Goal: Transaction & Acquisition: Purchase product/service

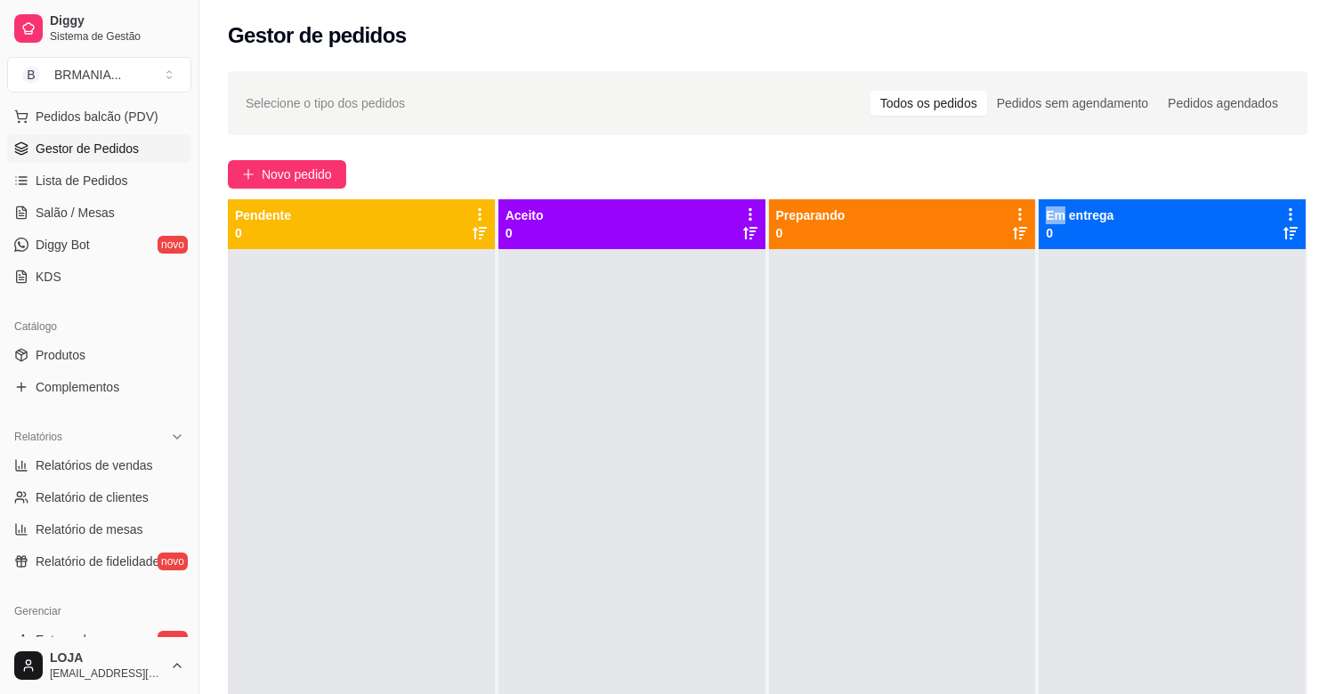
scroll to position [285, 0]
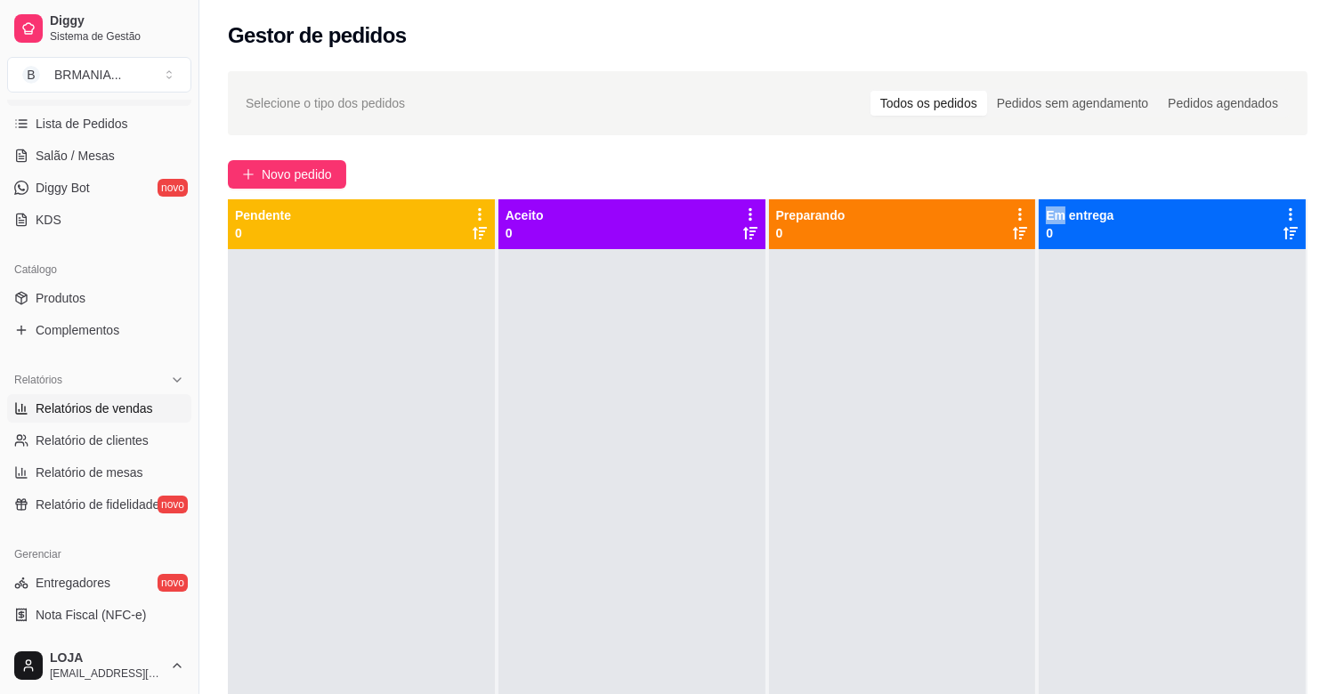
click at [125, 411] on span "Relatórios de vendas" at bounding box center [94, 409] width 117 height 18
select select "ALL"
select select "0"
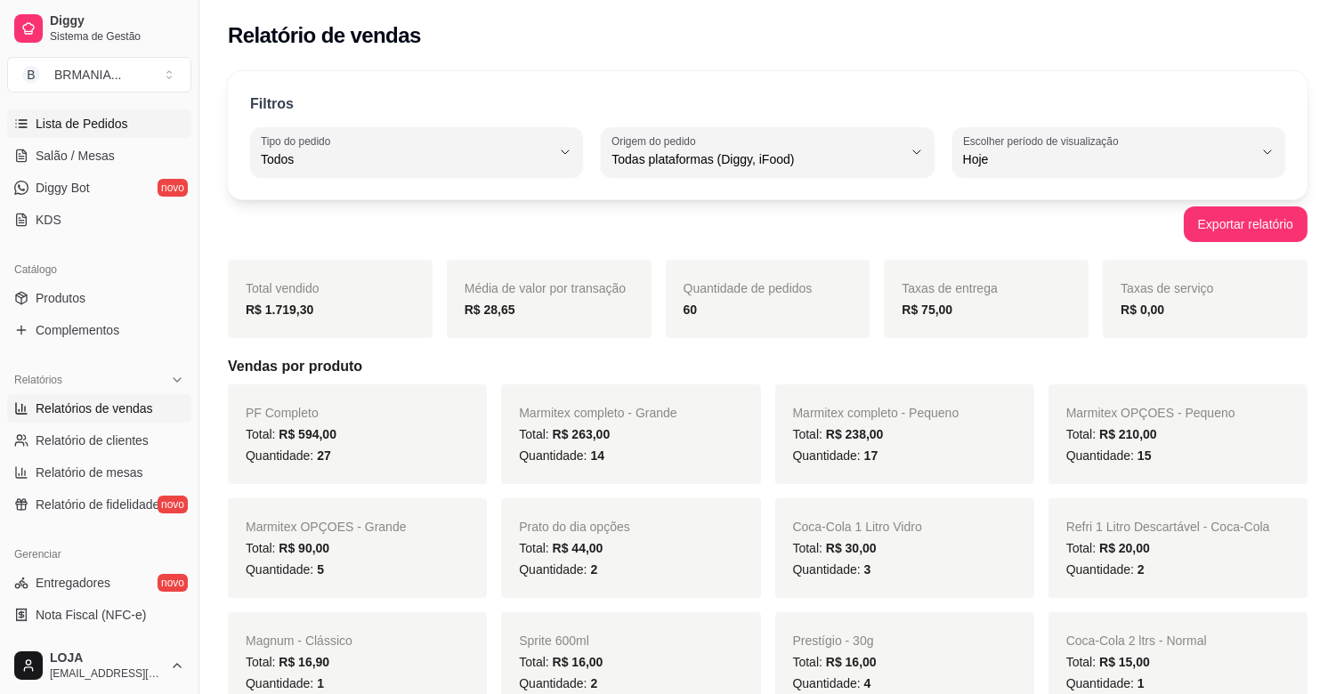
click at [114, 122] on span "Lista de Pedidos" at bounding box center [82, 124] width 93 height 18
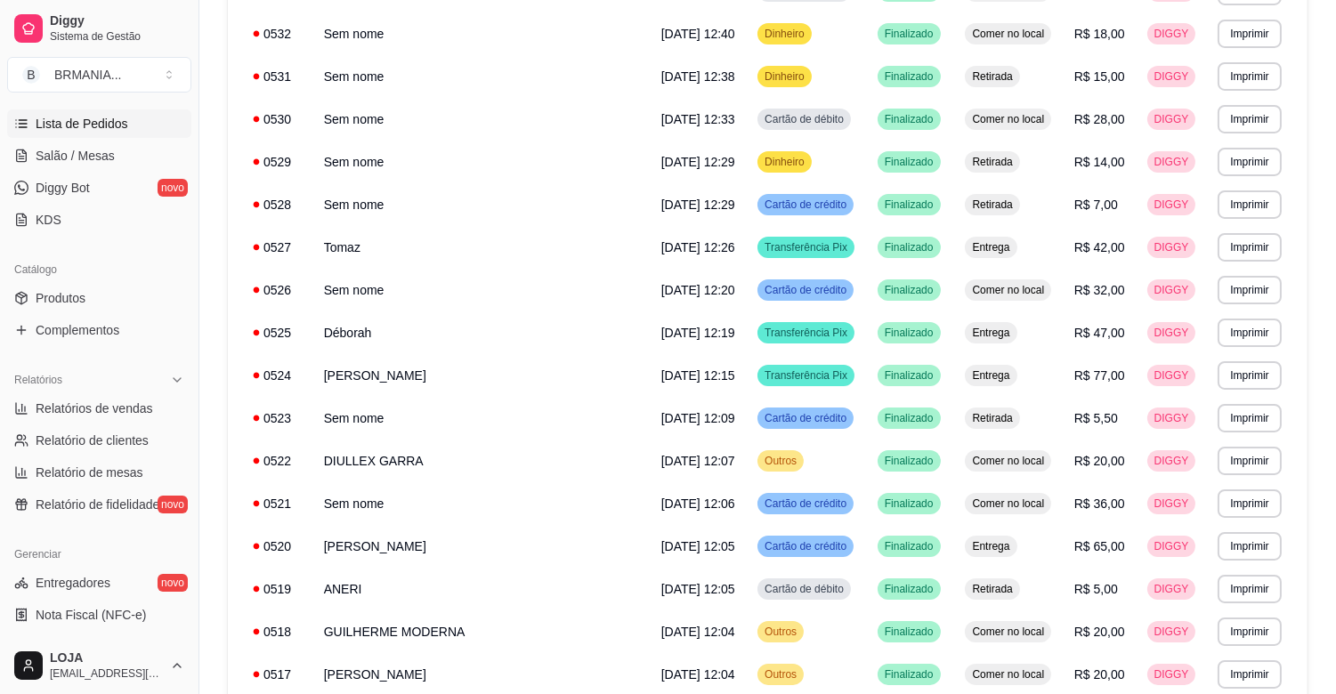
scroll to position [688, 0]
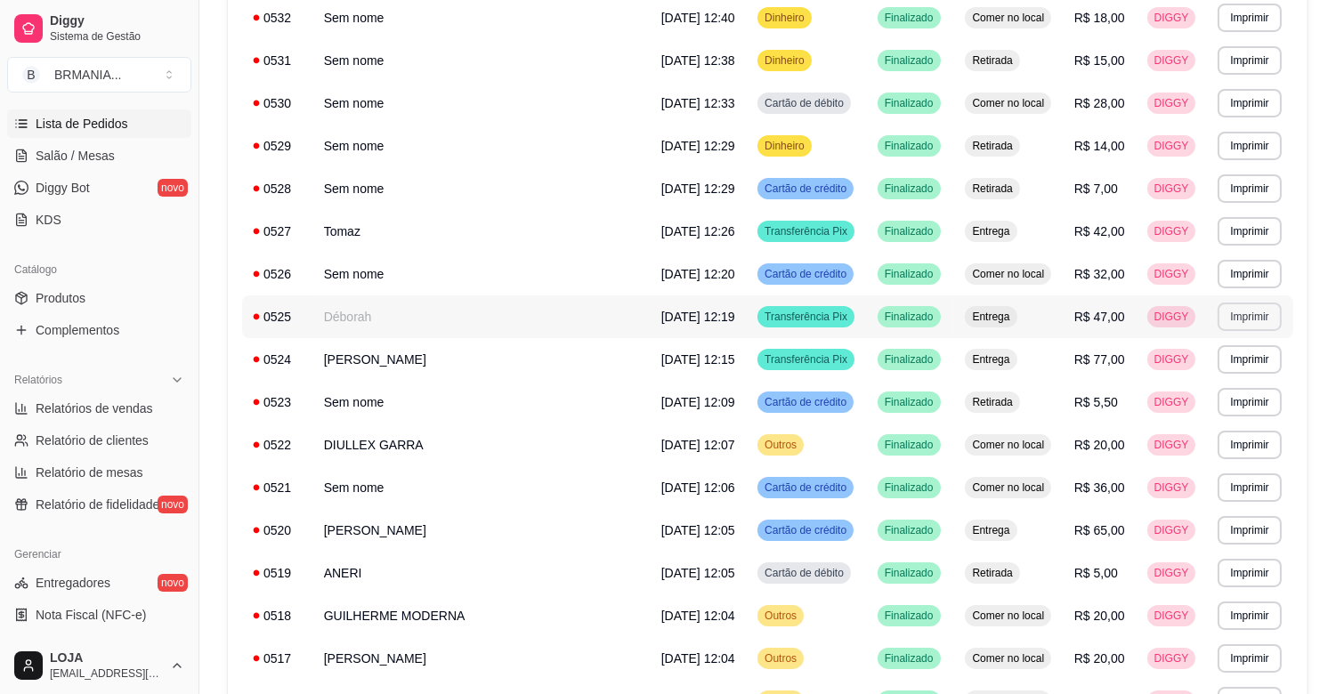
click at [1241, 319] on button "Imprimir" at bounding box center [1249, 317] width 63 height 28
click at [1226, 375] on button "IMPRESSORA" at bounding box center [1216, 379] width 129 height 28
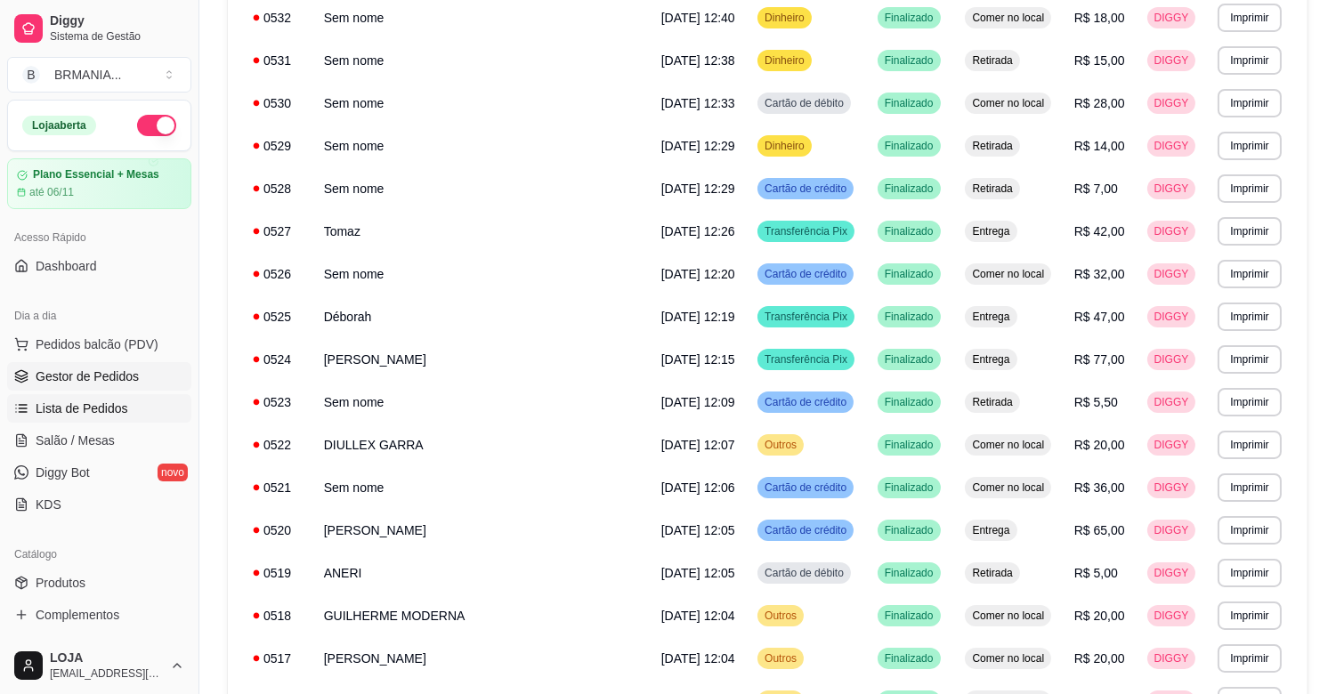
click at [94, 378] on span "Gestor de Pedidos" at bounding box center [87, 377] width 103 height 18
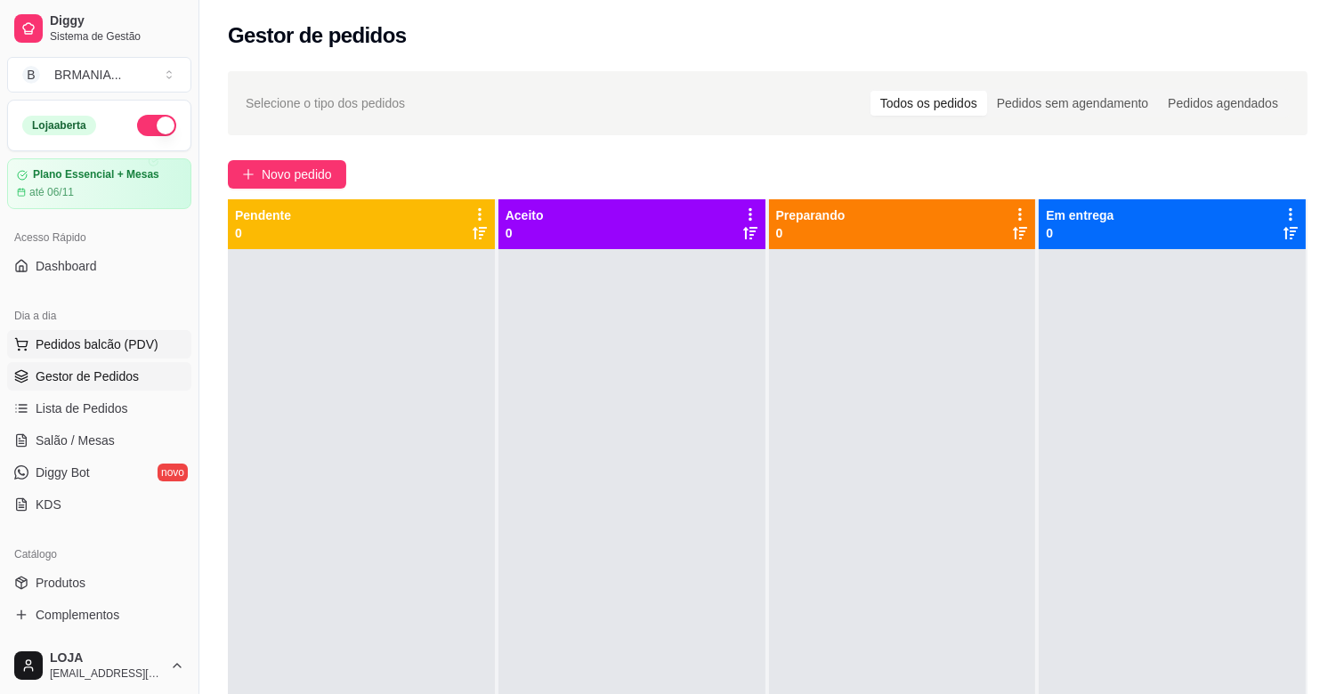
click at [104, 342] on span "Pedidos balcão (PDV)" at bounding box center [97, 345] width 123 height 18
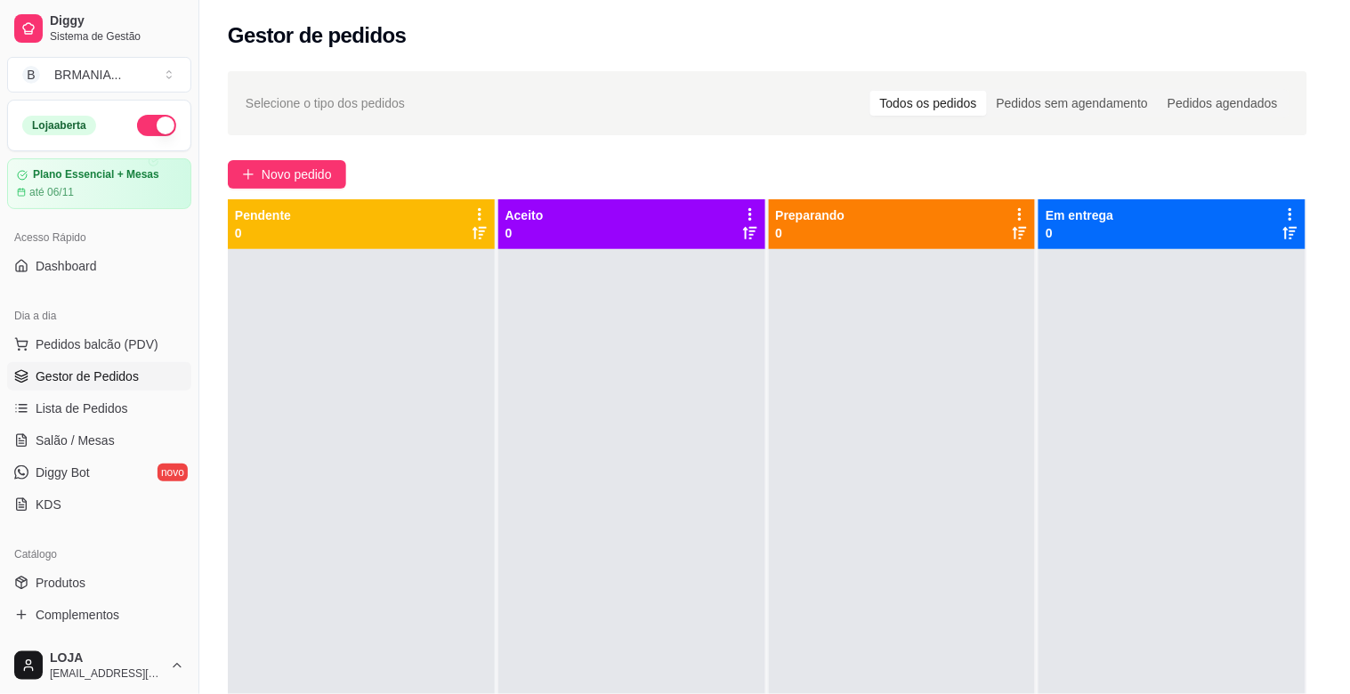
click at [182, 376] on img at bounding box center [130, 335] width 164 height 111
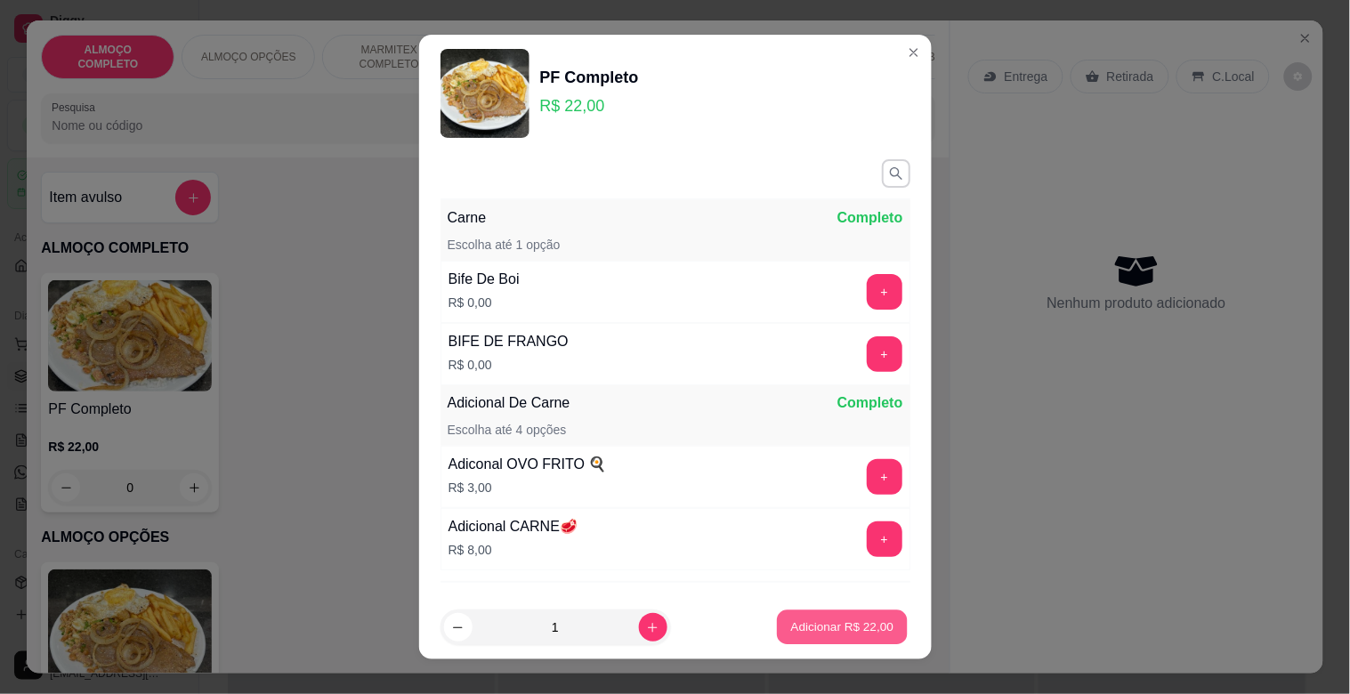
click at [847, 625] on p "Adicionar R$ 22,00" at bounding box center [842, 627] width 103 height 17
type input "1"
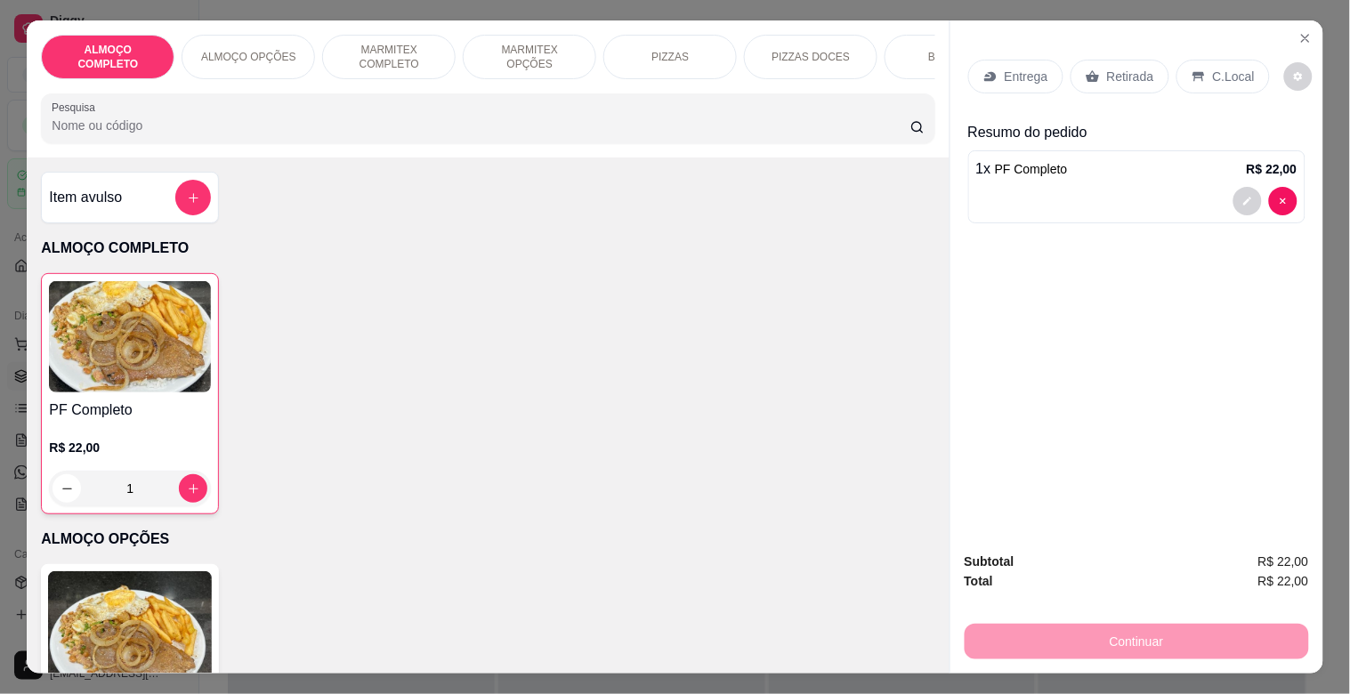
click at [1218, 68] on p "C.Local" at bounding box center [1234, 77] width 42 height 18
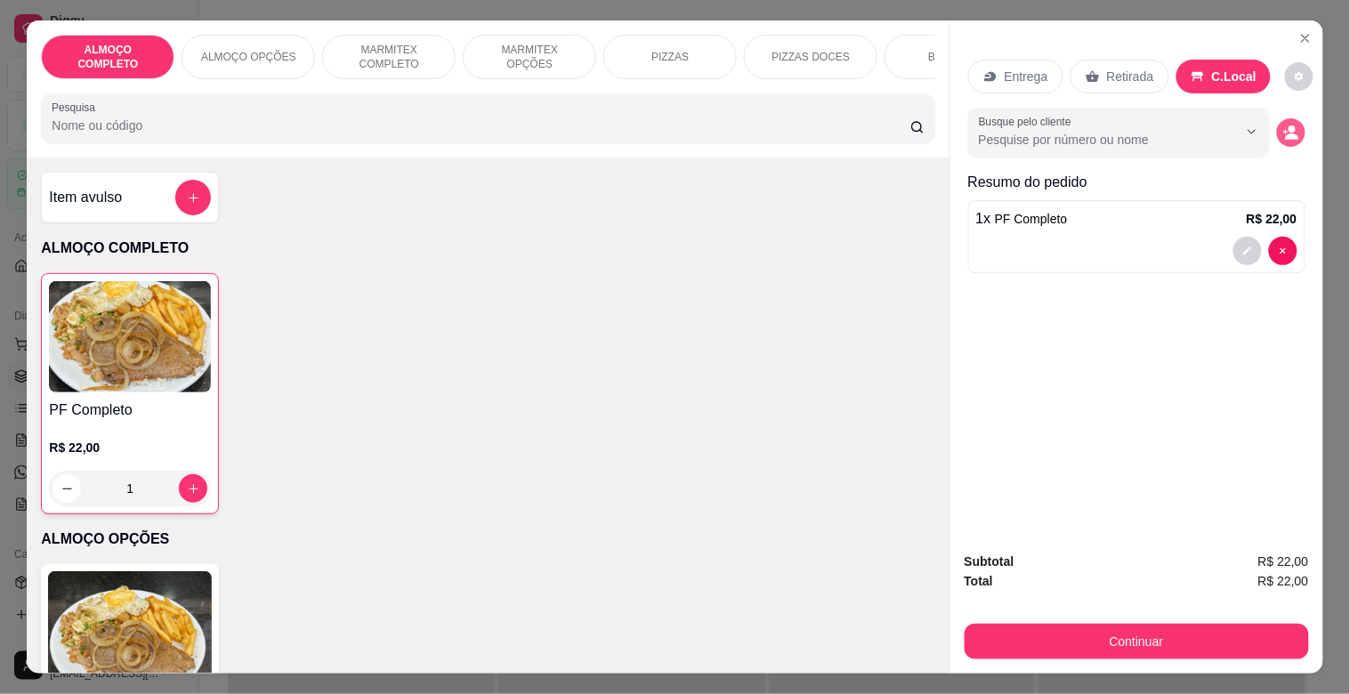
click at [1289, 126] on circle "decrease-product-quantity" at bounding box center [1292, 129] width 7 height 7
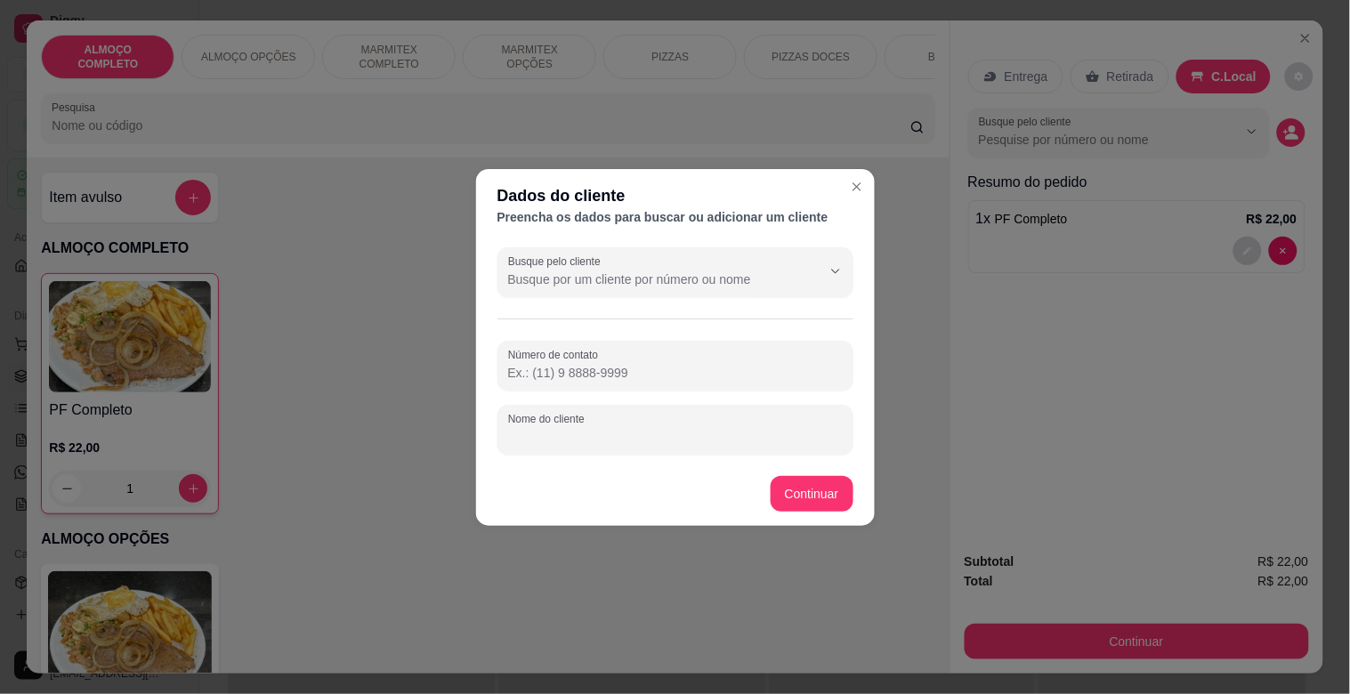
click at [621, 439] on input "Nome do cliente" at bounding box center [675, 437] width 335 height 18
type input "[PERSON_NAME] ([PERSON_NAME])"
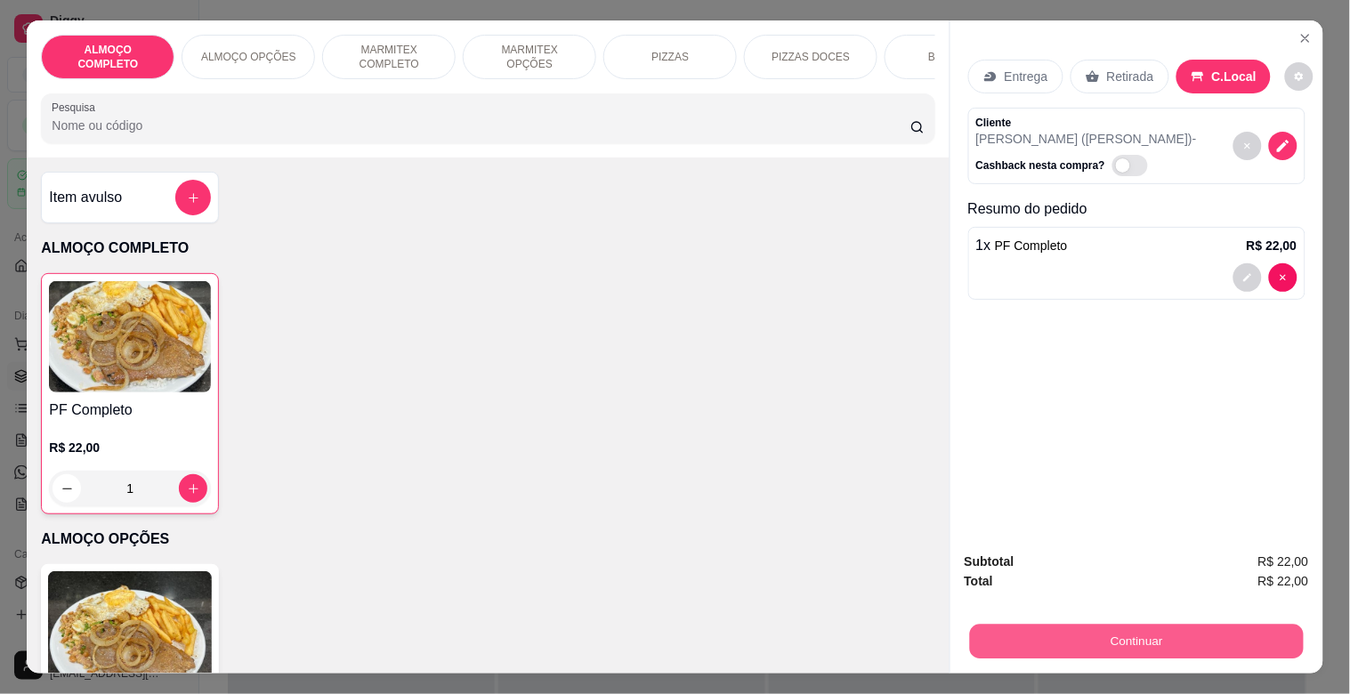
click at [1150, 630] on button "Continuar" at bounding box center [1136, 641] width 334 height 35
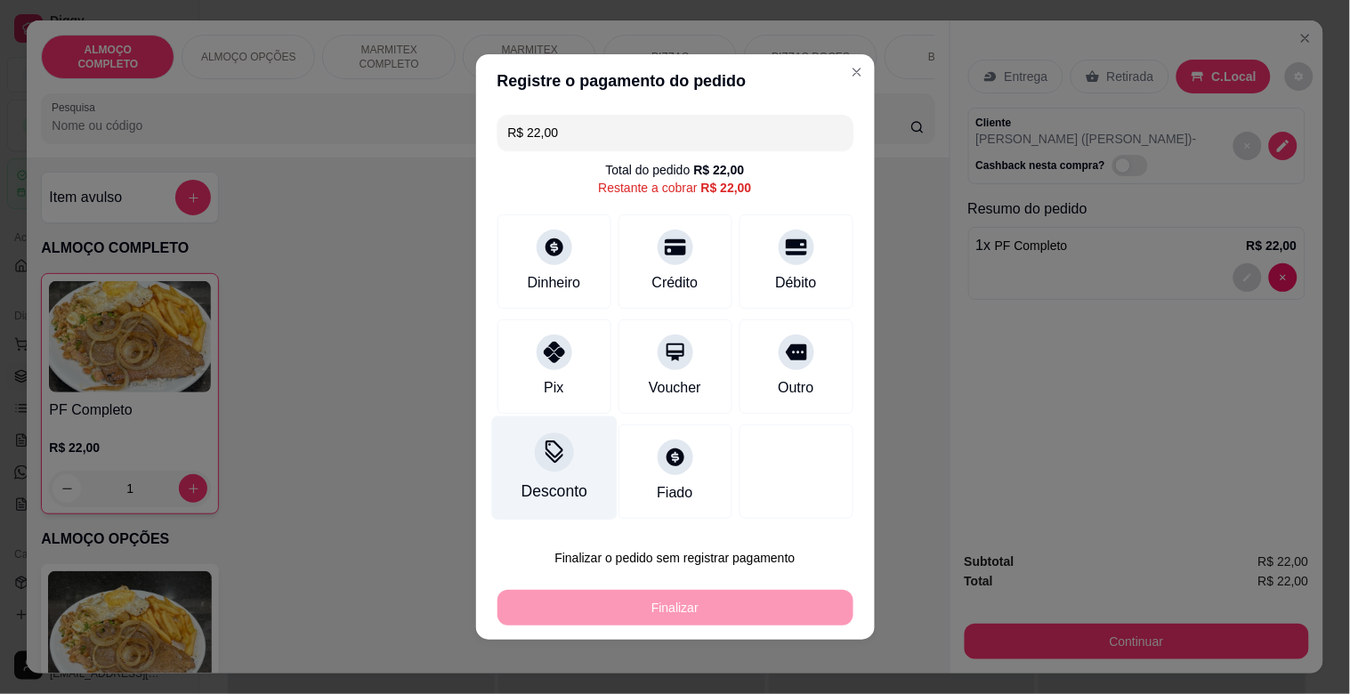
click at [556, 475] on div "Desconto" at bounding box center [553, 469] width 125 height 104
click at [571, 433] on section "Aplicar desconto Em reais Em porcentagem Valor do desconto Aplicar desconto" at bounding box center [675, 347] width 400 height 314
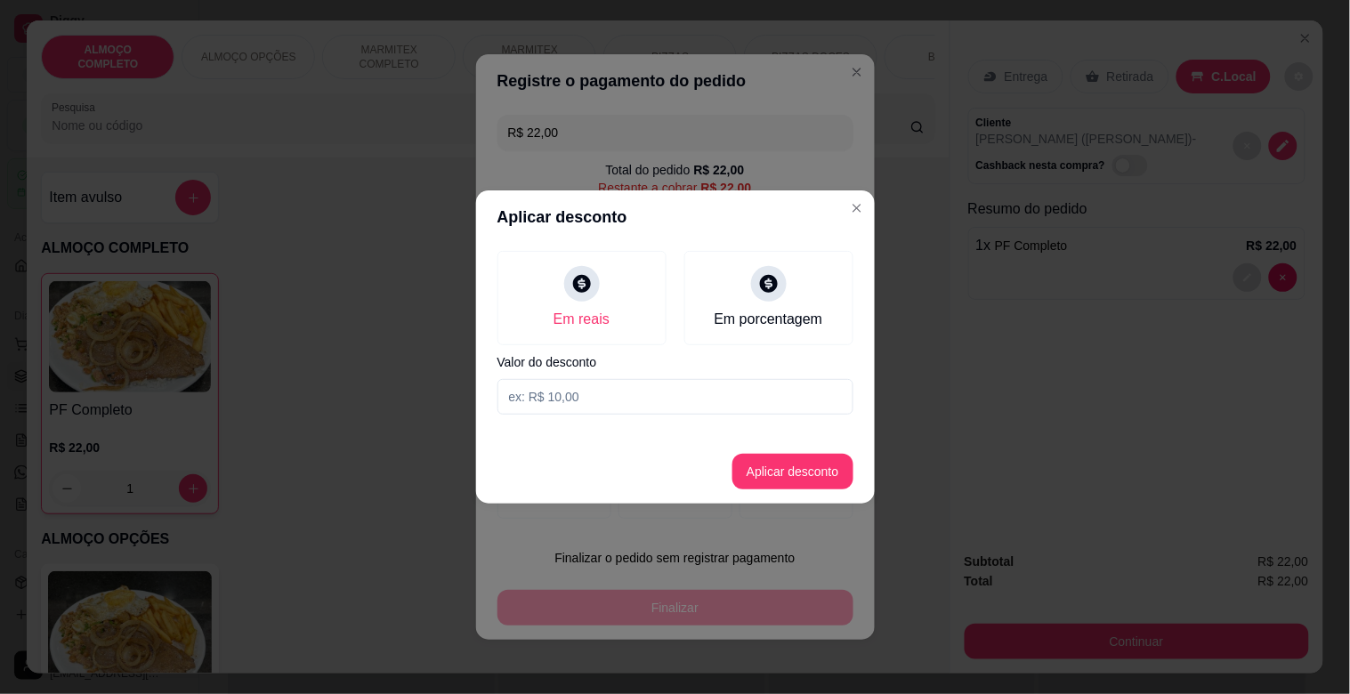
click at [588, 393] on input at bounding box center [676, 397] width 356 height 36
type input "2,00"
click at [806, 474] on button "Aplicar desconto" at bounding box center [793, 472] width 121 height 36
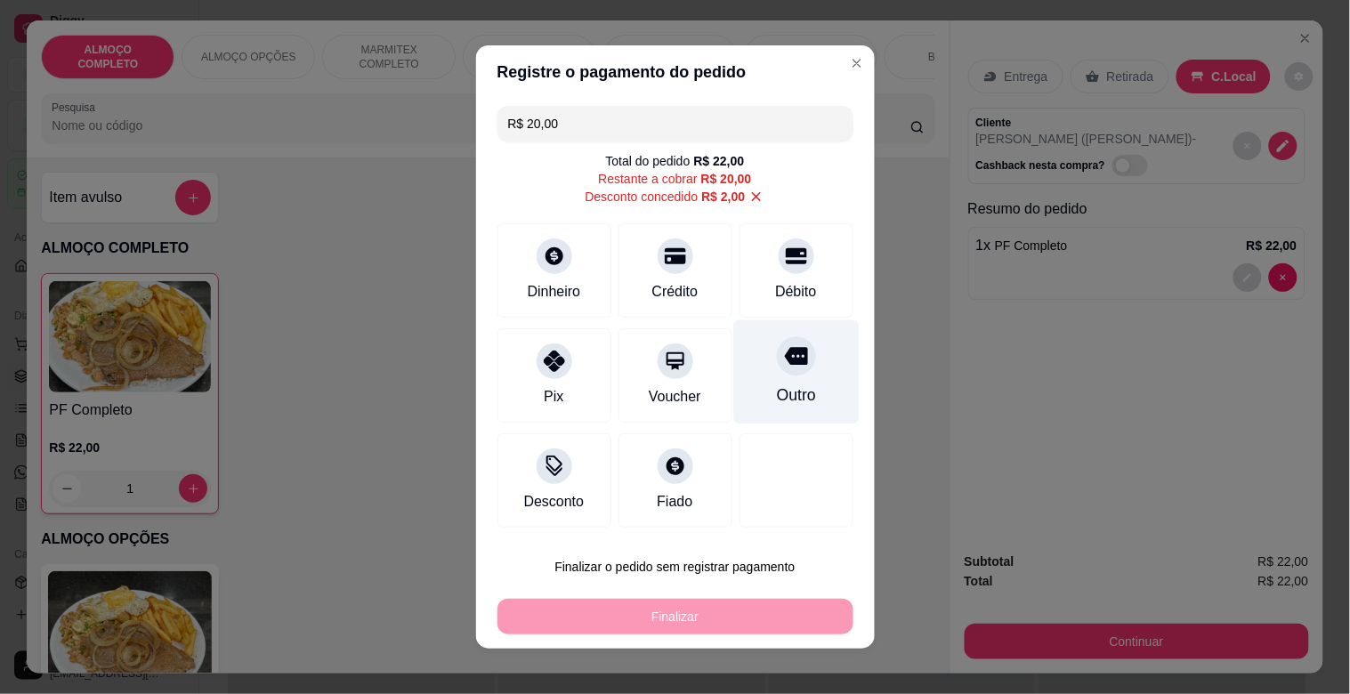
click at [777, 375] on div at bounding box center [796, 355] width 39 height 39
type input "R$ 0,00"
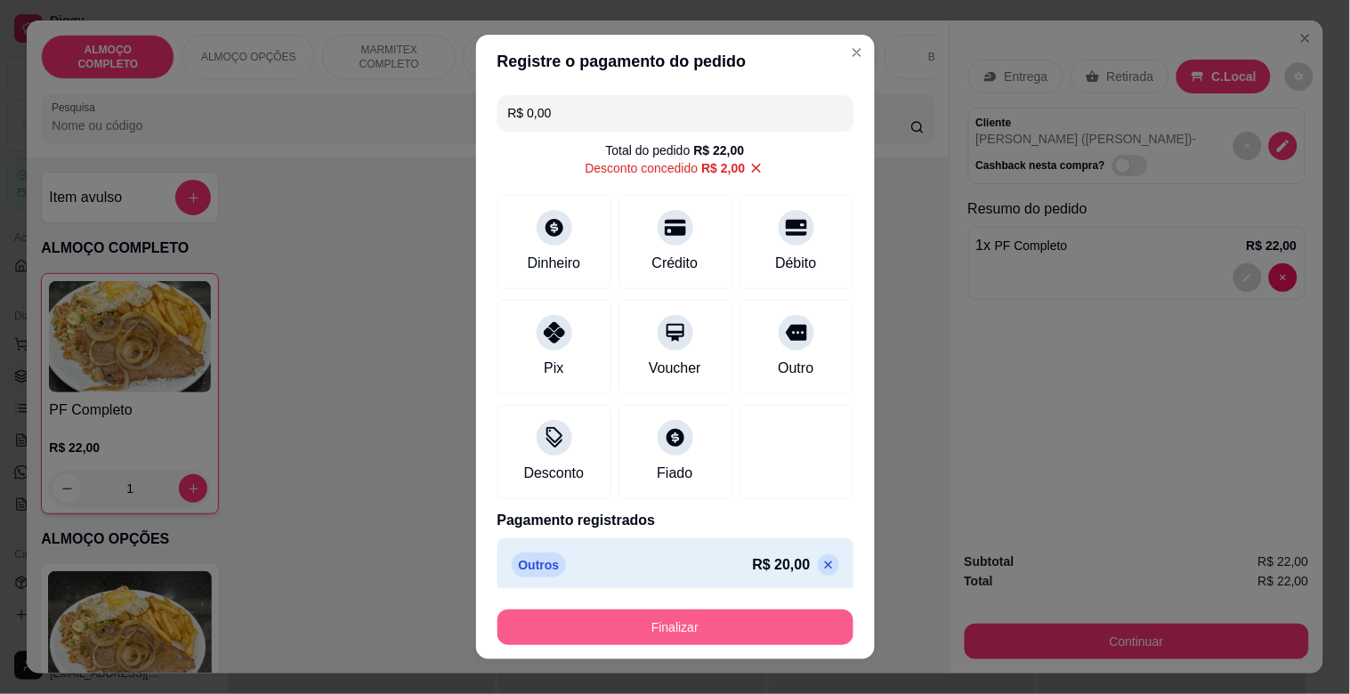
click at [744, 625] on button "Finalizar" at bounding box center [676, 628] width 356 height 36
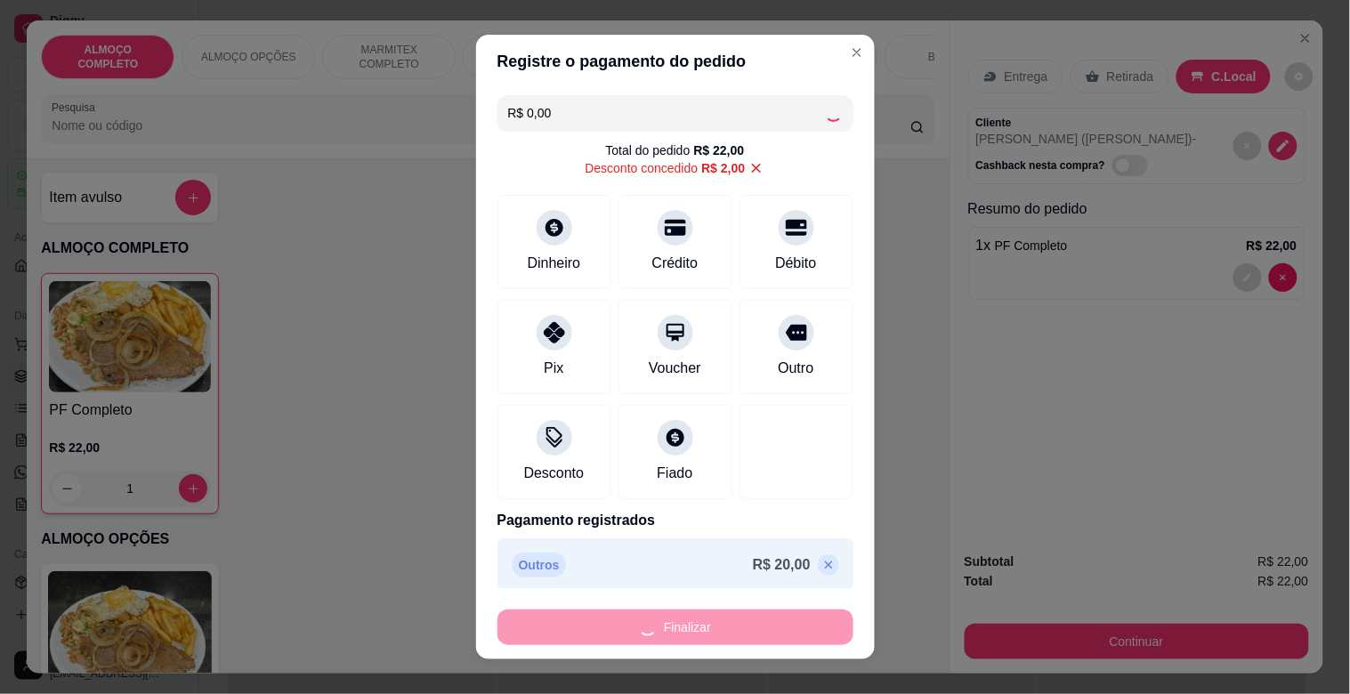
type input "0"
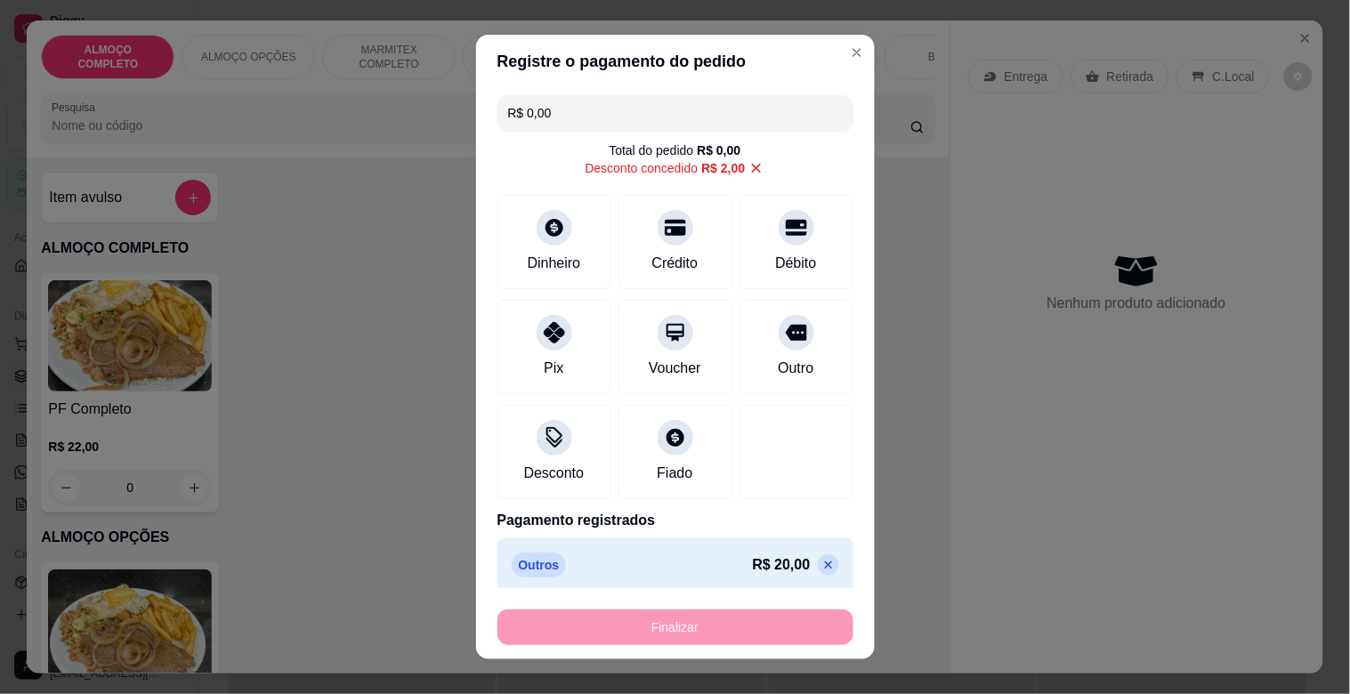
type input "-R$ 22,00"
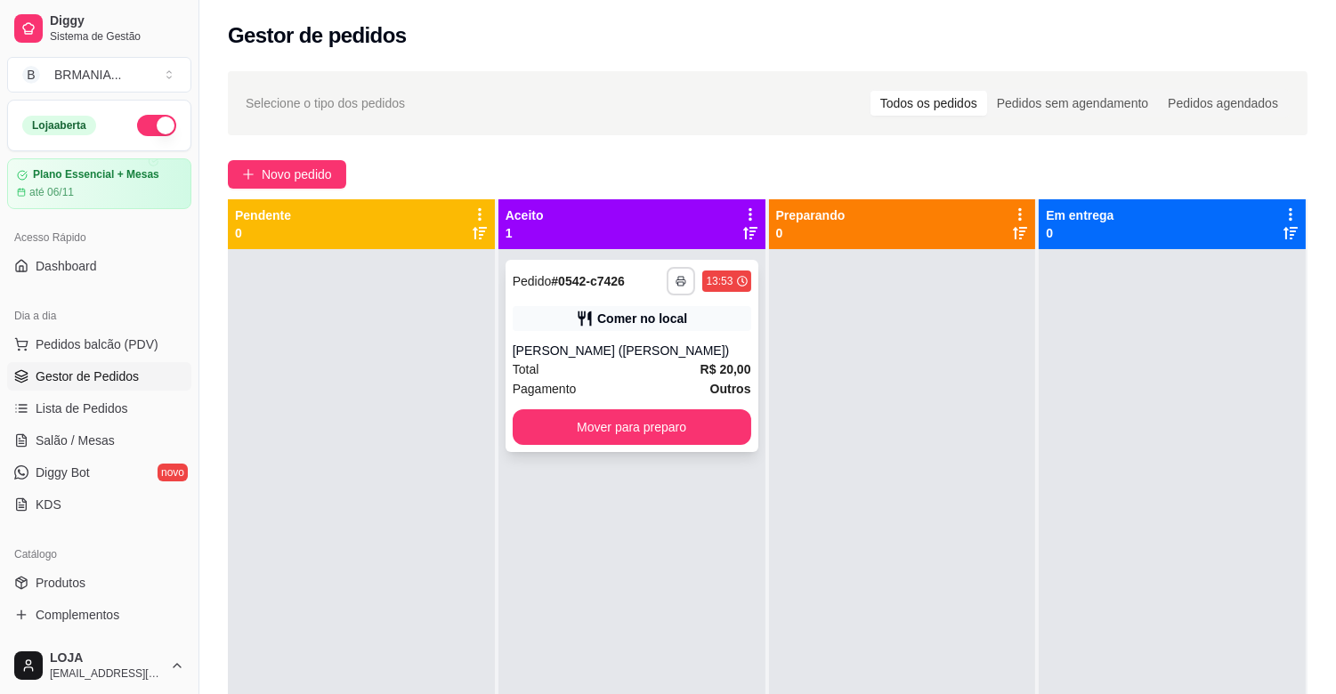
click at [675, 273] on button "button" at bounding box center [681, 281] width 28 height 28
click at [654, 349] on button "IMPRESSORA" at bounding box center [628, 343] width 129 height 28
click at [672, 434] on button "Mover para preparo" at bounding box center [632, 427] width 239 height 36
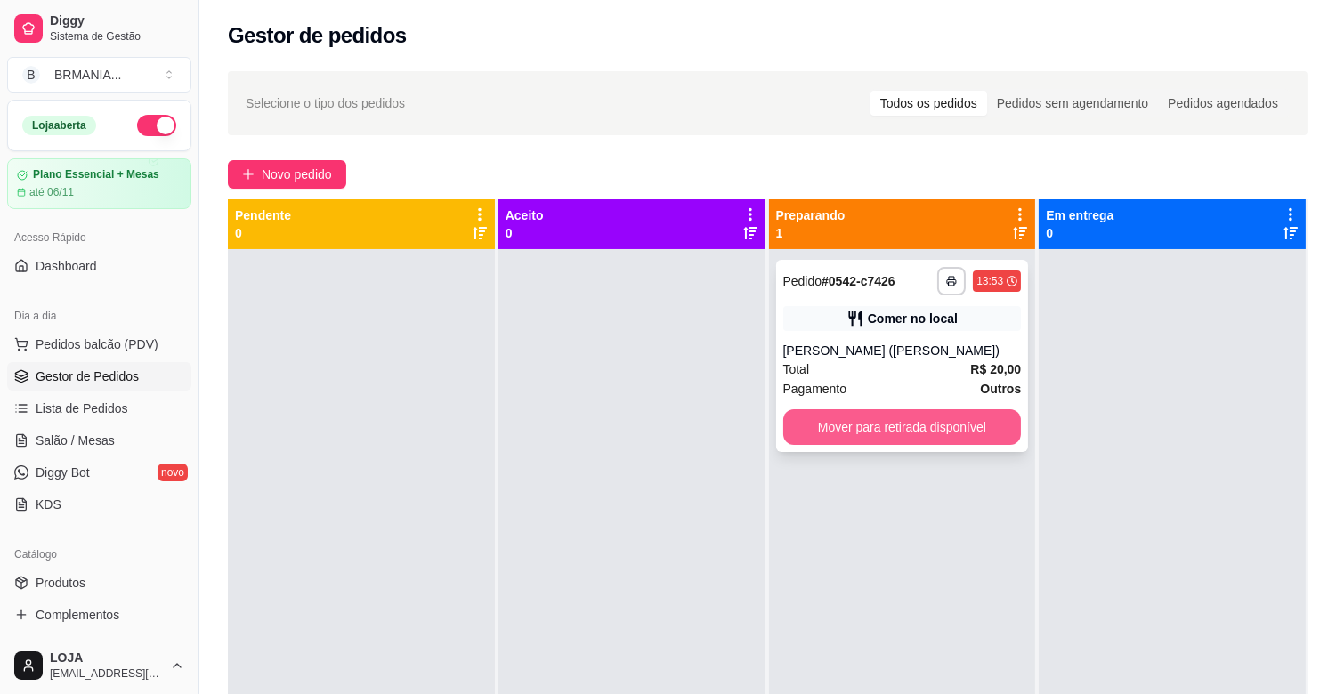
click at [915, 442] on button "Mover para retirada disponível" at bounding box center [902, 427] width 239 height 36
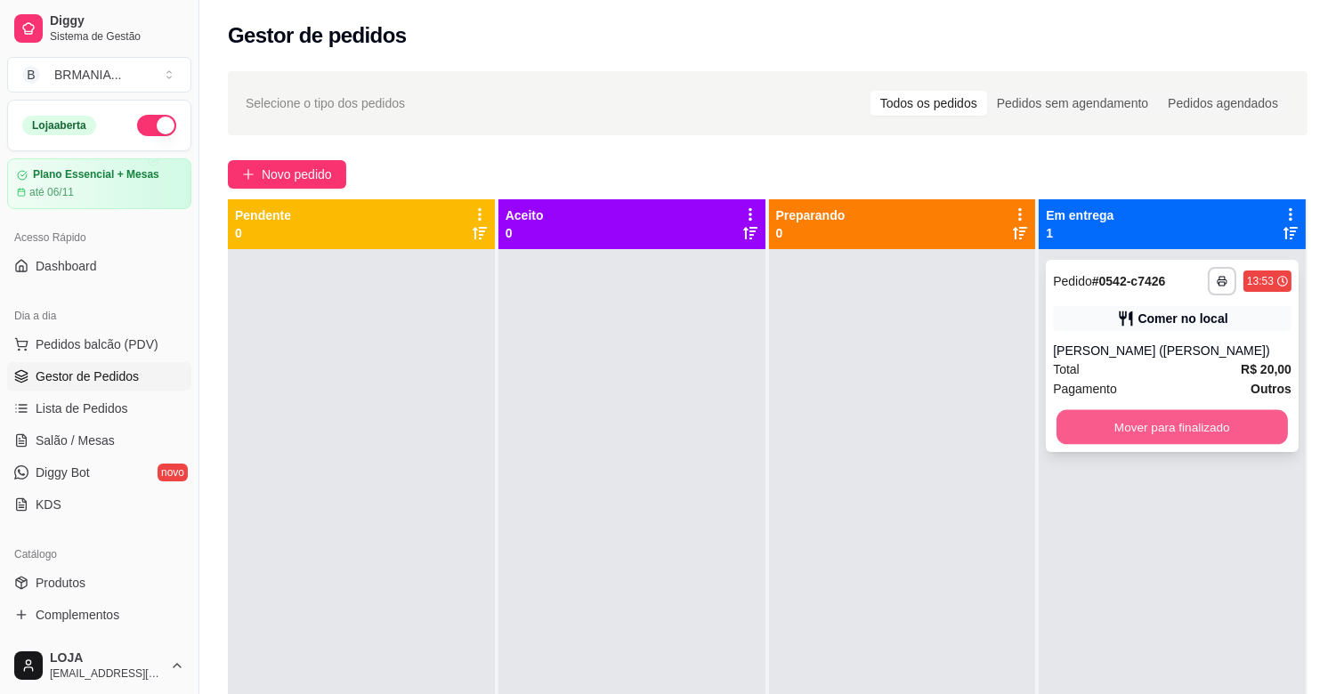
click at [1057, 432] on button "Mover para finalizado" at bounding box center [1172, 427] width 231 height 35
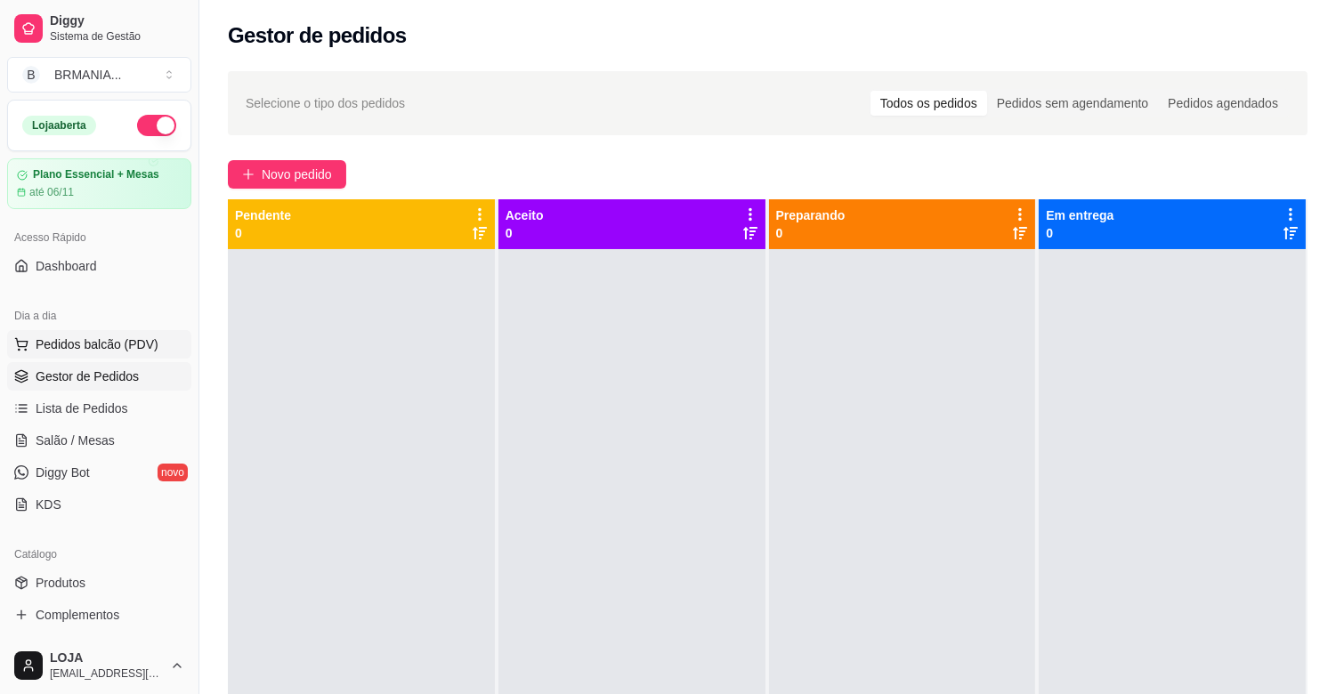
click at [131, 338] on span "Pedidos balcão (PDV)" at bounding box center [97, 345] width 123 height 18
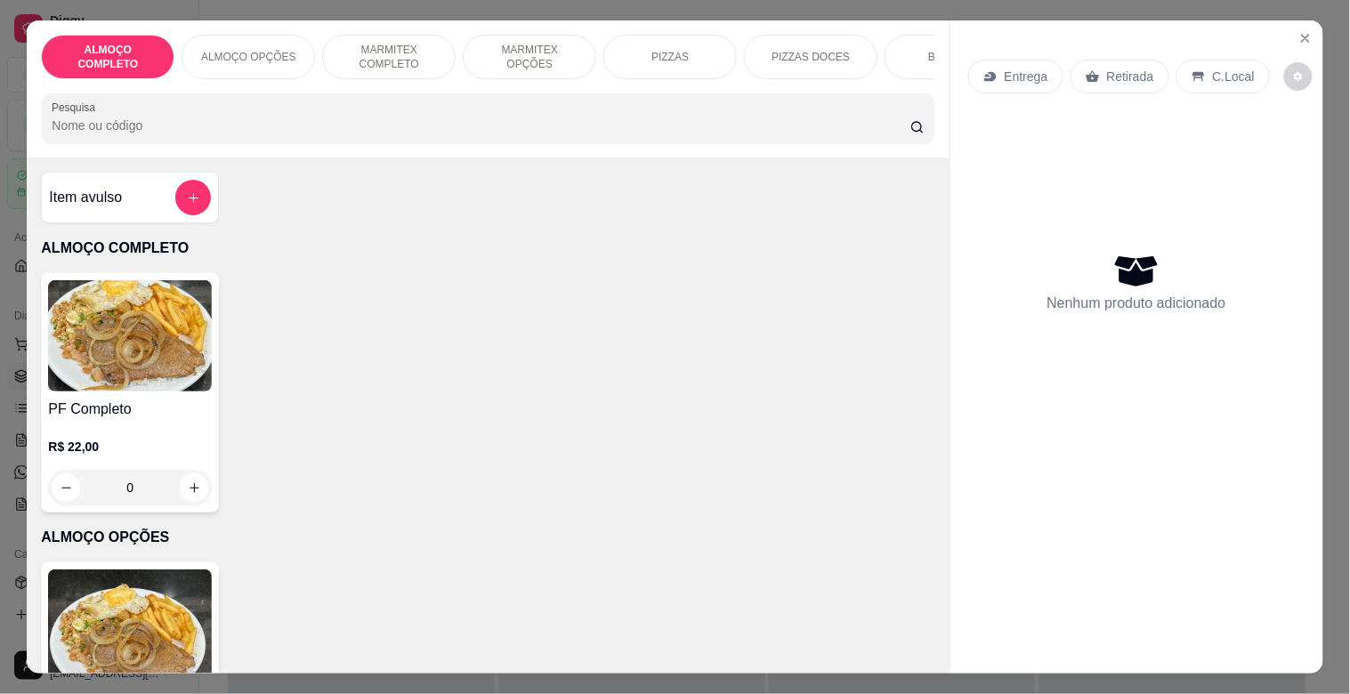
click at [272, 131] on input "Pesquisa" at bounding box center [481, 126] width 859 height 18
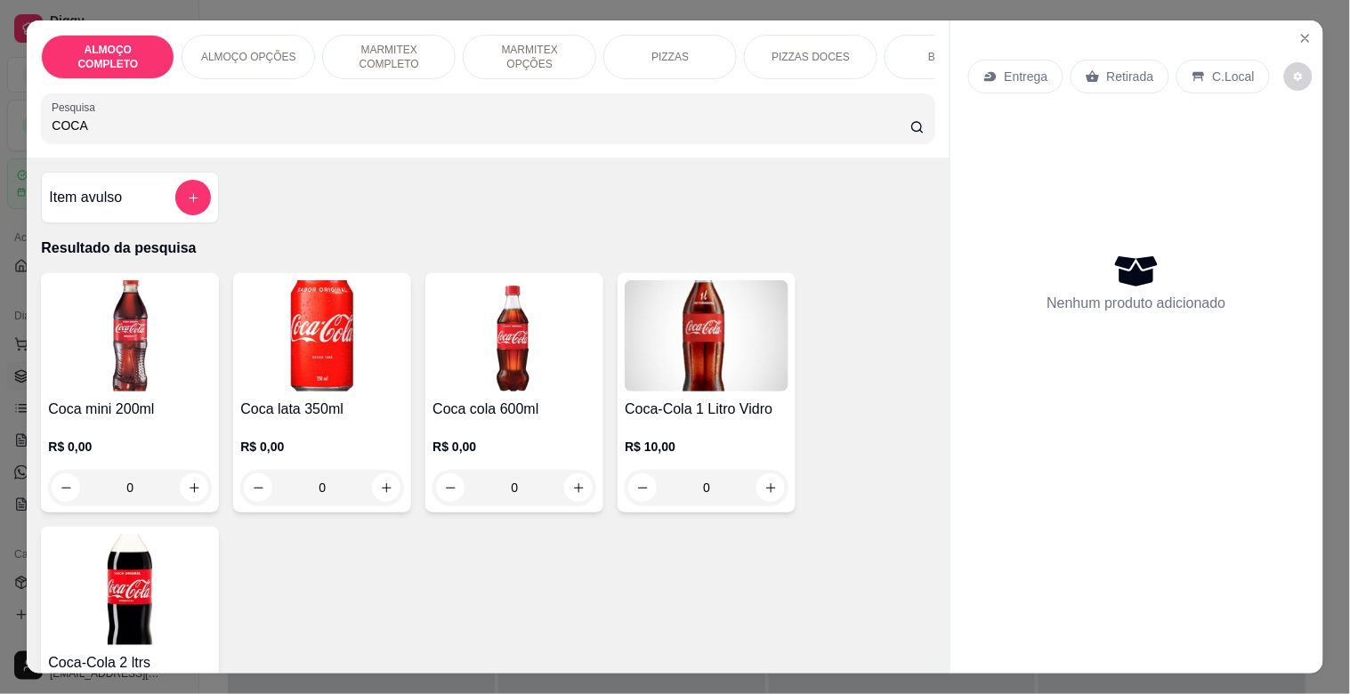
type input "COCA"
click at [163, 597] on img at bounding box center [130, 589] width 164 height 111
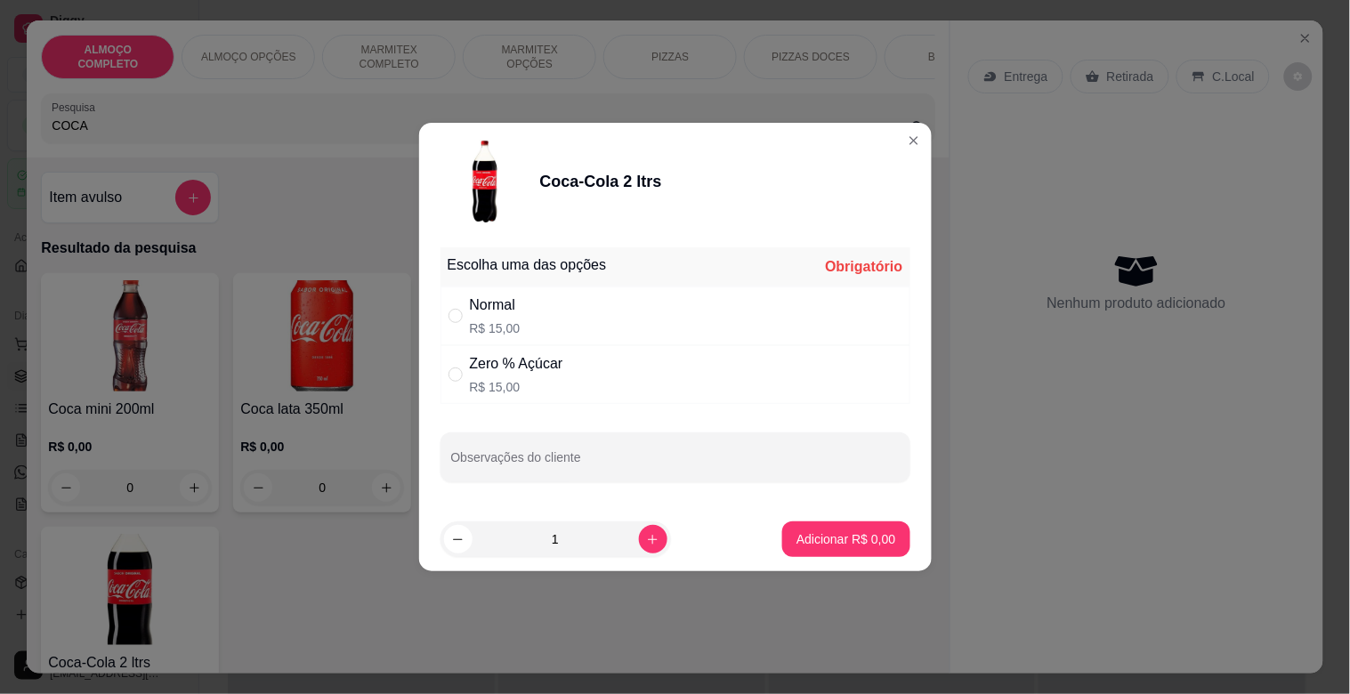
click at [778, 303] on div "Normal R$ 15,00" at bounding box center [676, 316] width 470 height 59
radio input "true"
click at [832, 522] on button "Adicionar R$ 15,00" at bounding box center [842, 540] width 134 height 36
click at [834, 521] on div "Coca mini 200ml R$ 0,00 0 Coca lata 350ml R$ 0,00 0 Coca cola 600ml R$ 0,00 0 C…" at bounding box center [488, 519] width 894 height 493
type input "1"
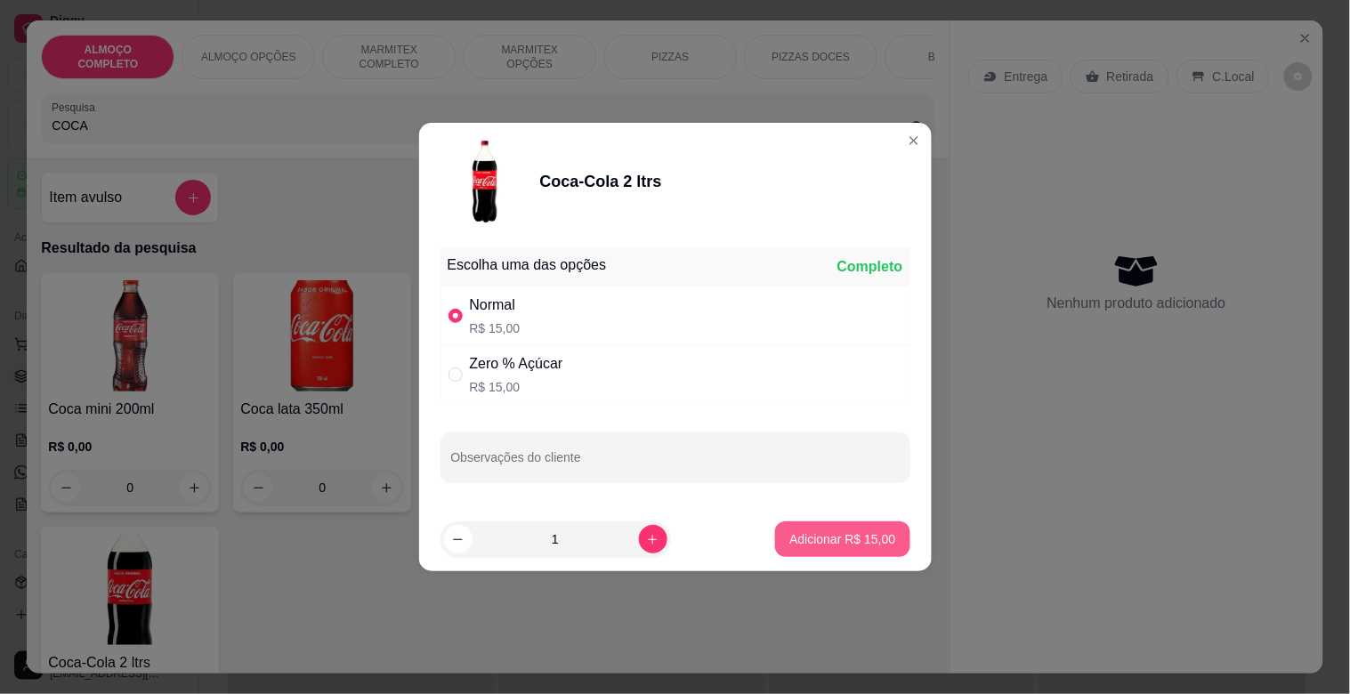
type input "1"
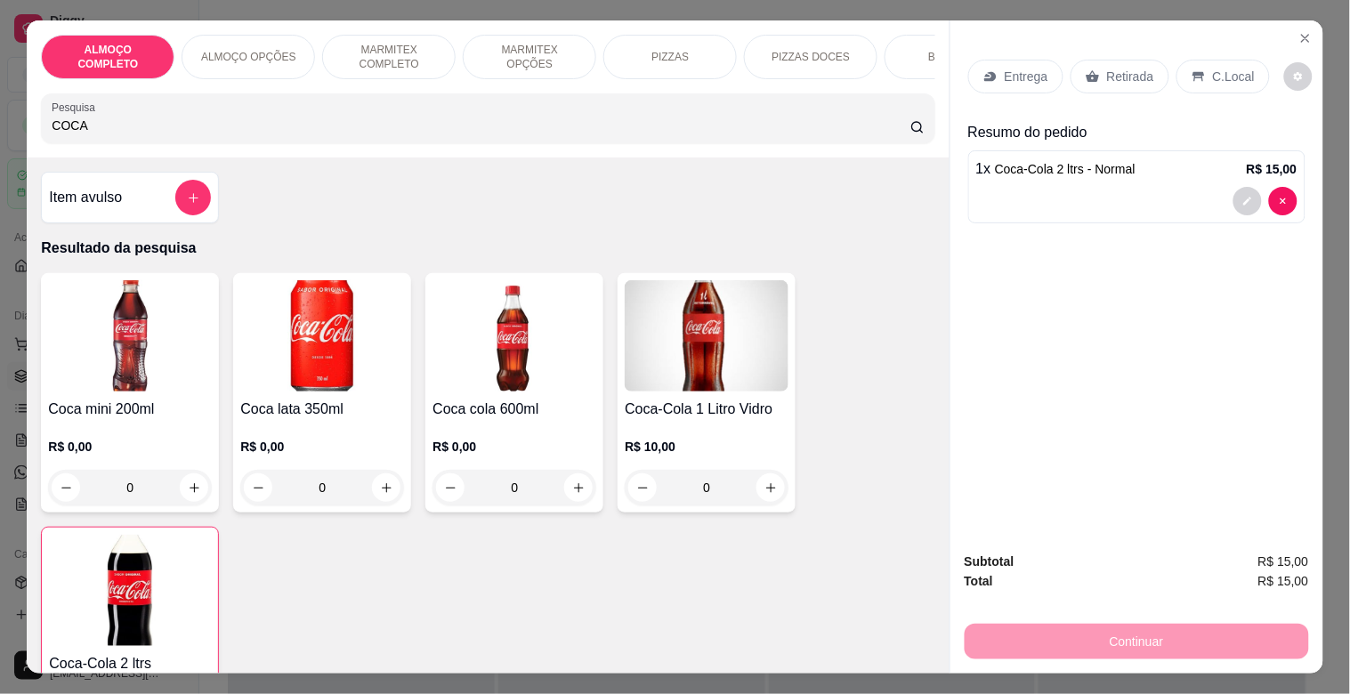
click at [1113, 68] on p "Retirada" at bounding box center [1130, 77] width 47 height 18
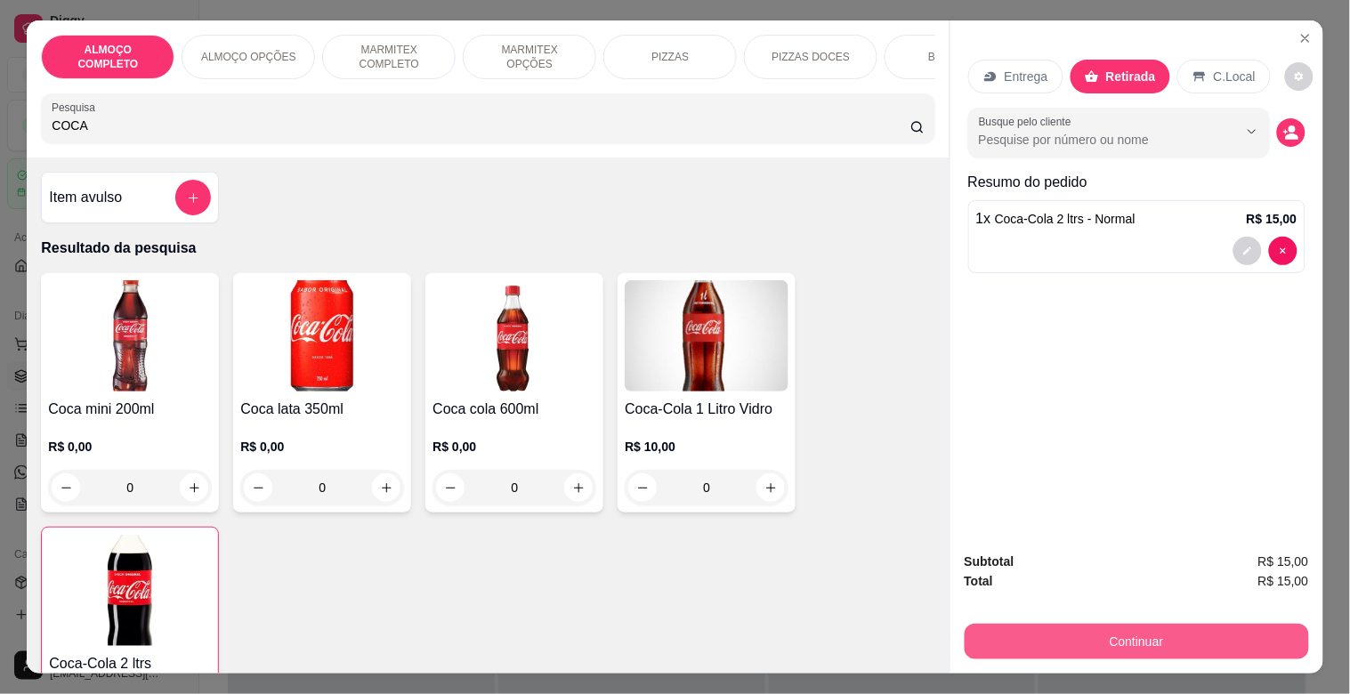
click at [1139, 636] on button "Continuar" at bounding box center [1137, 642] width 344 height 36
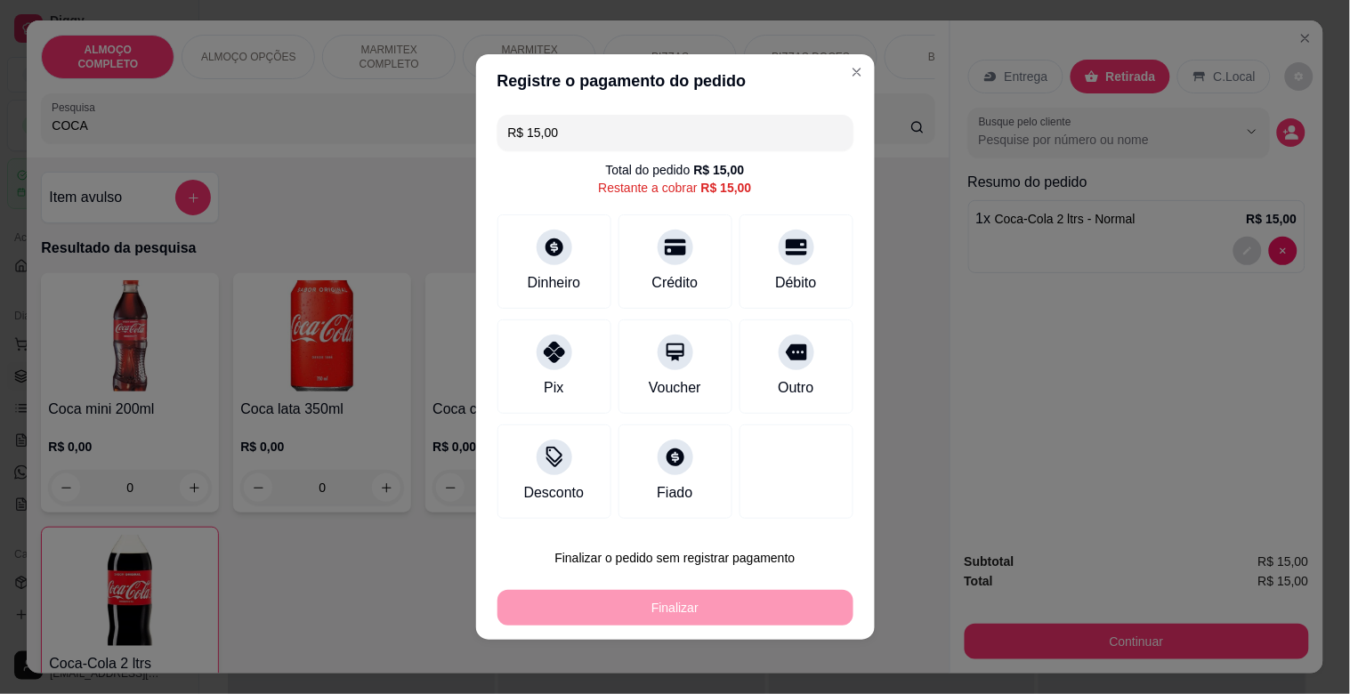
drag, startPoint x: 567, startPoint y: 150, endPoint x: 558, endPoint y: 148, distance: 9.1
click at [558, 148] on div "R$ 15,00 Total do pedido R$ 15,00 Restante a cobrar R$ 15,00 Dinheiro Crédito D…" at bounding box center [675, 317] width 399 height 418
click at [553, 125] on input "R$ 15,00" at bounding box center [675, 133] width 335 height 36
click at [530, 274] on div "Dinheiro" at bounding box center [554, 281] width 59 height 23
click at [541, 269] on div "Dinheiro" at bounding box center [553, 258] width 125 height 104
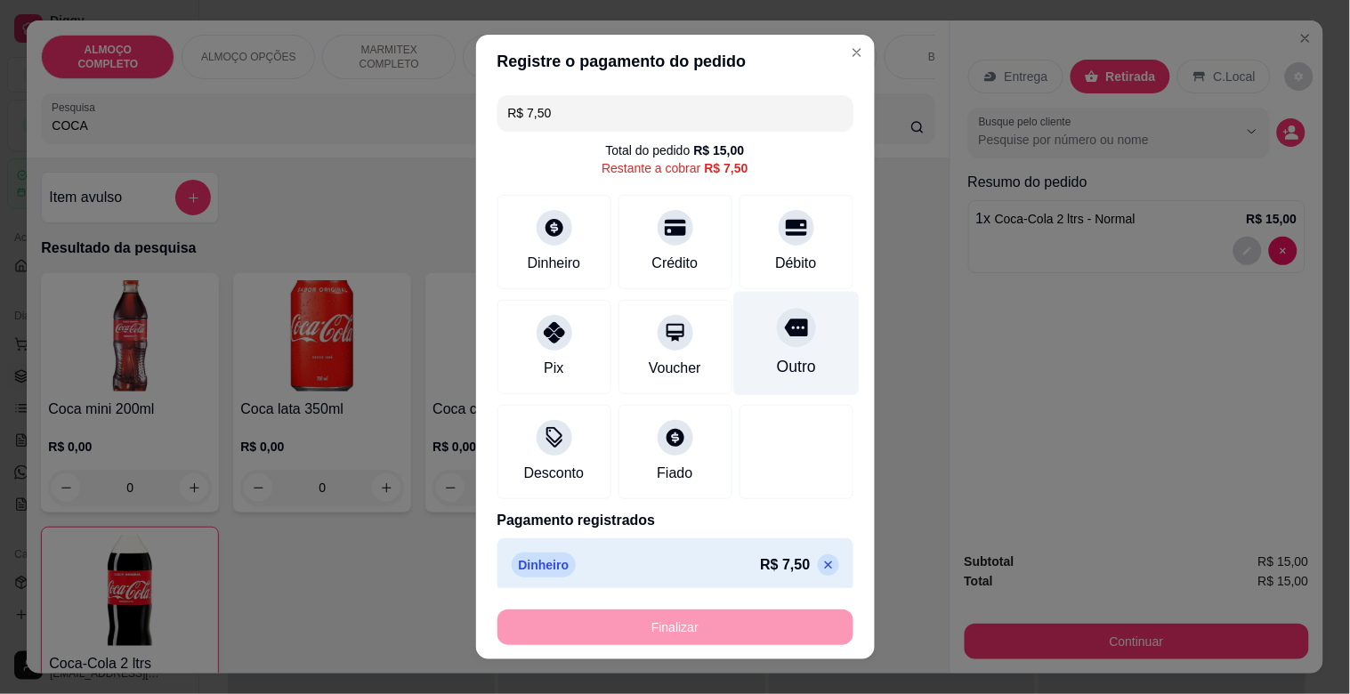
click at [776, 363] on div "Outro" at bounding box center [795, 366] width 39 height 23
type input "R$ 0,00"
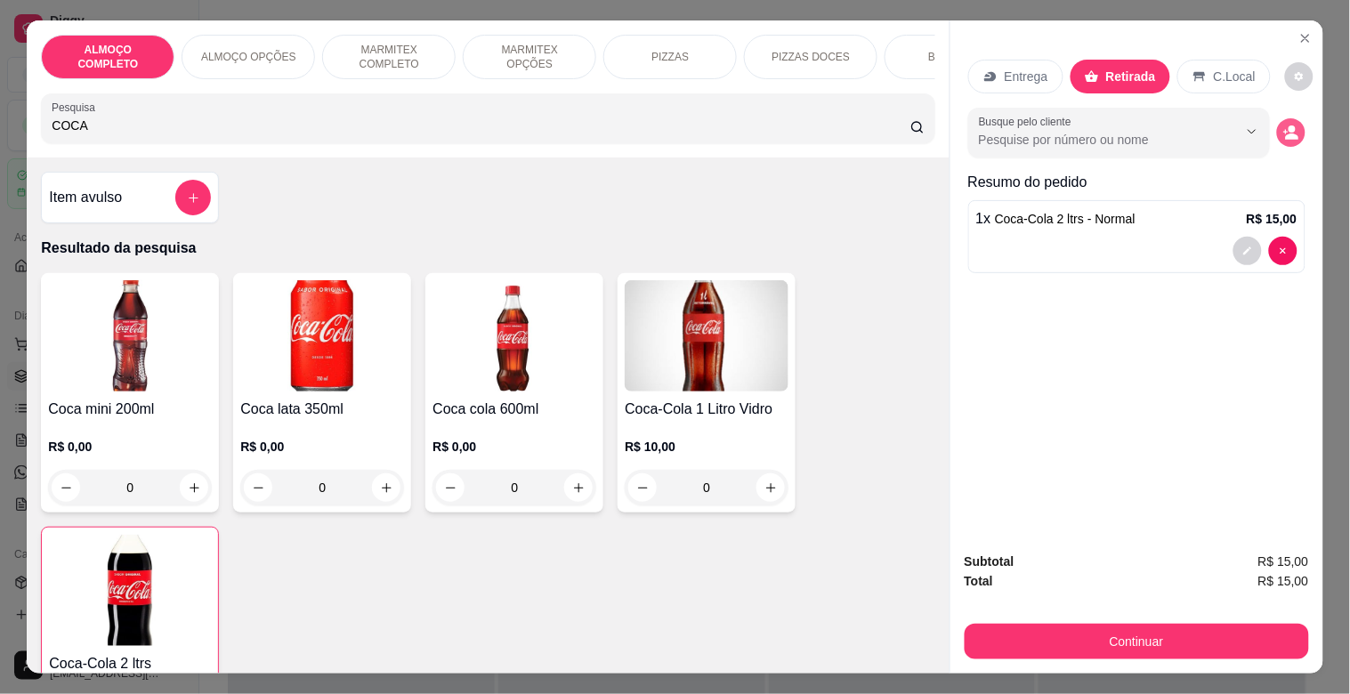
click at [1283, 134] on icon "decrease-product-quantity" at bounding box center [1291, 133] width 16 height 16
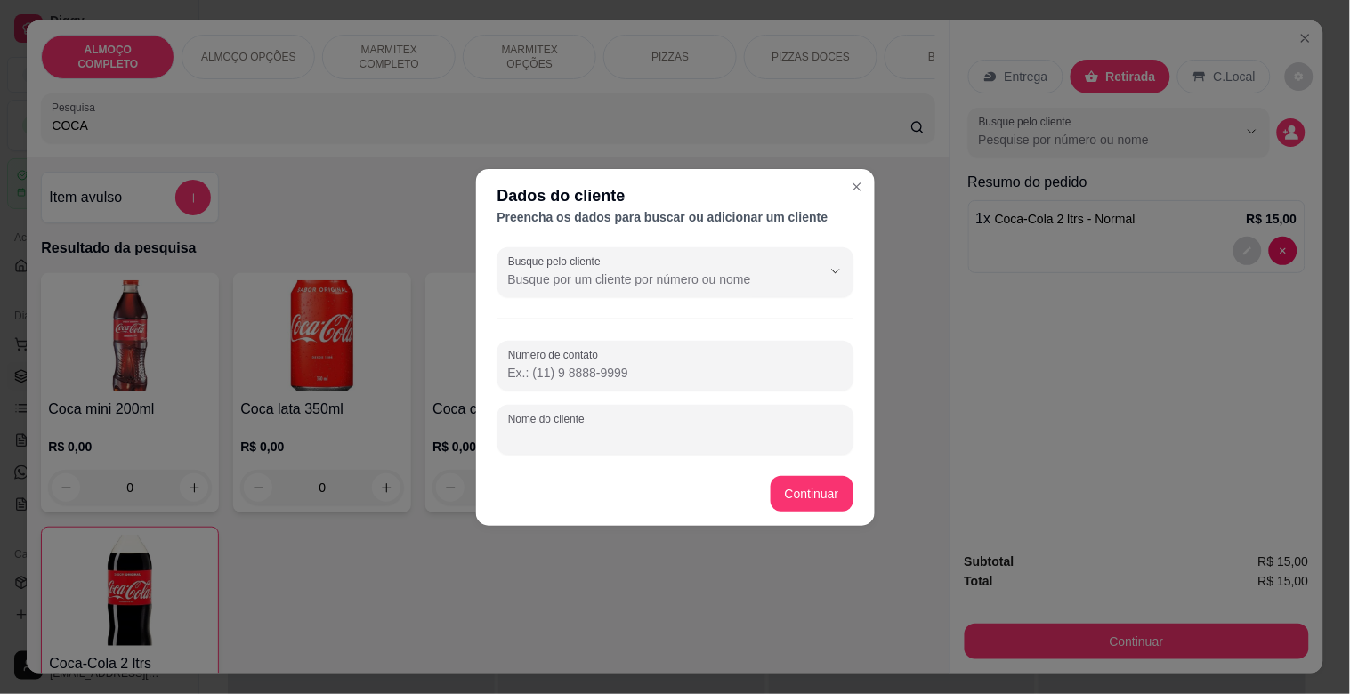
click at [619, 441] on input "Nome do cliente" at bounding box center [675, 437] width 335 height 18
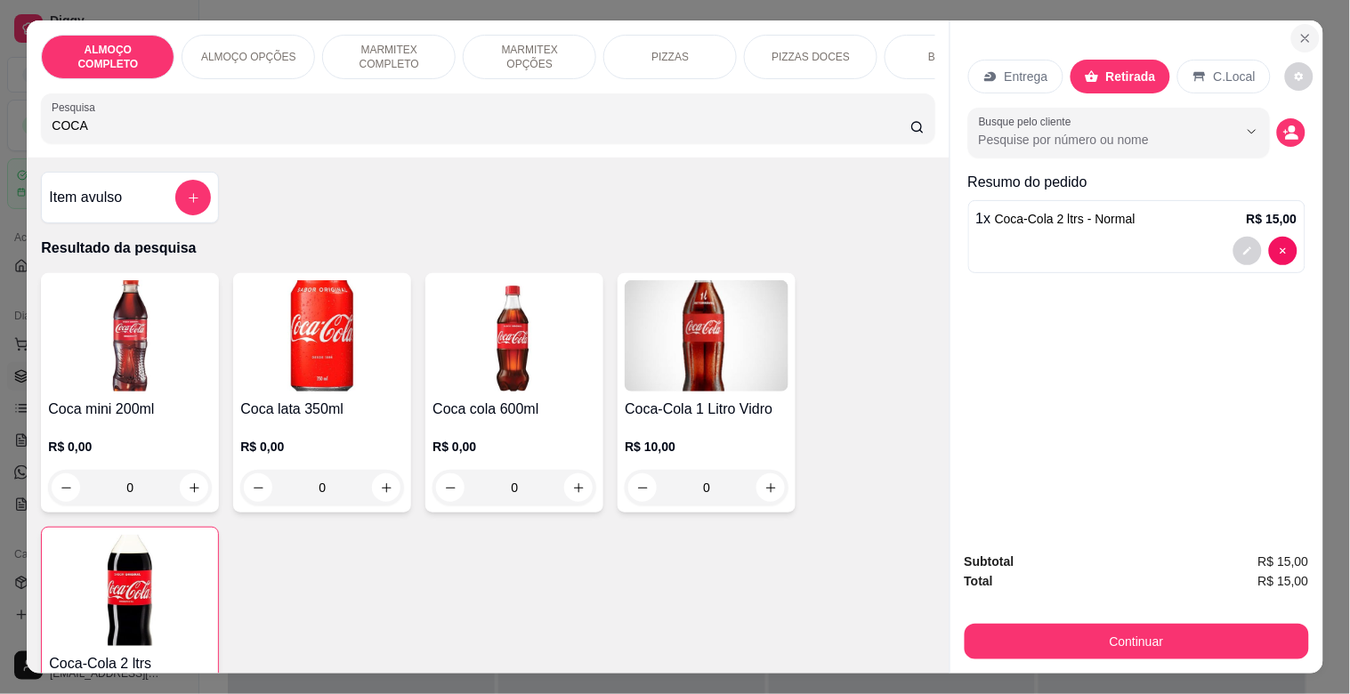
click at [1299, 31] on icon "Close" at bounding box center [1306, 38] width 14 height 14
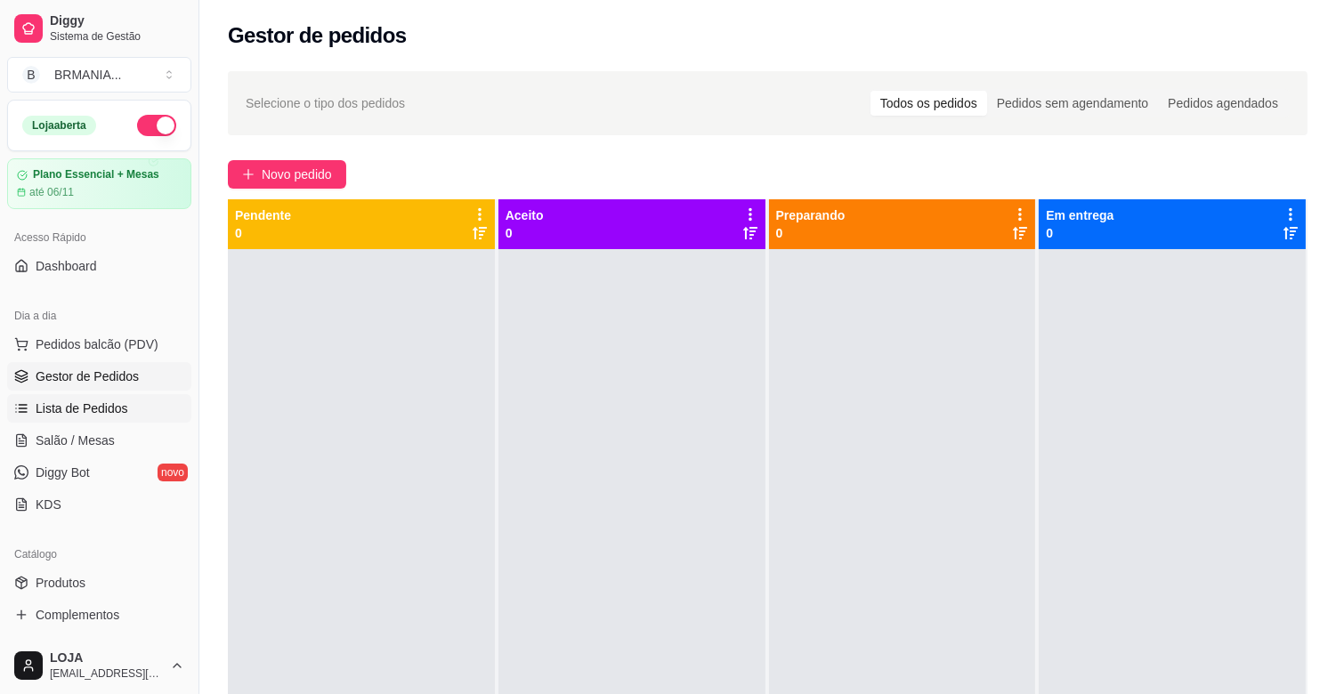
click at [118, 410] on span "Lista de Pedidos" at bounding box center [82, 409] width 93 height 18
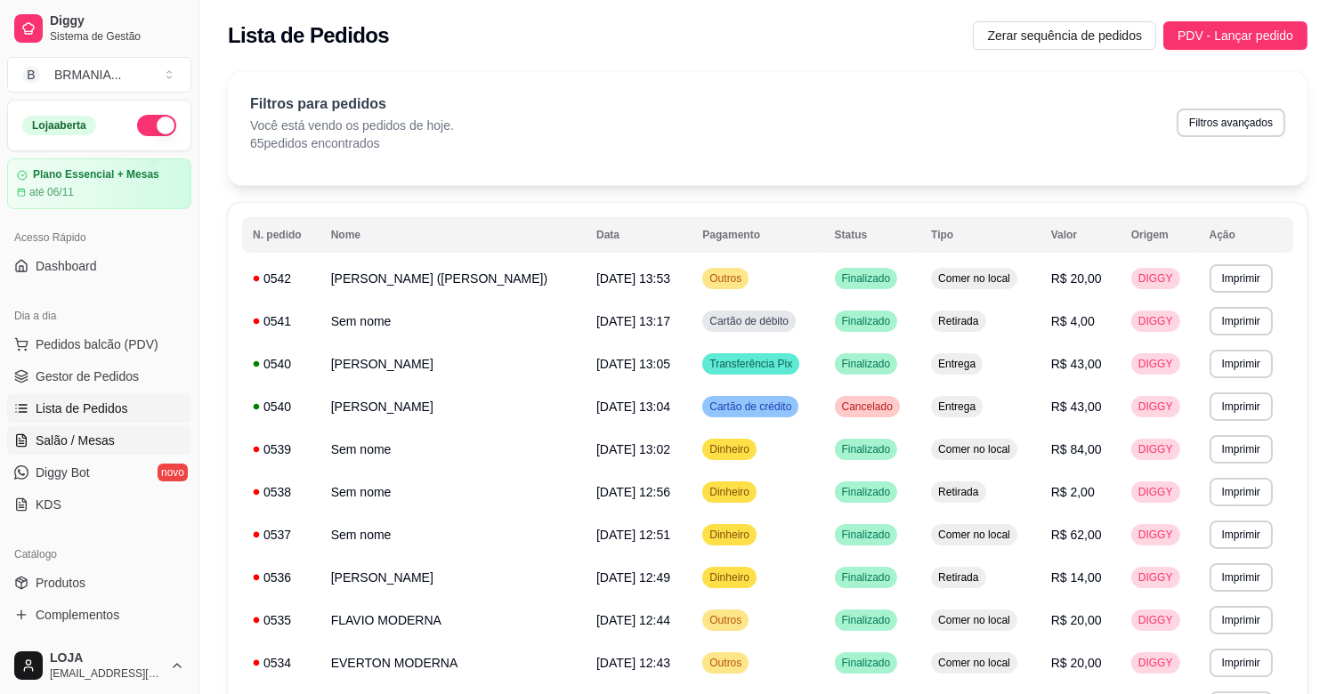
click at [108, 430] on link "Salão / Mesas" at bounding box center [99, 440] width 184 height 28
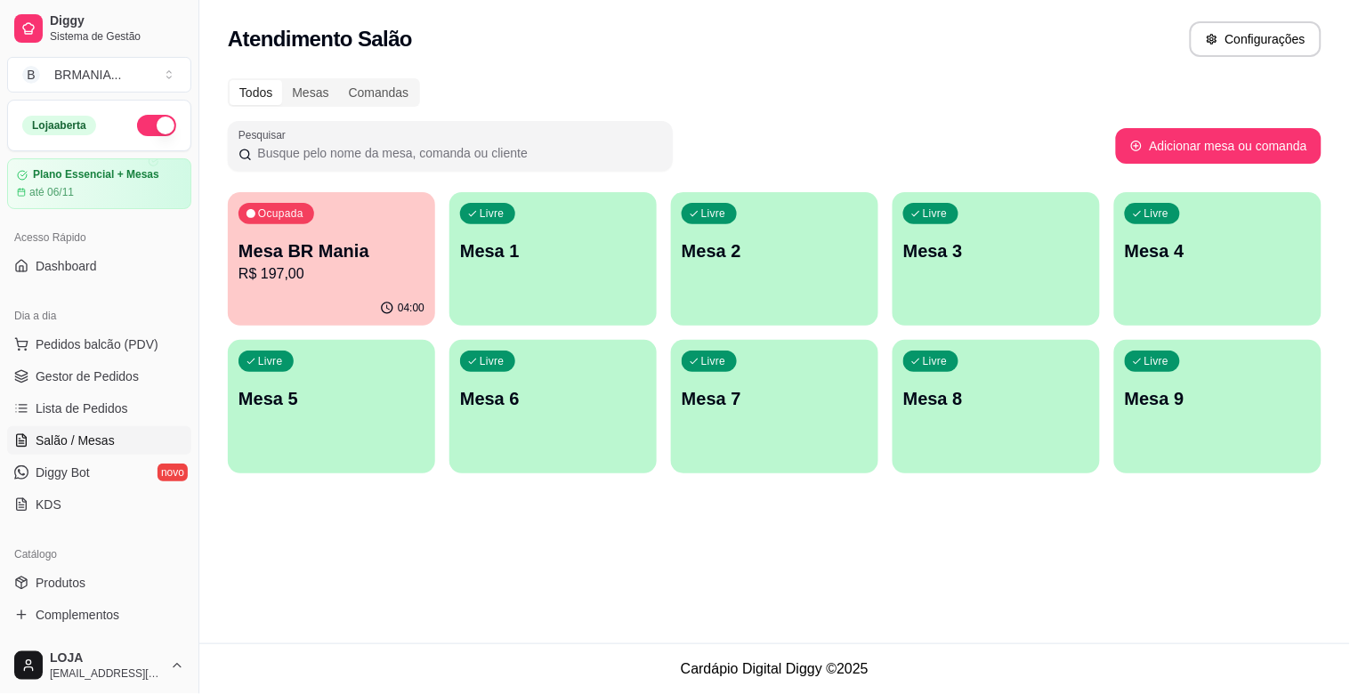
click at [352, 320] on div "04:00" at bounding box center [331, 308] width 207 height 35
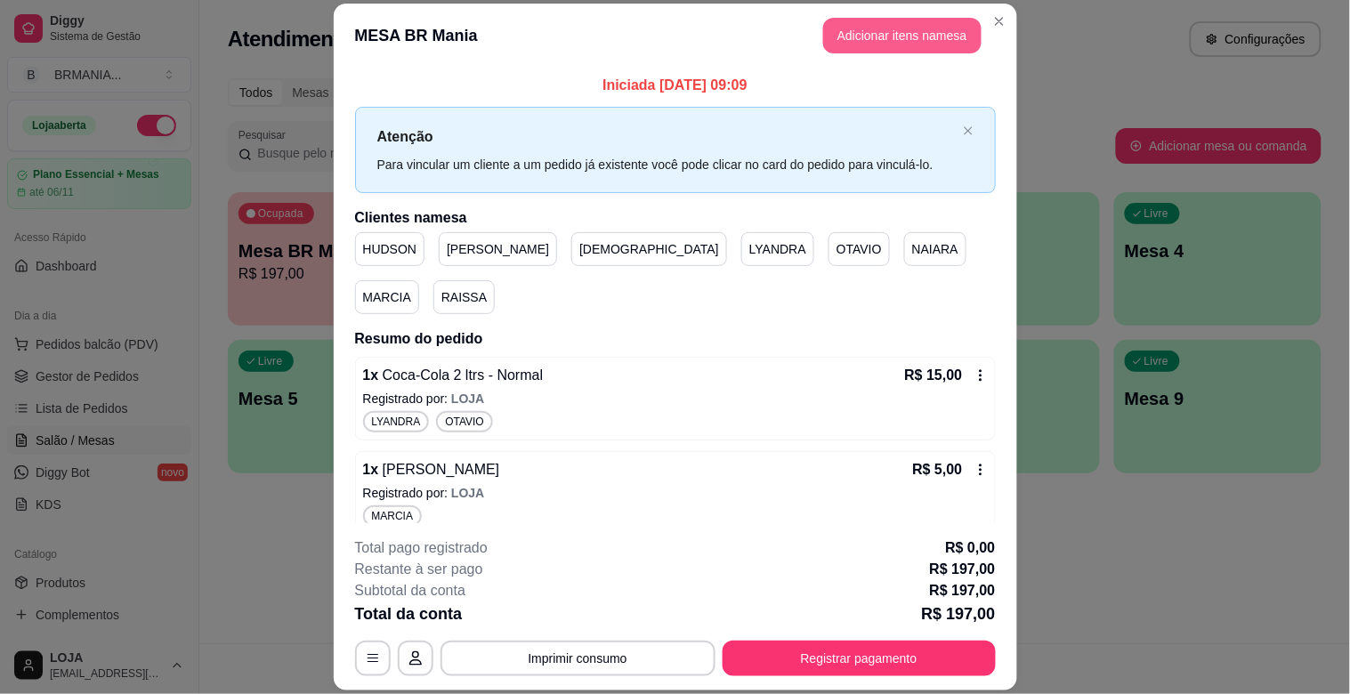
click at [903, 21] on button "Adicionar itens na mesa" at bounding box center [902, 36] width 158 height 36
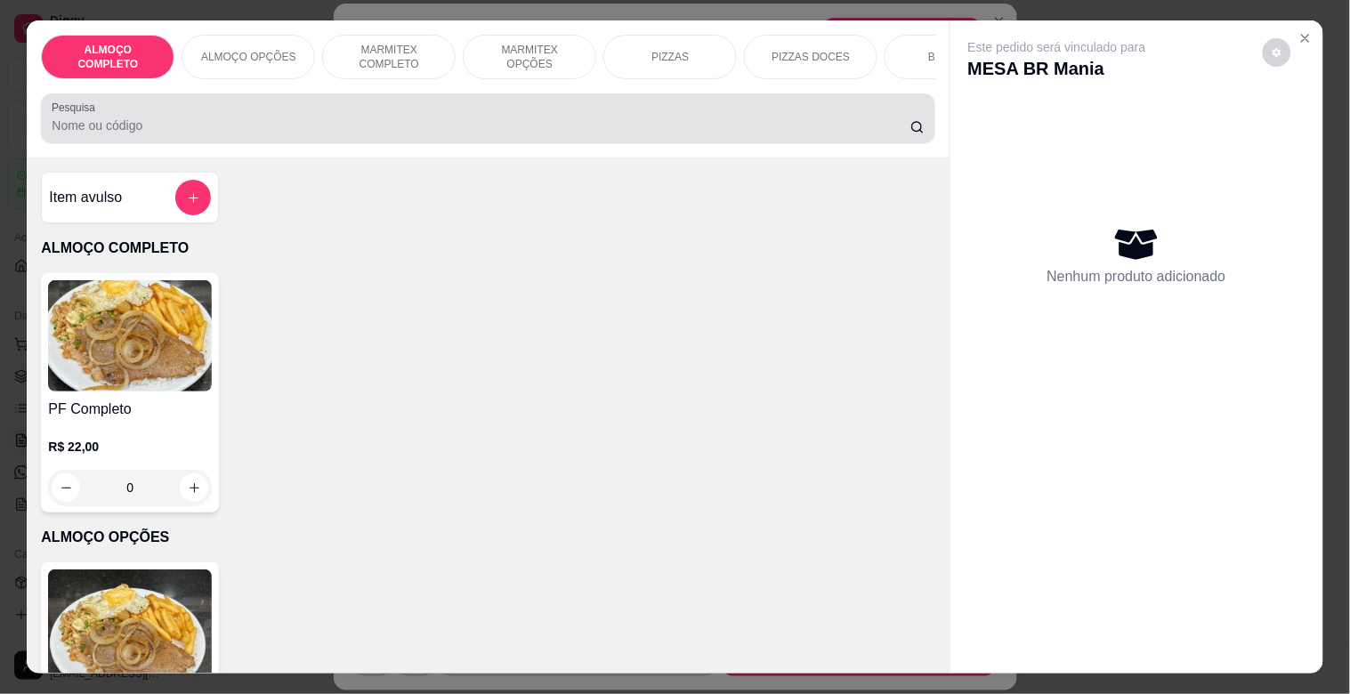
click at [336, 130] on input "Pesquisa" at bounding box center [481, 126] width 859 height 18
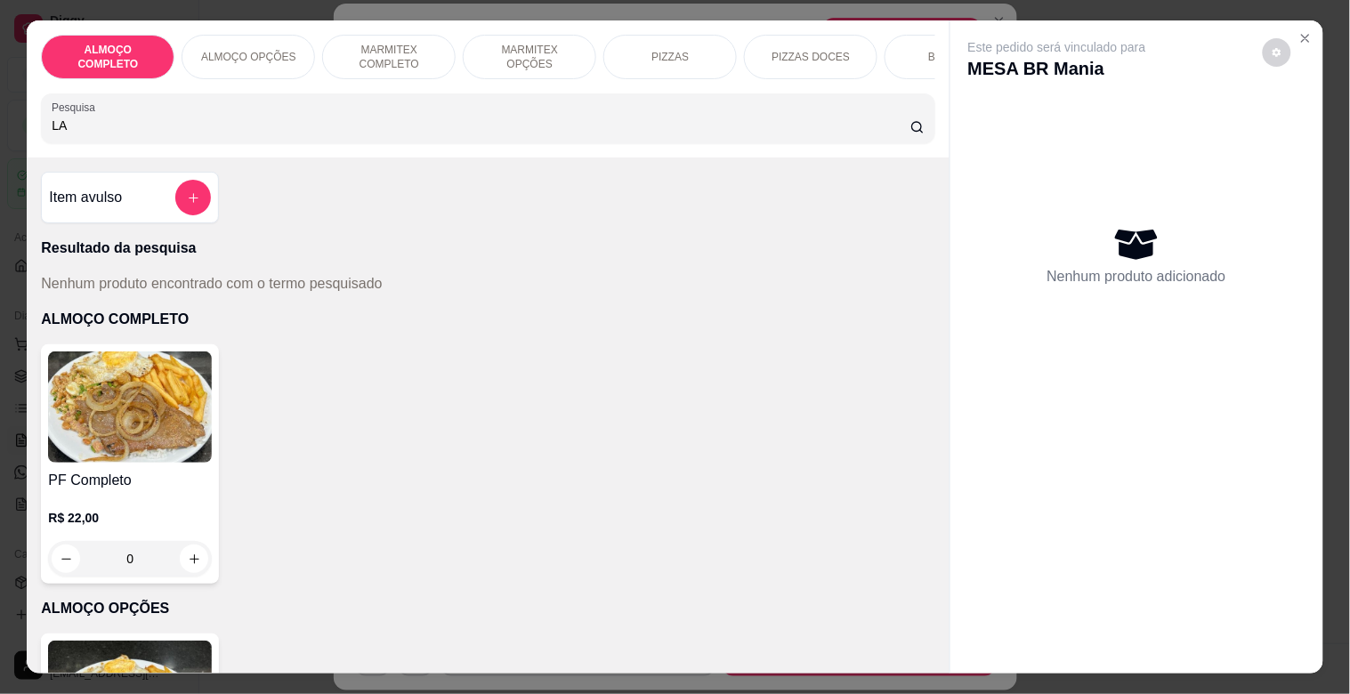
type input "L"
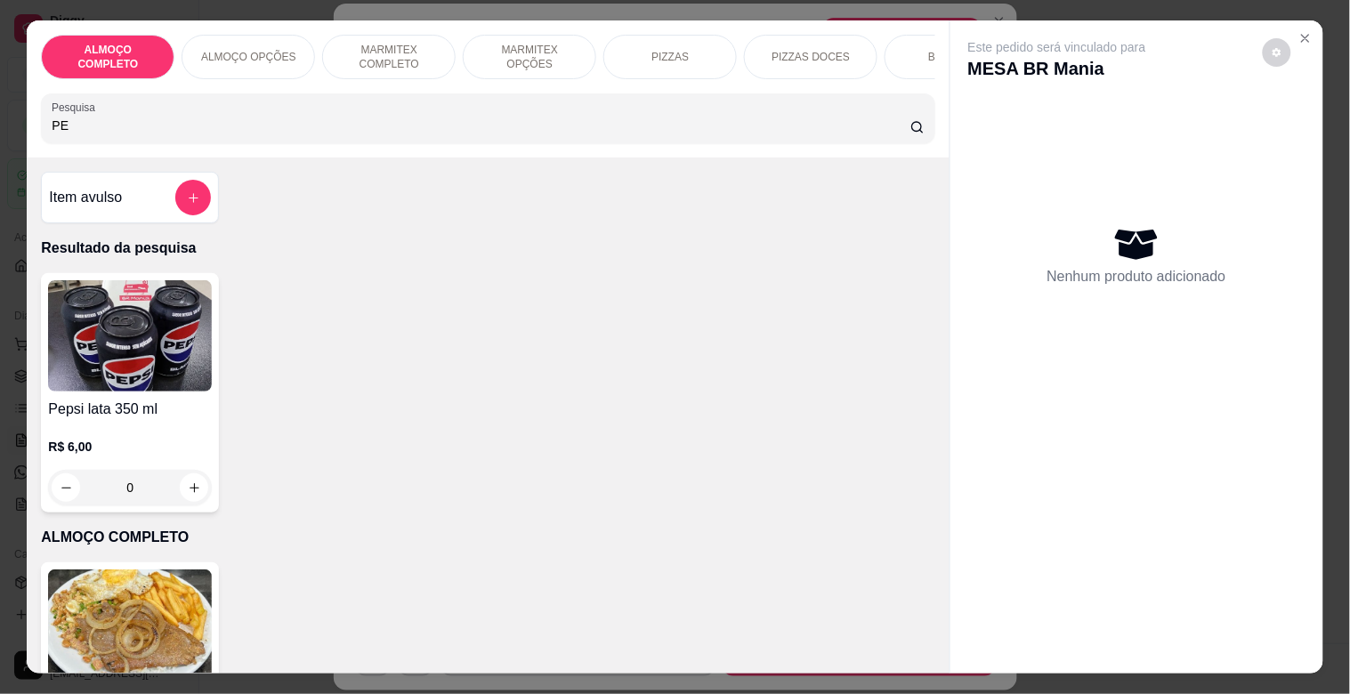
type input "PE"
click at [172, 376] on img at bounding box center [130, 335] width 164 height 111
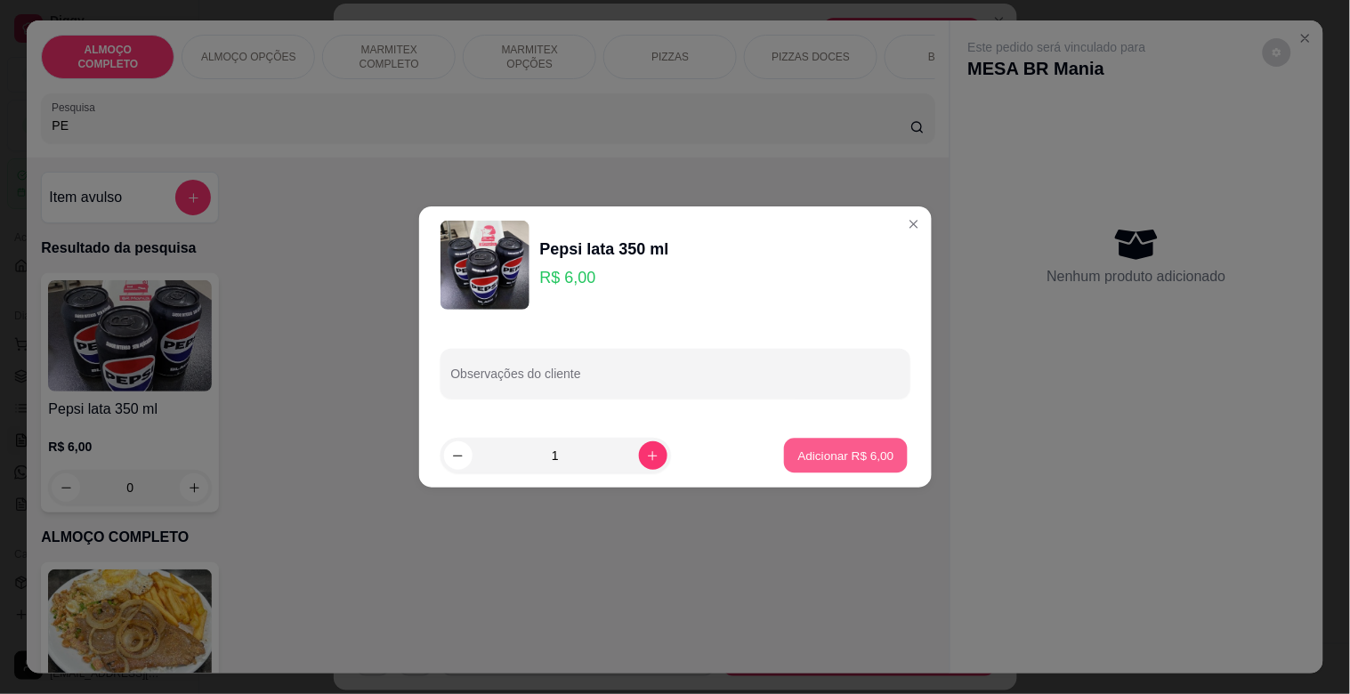
click at [863, 459] on p "Adicionar R$ 6,00" at bounding box center [846, 455] width 96 height 17
type input "1"
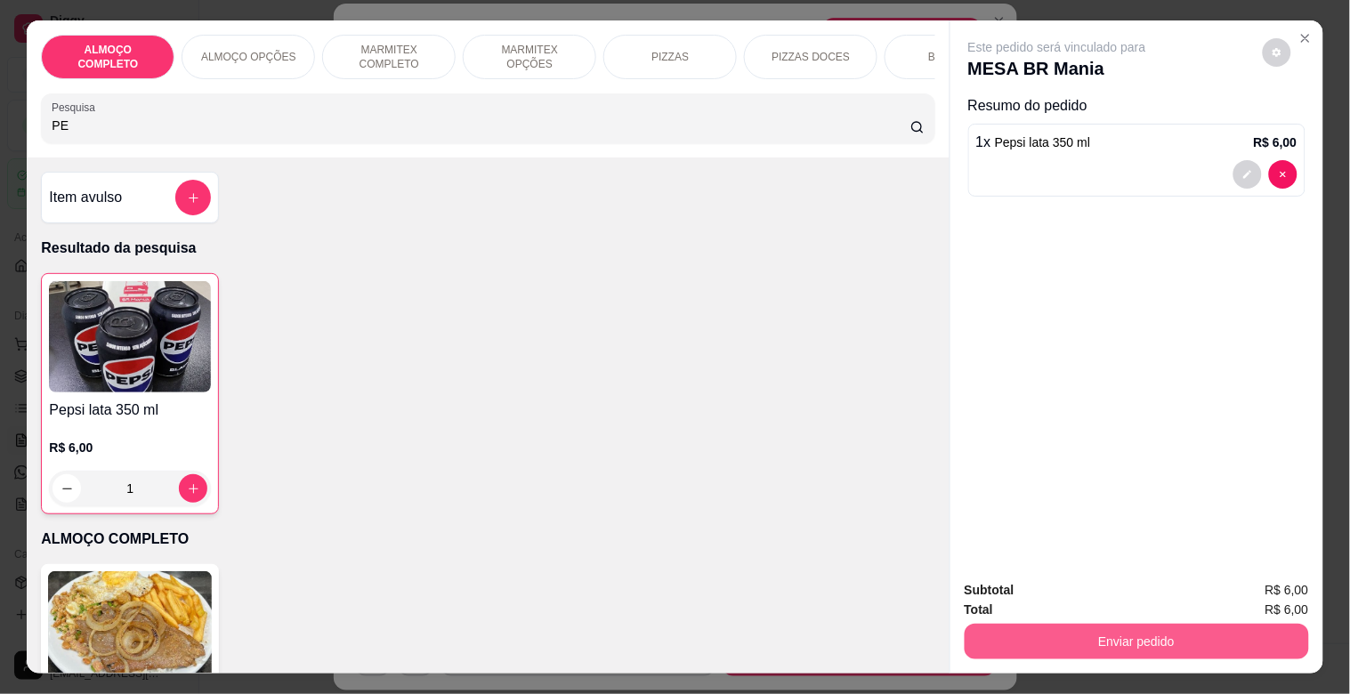
click at [1162, 624] on button "Enviar pedido" at bounding box center [1137, 642] width 344 height 36
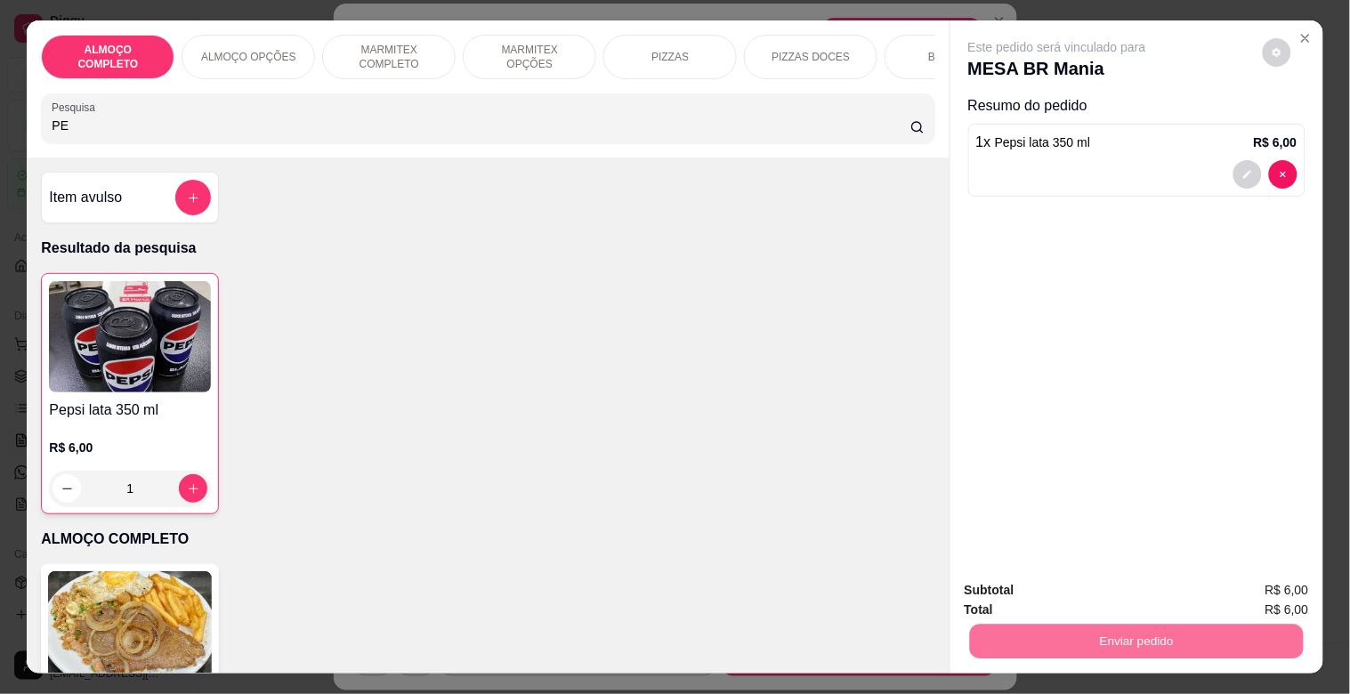
click at [1159, 588] on button "Registrar cliente" at bounding box center [1143, 590] width 117 height 34
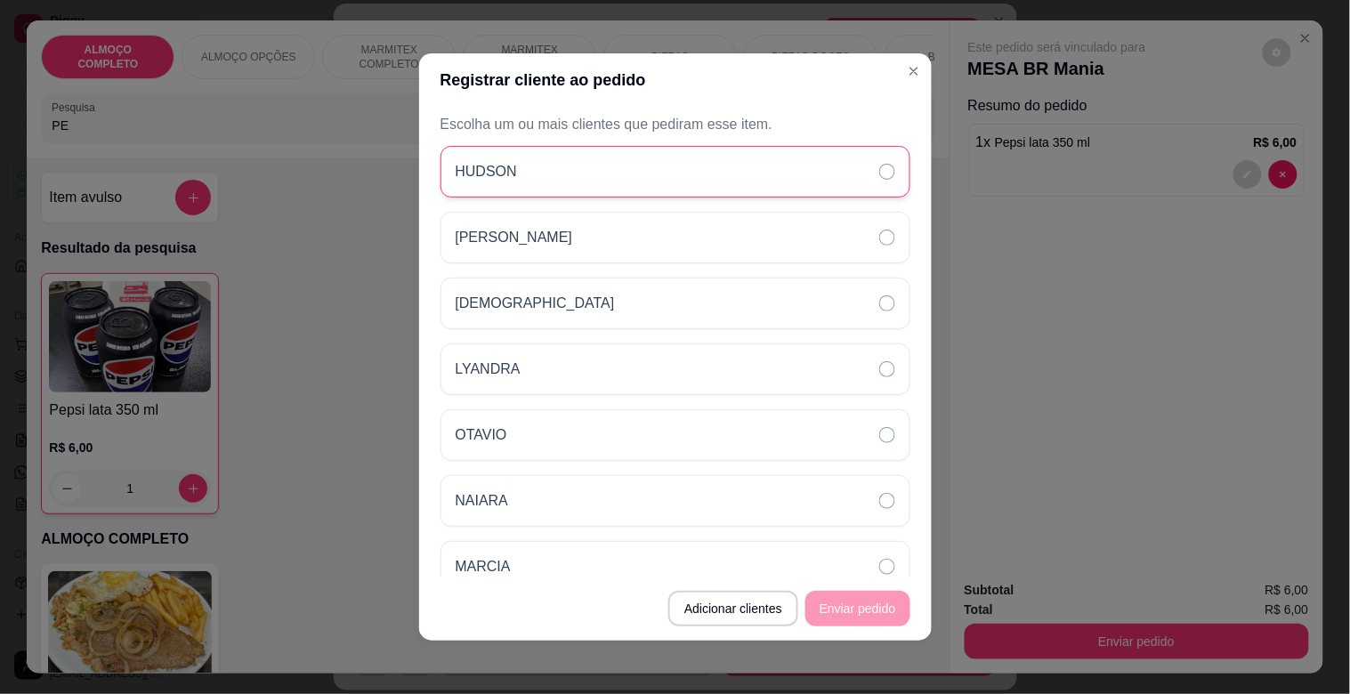
click at [534, 174] on div "HUDSON" at bounding box center [676, 172] width 470 height 52
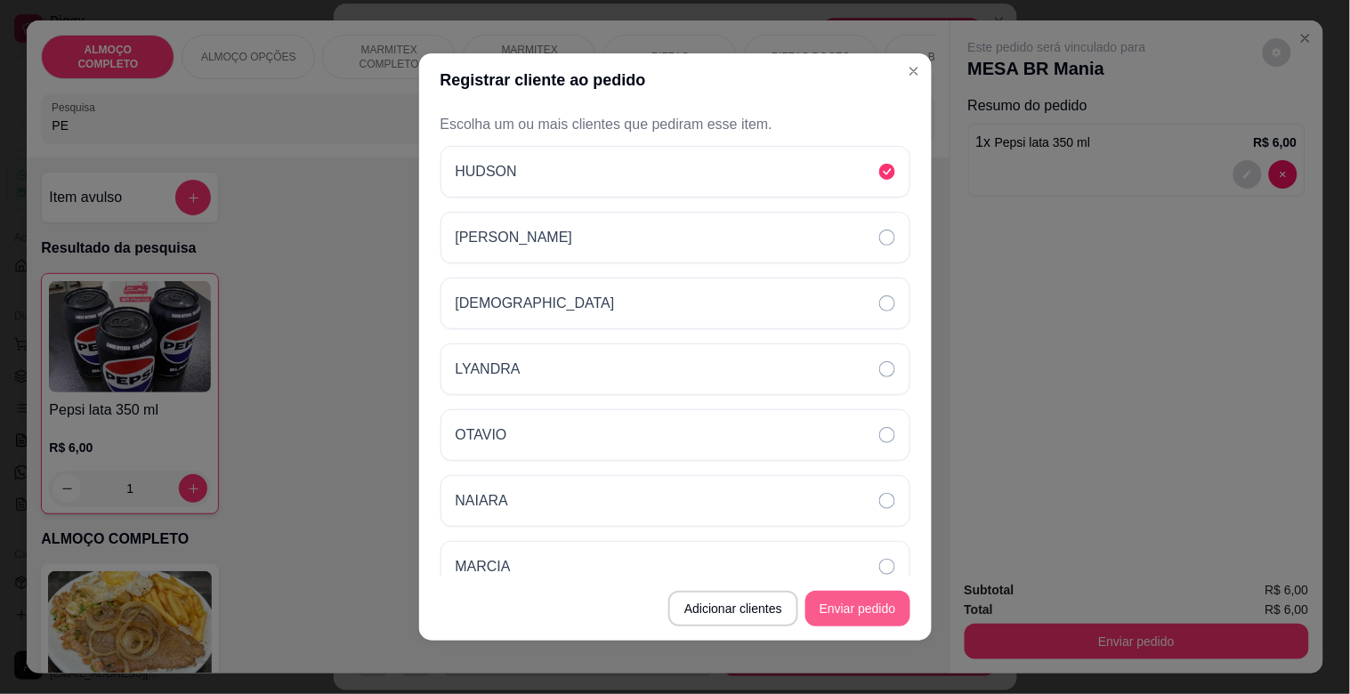
click at [857, 606] on button "Enviar pedido" at bounding box center [858, 609] width 105 height 36
click at [857, 606] on footer "Adicionar clientes Enviar pedido" at bounding box center [675, 609] width 513 height 64
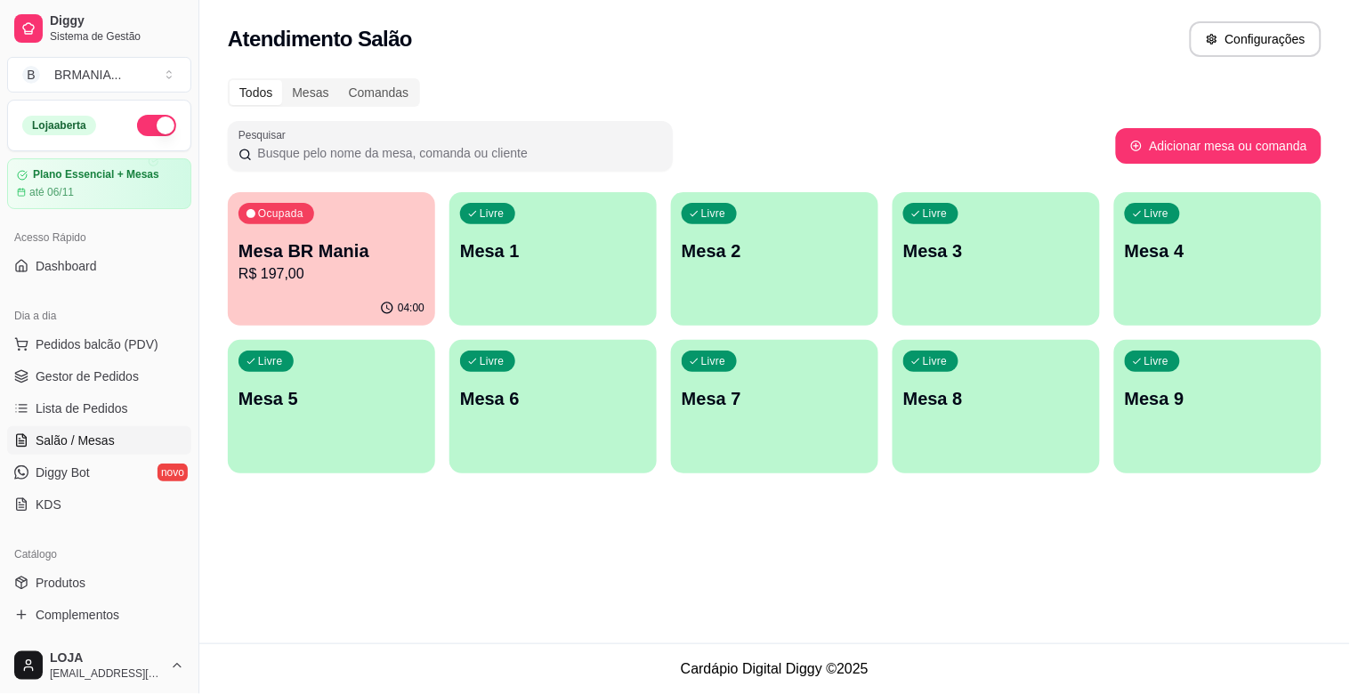
click at [308, 247] on p "Mesa BR Mania" at bounding box center [332, 251] width 186 height 25
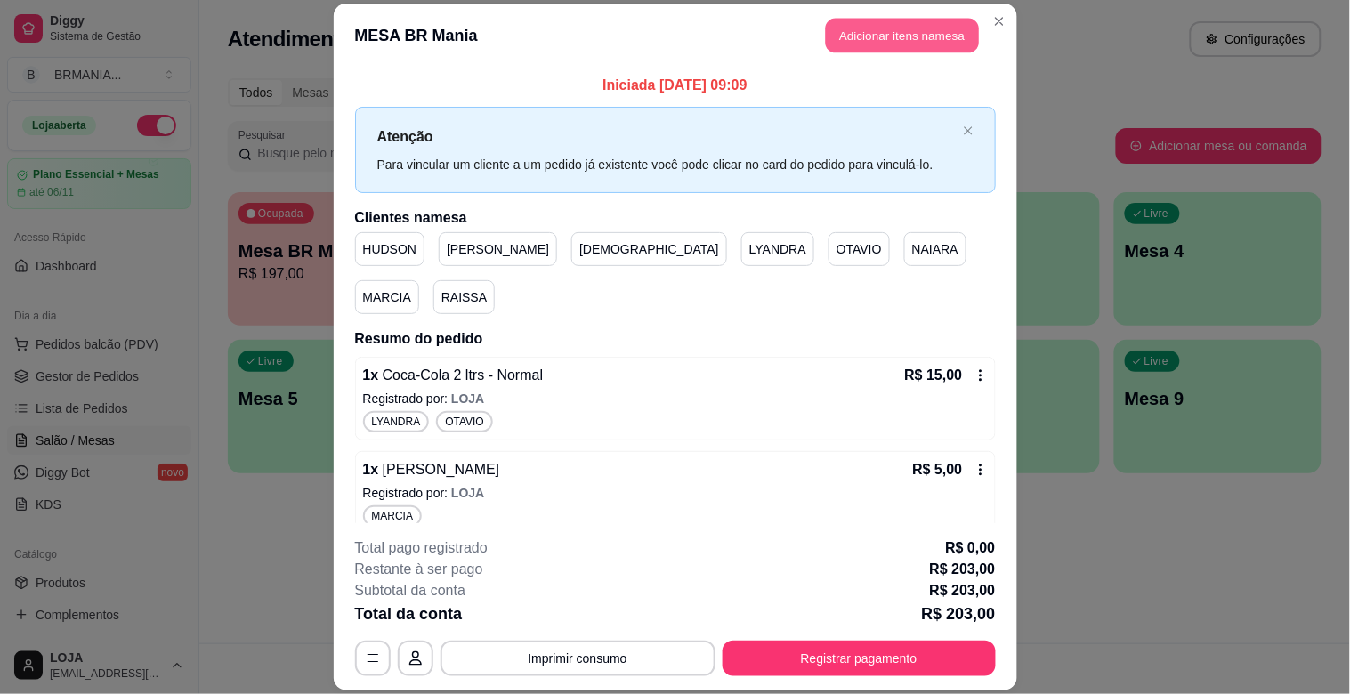
click at [928, 27] on button "Adicionar itens na mesa" at bounding box center [902, 36] width 153 height 35
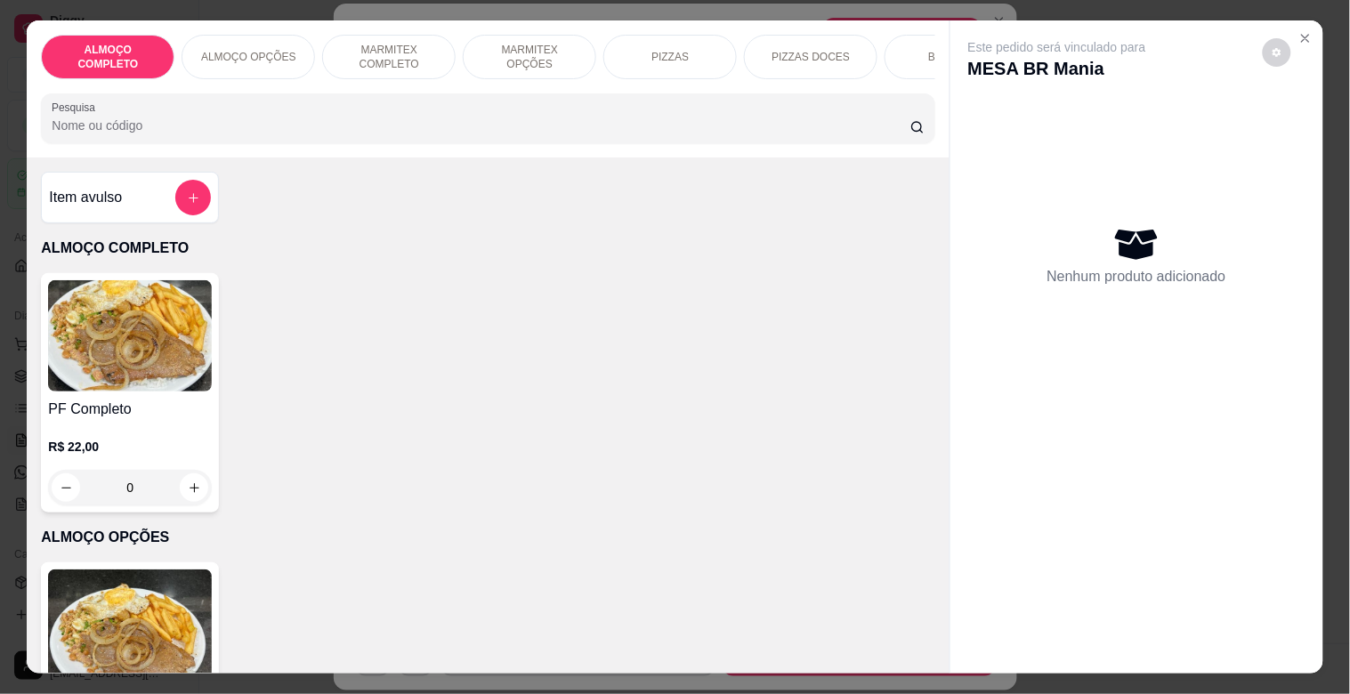
click at [295, 129] on input "Pesquisa" at bounding box center [481, 126] width 859 height 18
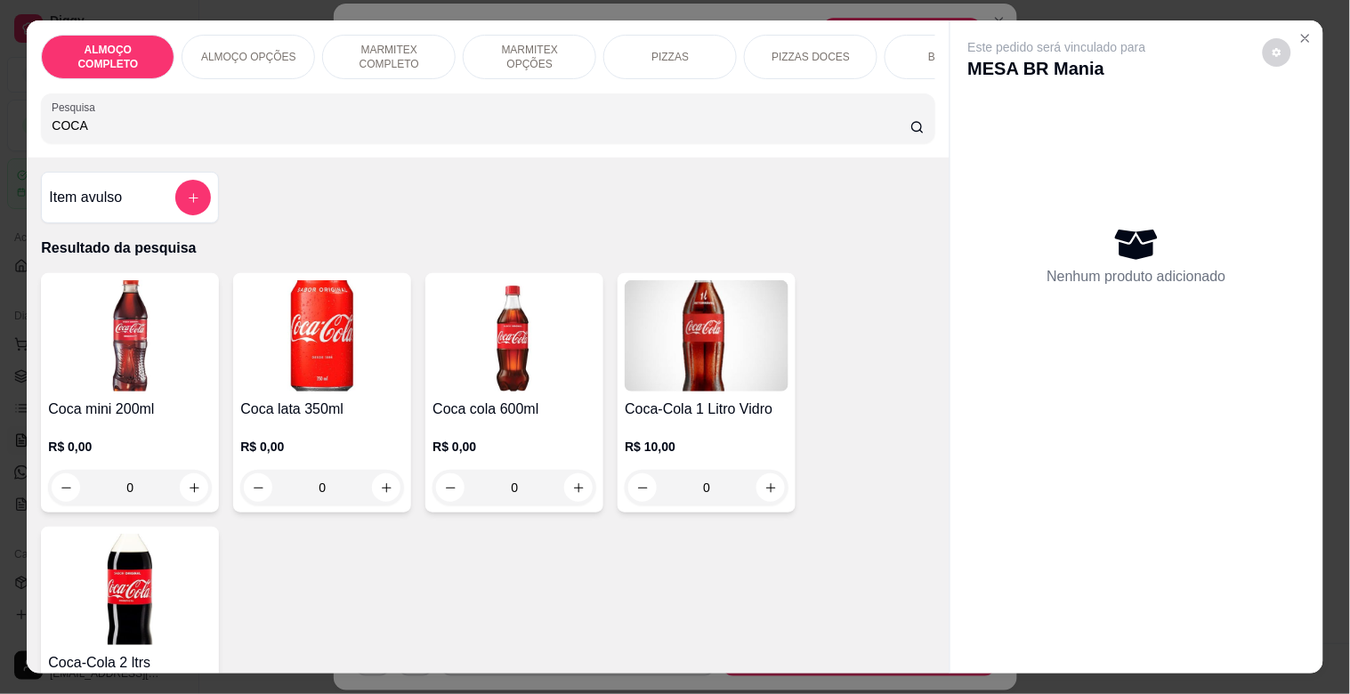
type input "COCA"
click at [85, 581] on img at bounding box center [130, 589] width 164 height 111
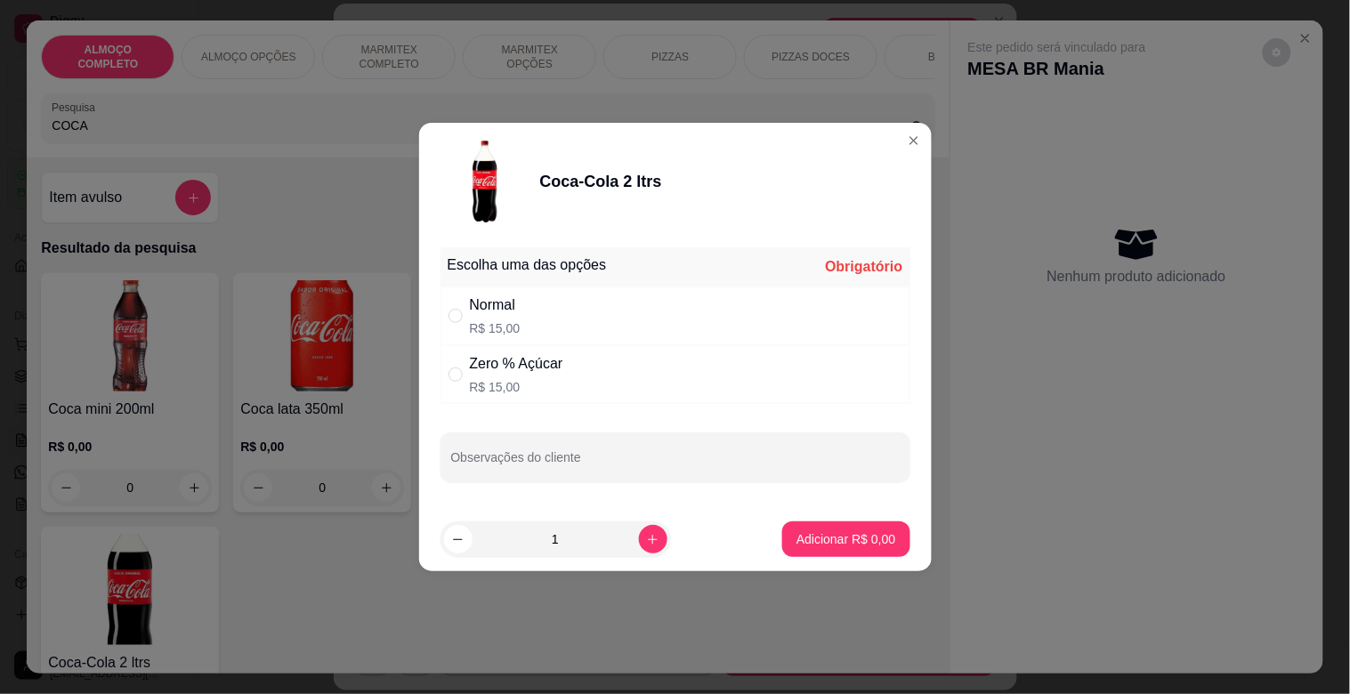
click at [599, 312] on div "Normal R$ 15,00" at bounding box center [676, 316] width 470 height 59
radio input "true"
click at [847, 541] on p "Adicionar R$ 15,00" at bounding box center [842, 539] width 106 height 18
type input "1"
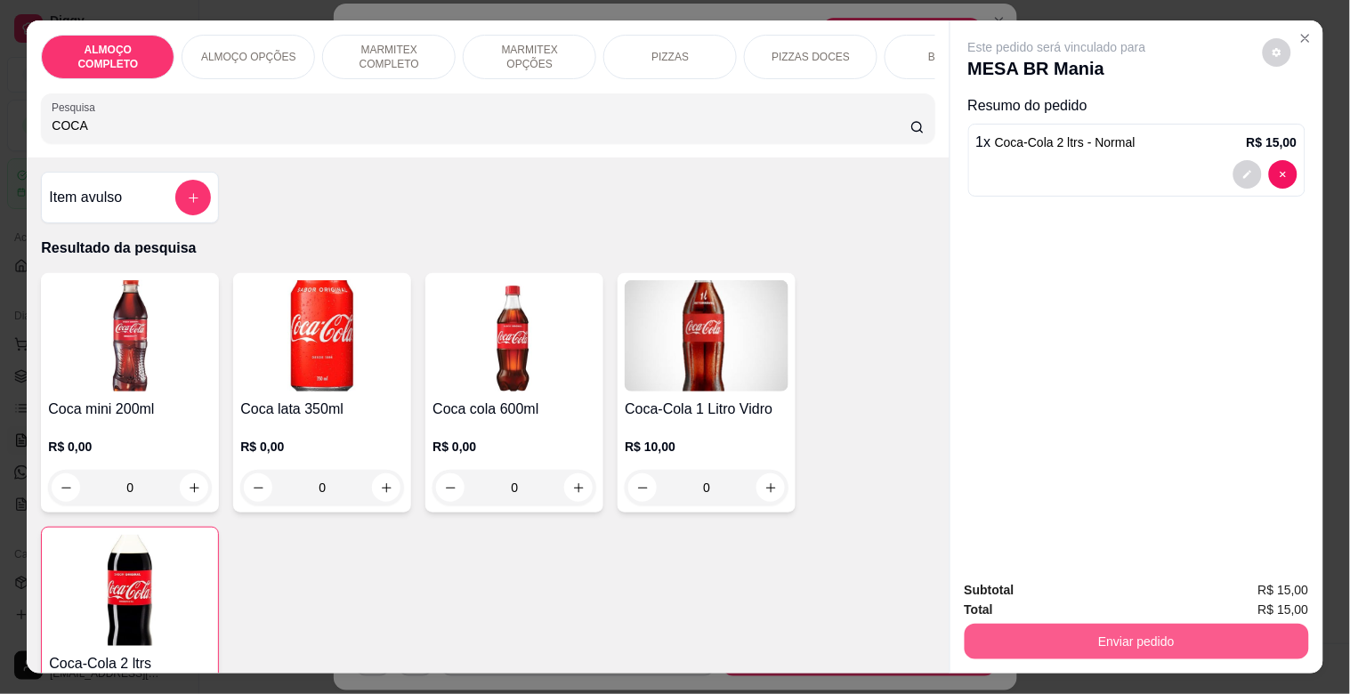
click at [1084, 629] on button "Enviar pedido" at bounding box center [1137, 642] width 344 height 36
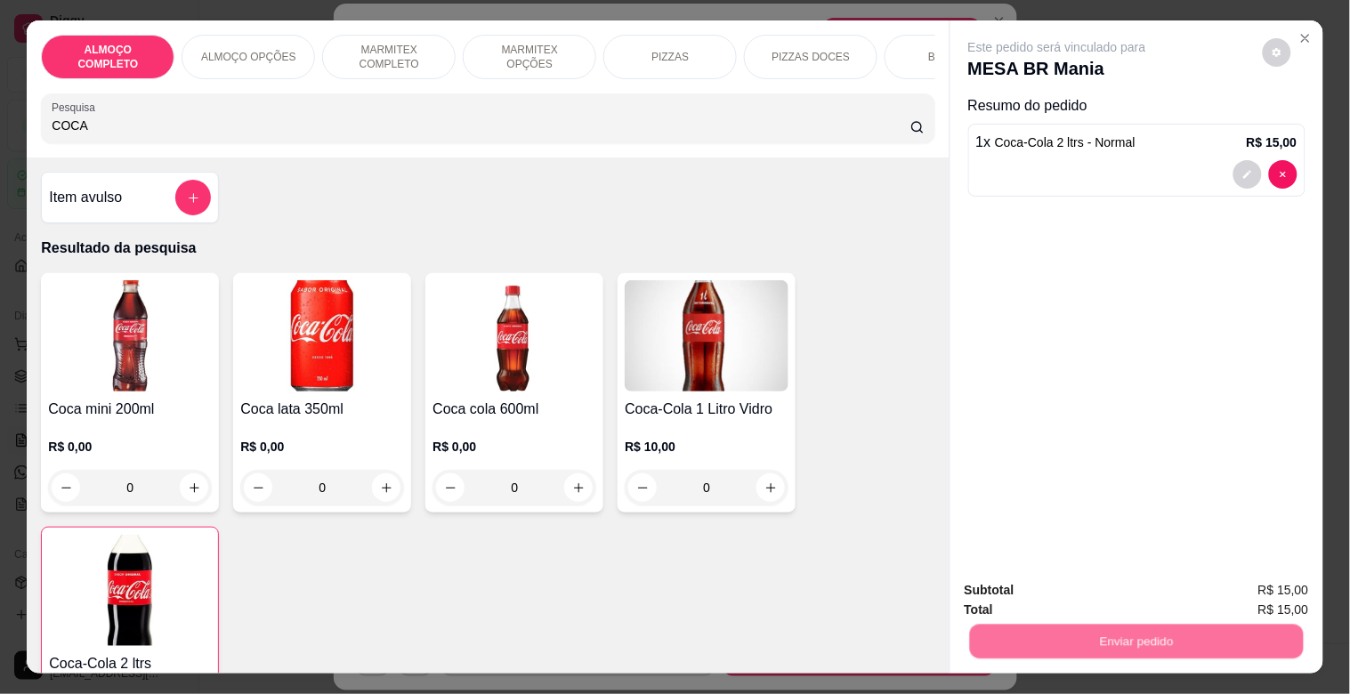
click at [1141, 589] on button "Registrar cliente" at bounding box center [1143, 590] width 117 height 34
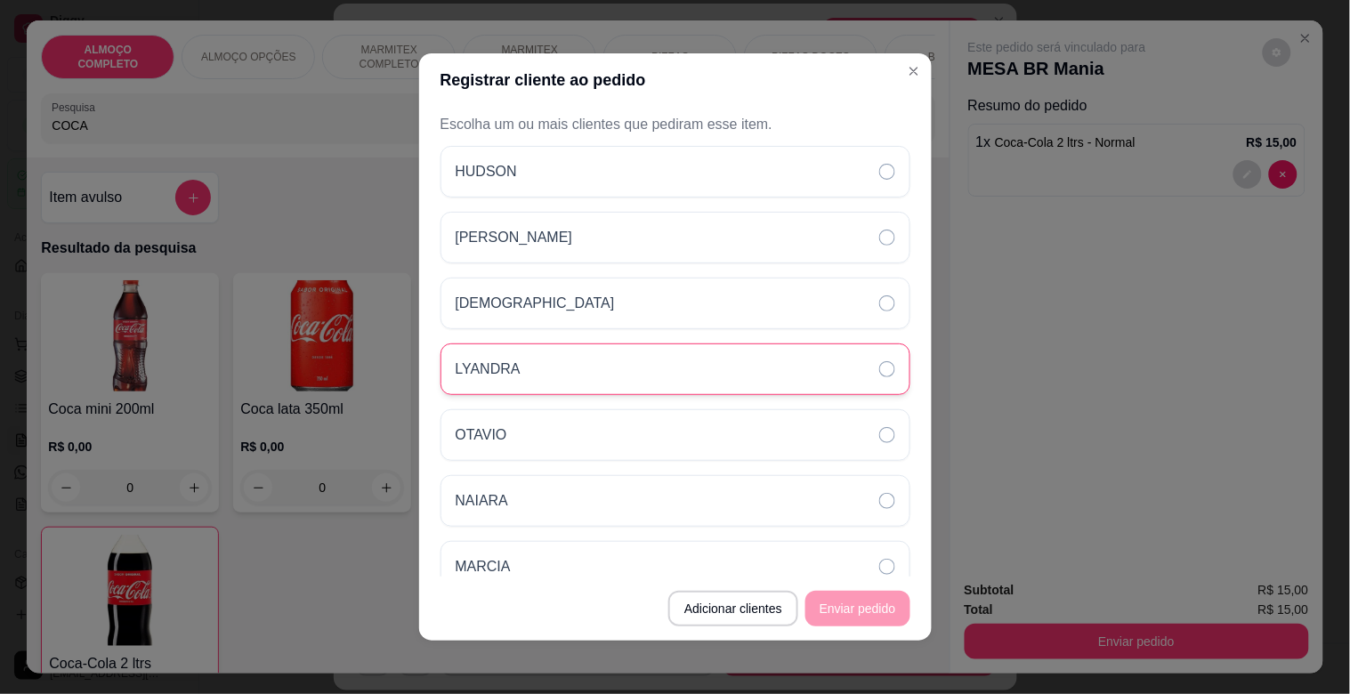
click at [538, 363] on div "LYANDRA" at bounding box center [676, 370] width 470 height 52
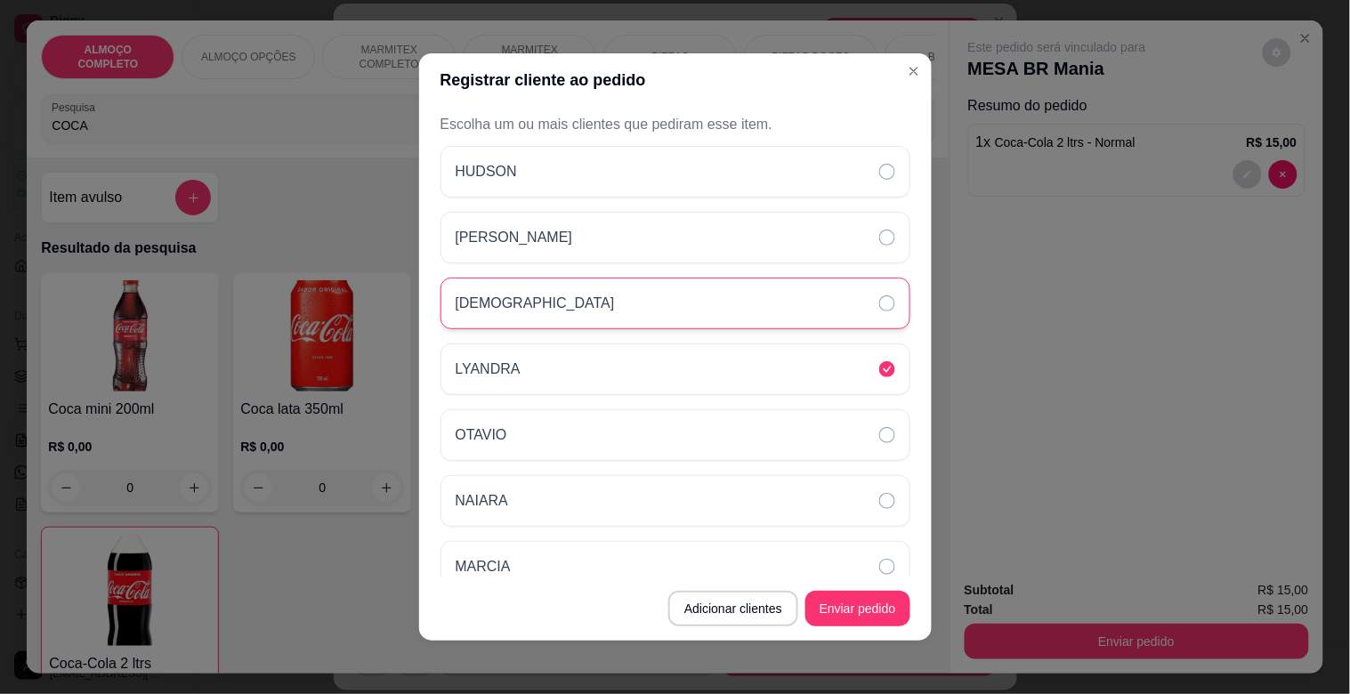
click at [547, 312] on div "[DEMOGRAPHIC_DATA]" at bounding box center [676, 304] width 470 height 52
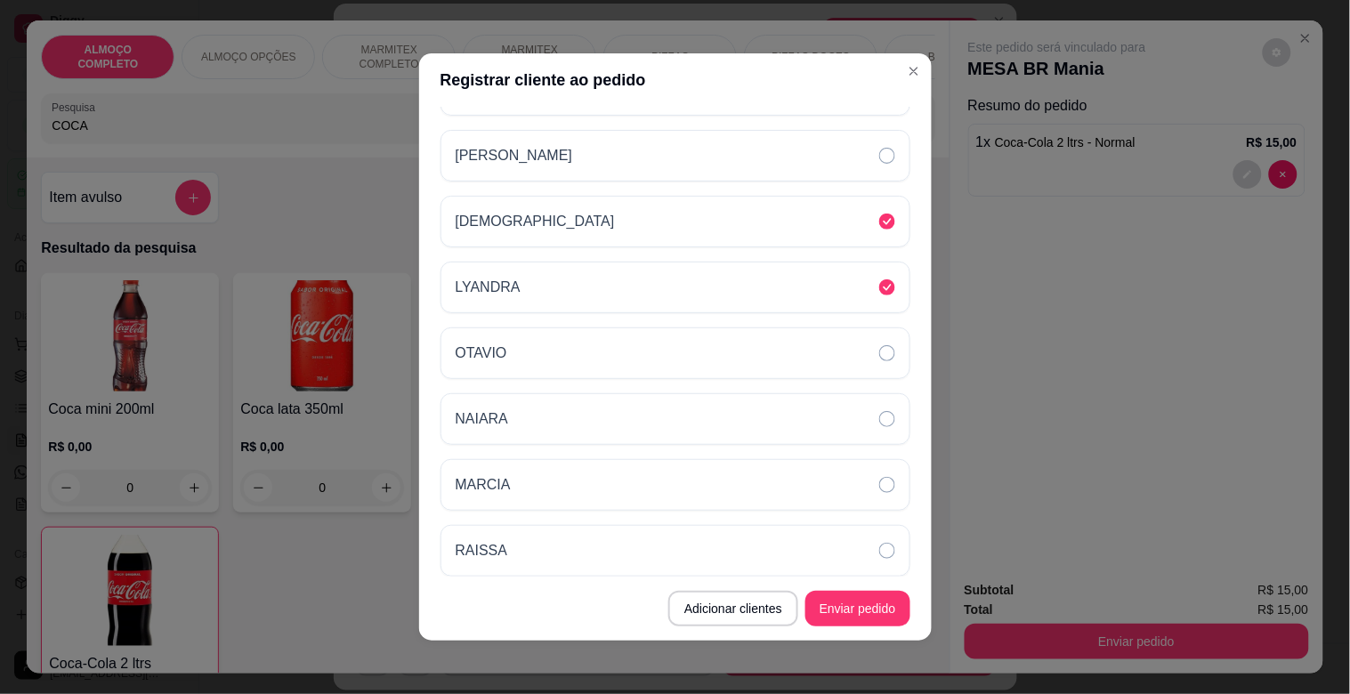
scroll to position [91, 0]
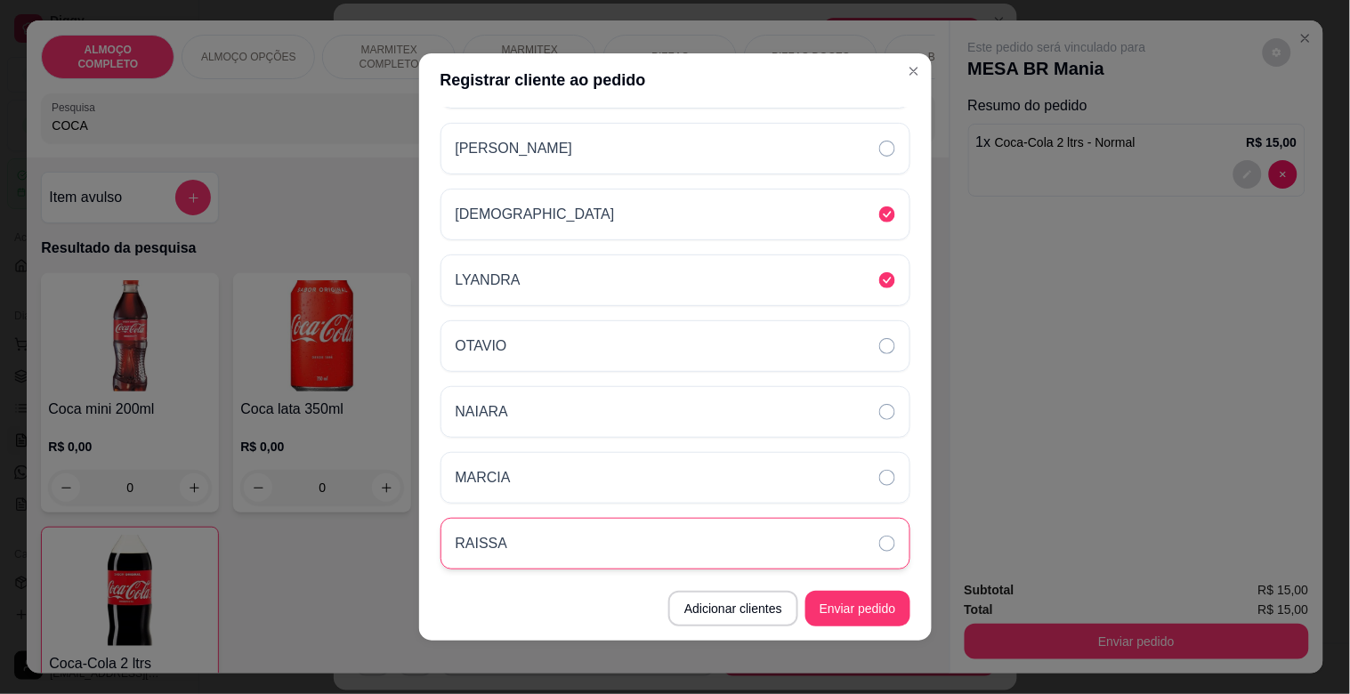
click at [503, 538] on div "RAISSA" at bounding box center [489, 543] width 67 height 21
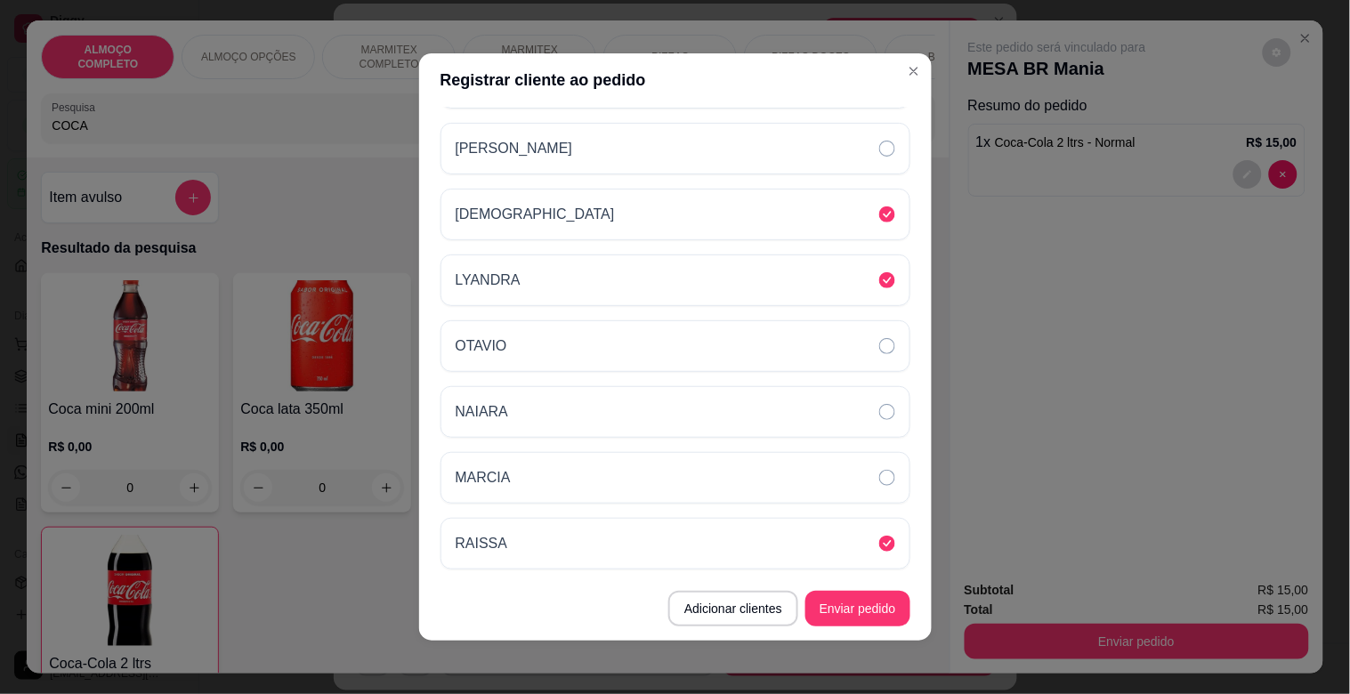
scroll to position [0, 0]
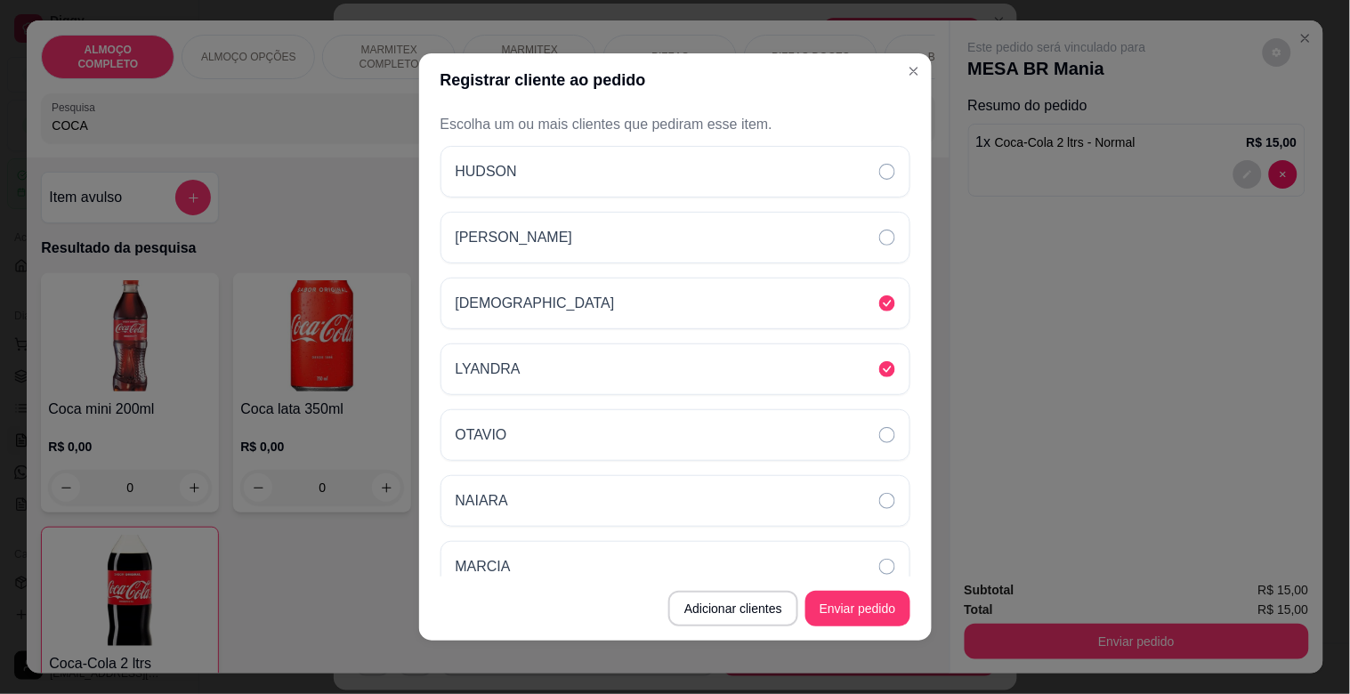
click at [917, 522] on div "Registrar cliente ao pedido Escolha um ou mais clientes que pediram esse item. …" at bounding box center [675, 347] width 1350 height 694
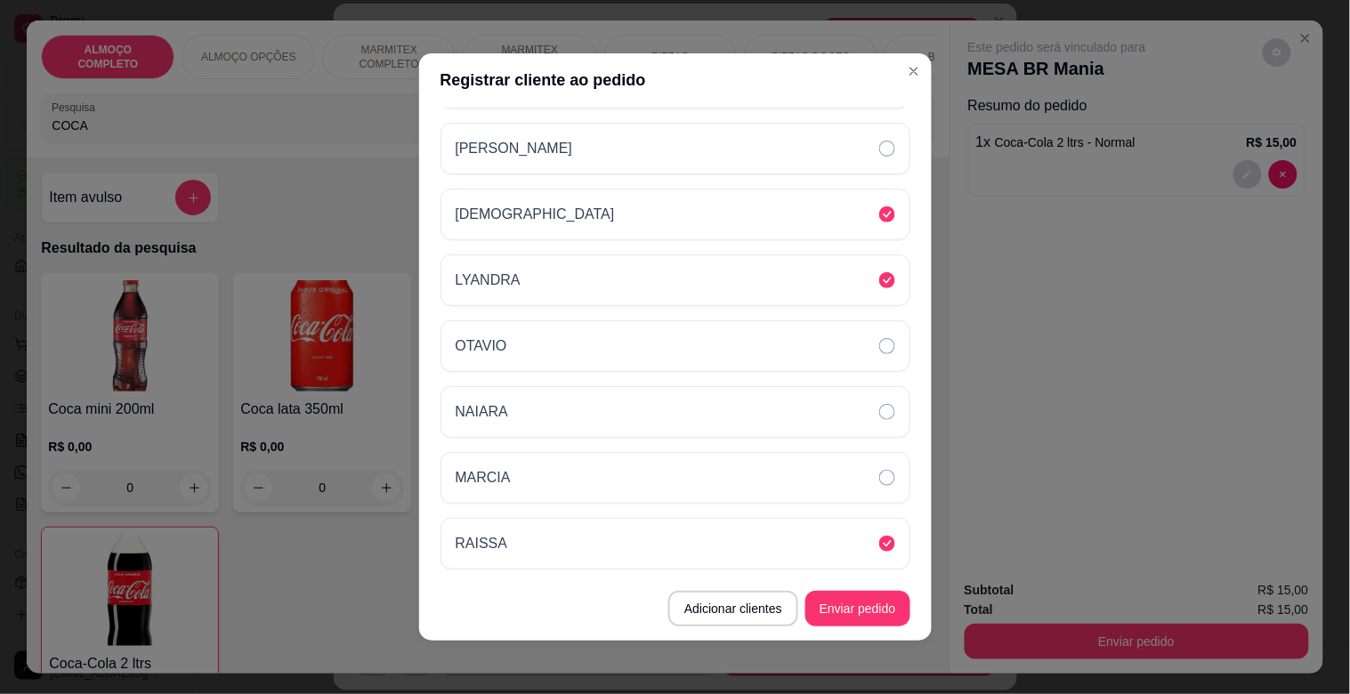
scroll to position [91, 0]
click at [739, 611] on button "Adicionar clientes" at bounding box center [732, 609] width 125 height 35
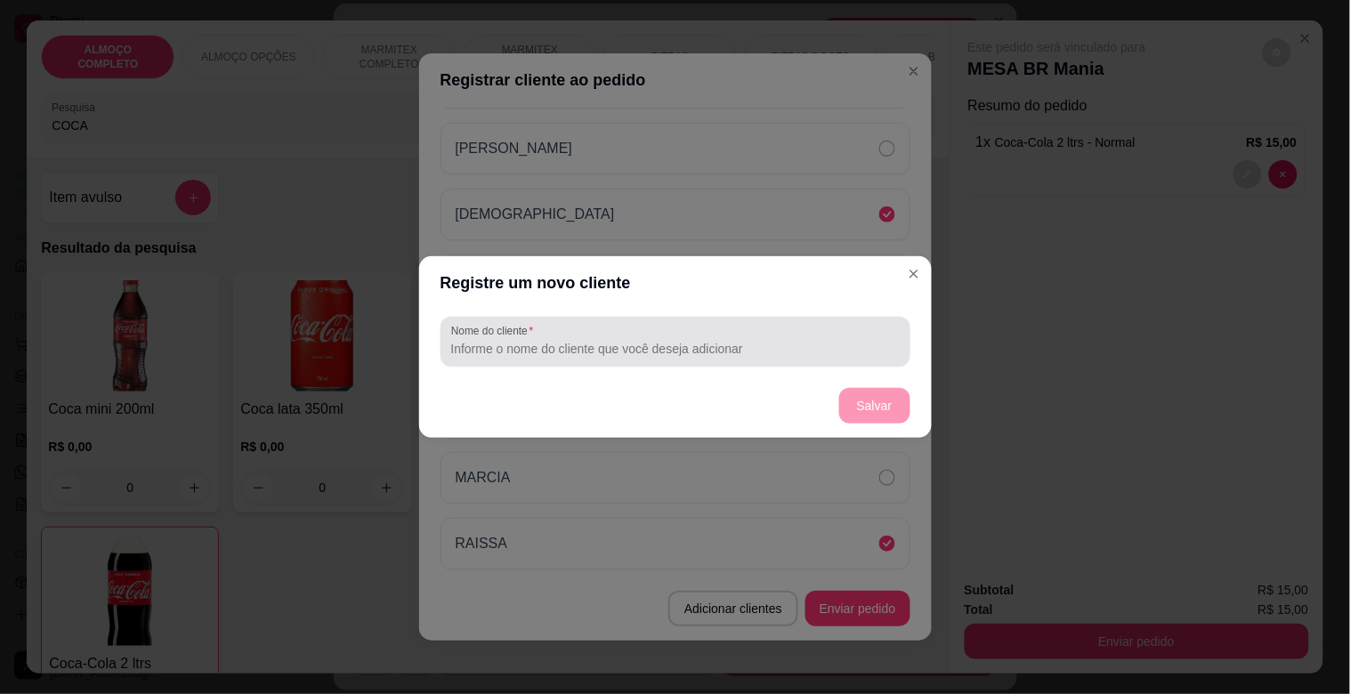
click at [543, 336] on div at bounding box center [675, 342] width 449 height 36
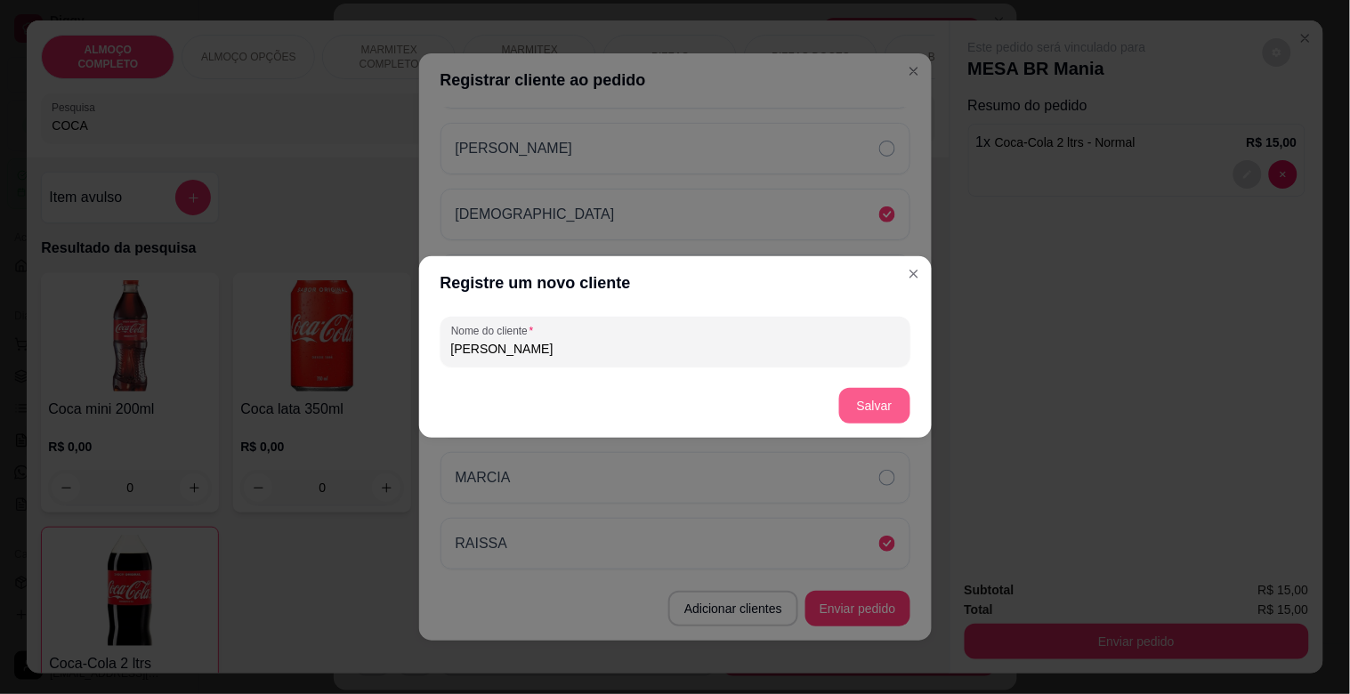
type input "[PERSON_NAME]"
click at [866, 411] on button "Salvar" at bounding box center [874, 406] width 71 height 36
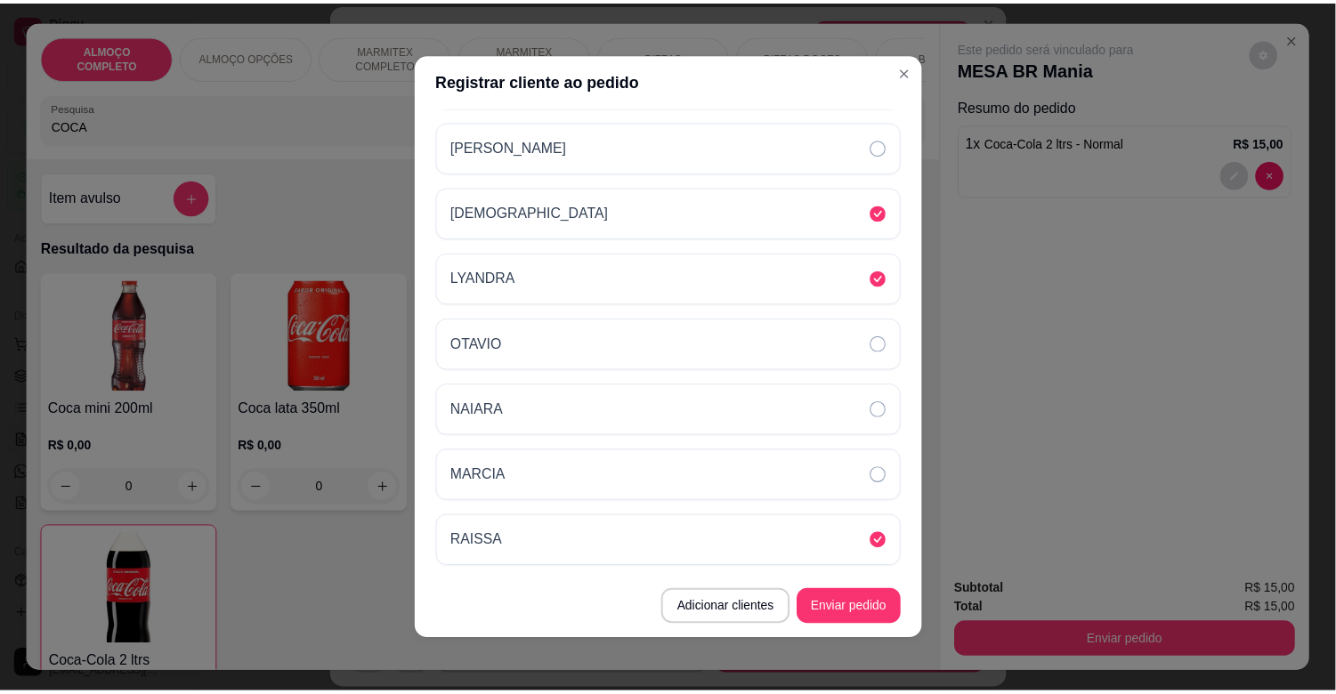
scroll to position [156, 0]
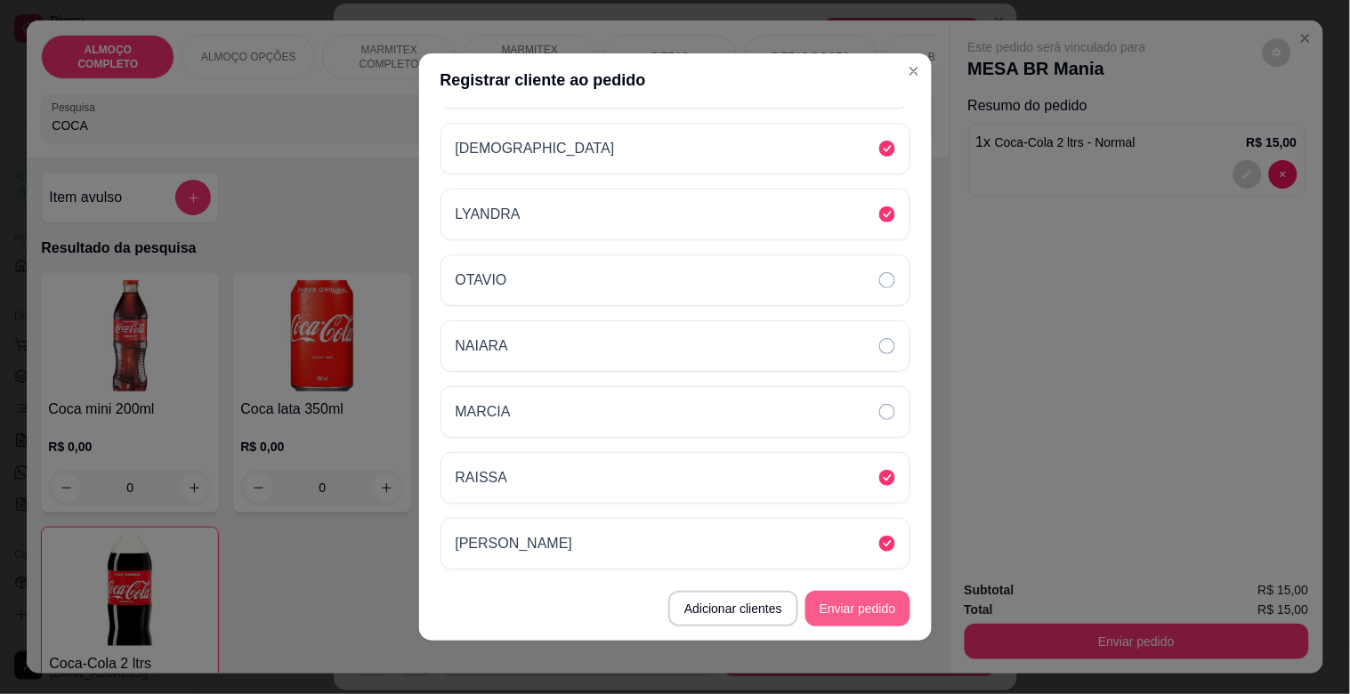
click at [841, 602] on button "Enviar pedido" at bounding box center [858, 609] width 105 height 36
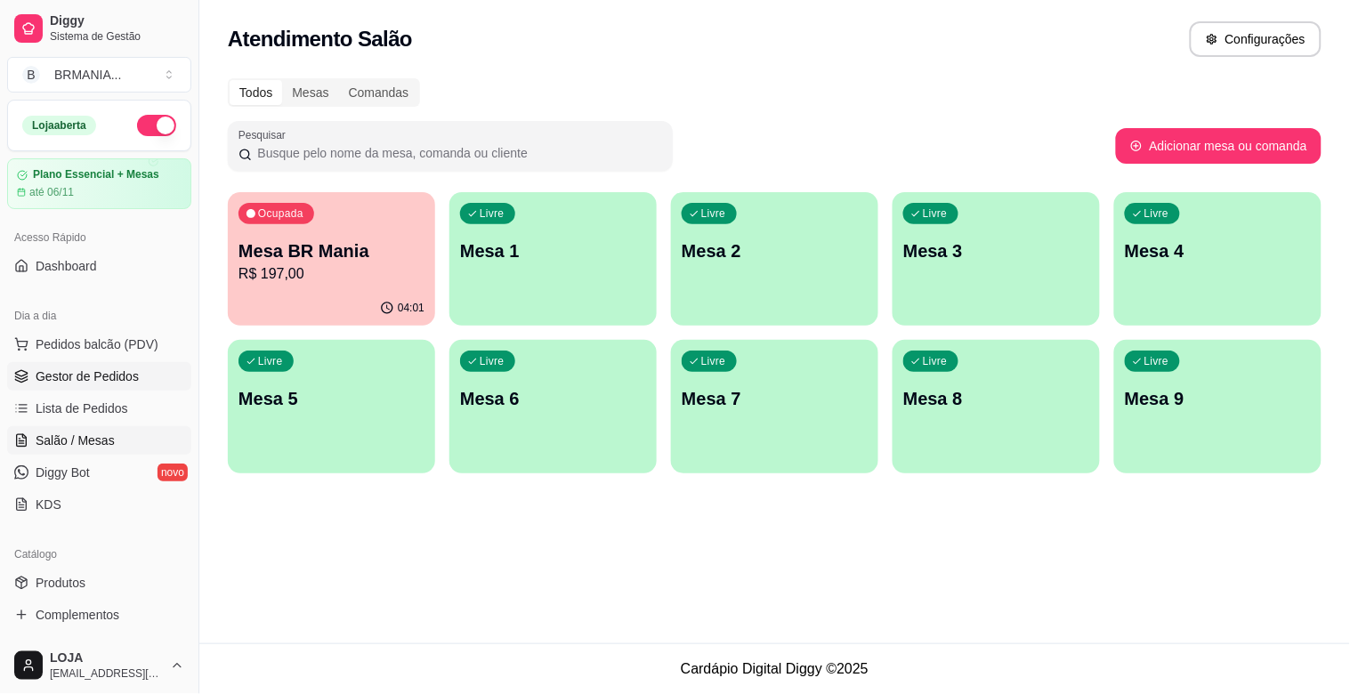
click at [98, 368] on span "Gestor de Pedidos" at bounding box center [87, 377] width 103 height 18
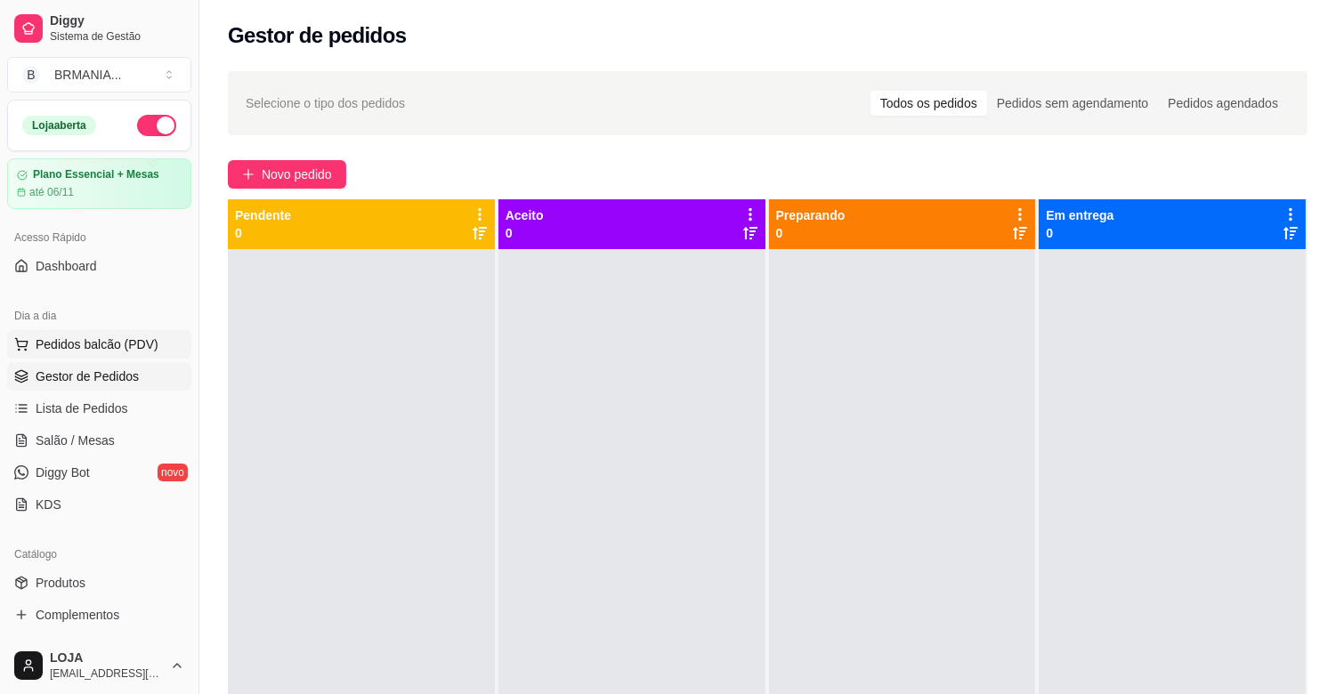
click at [108, 350] on span "Pedidos balcão (PDV)" at bounding box center [97, 345] width 123 height 18
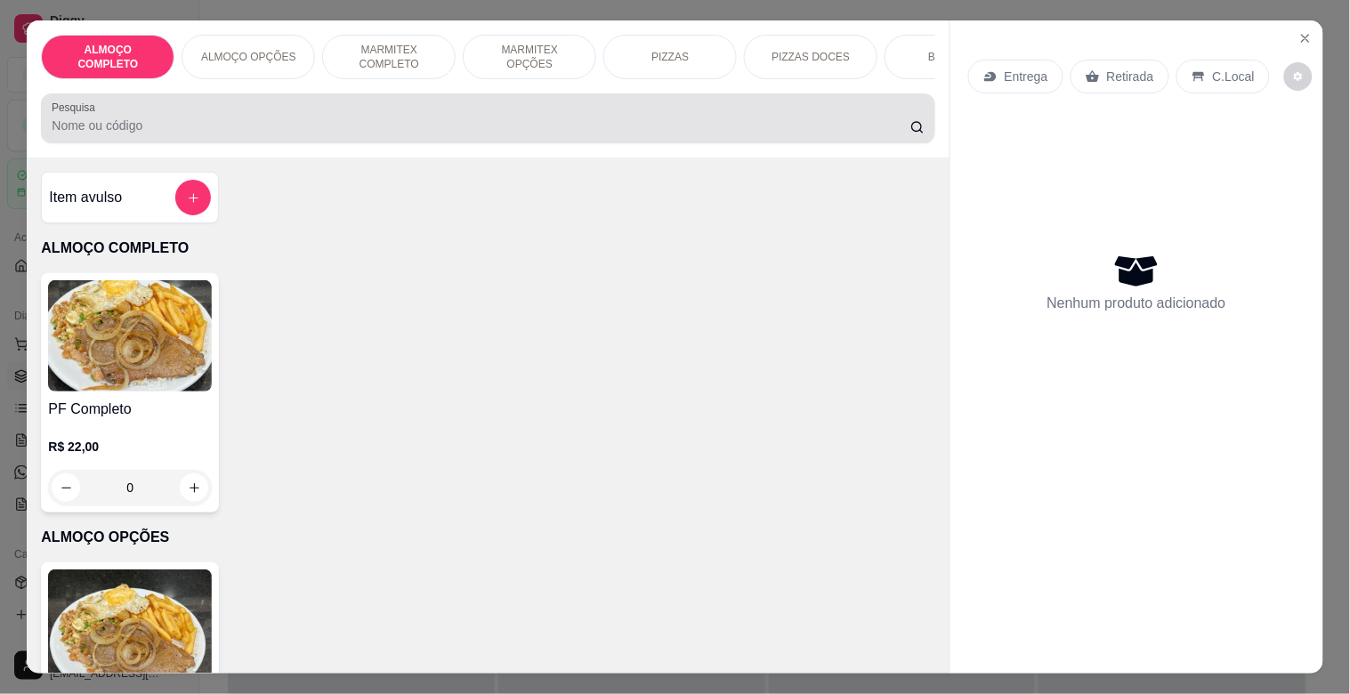
click at [352, 113] on div at bounding box center [488, 119] width 872 height 36
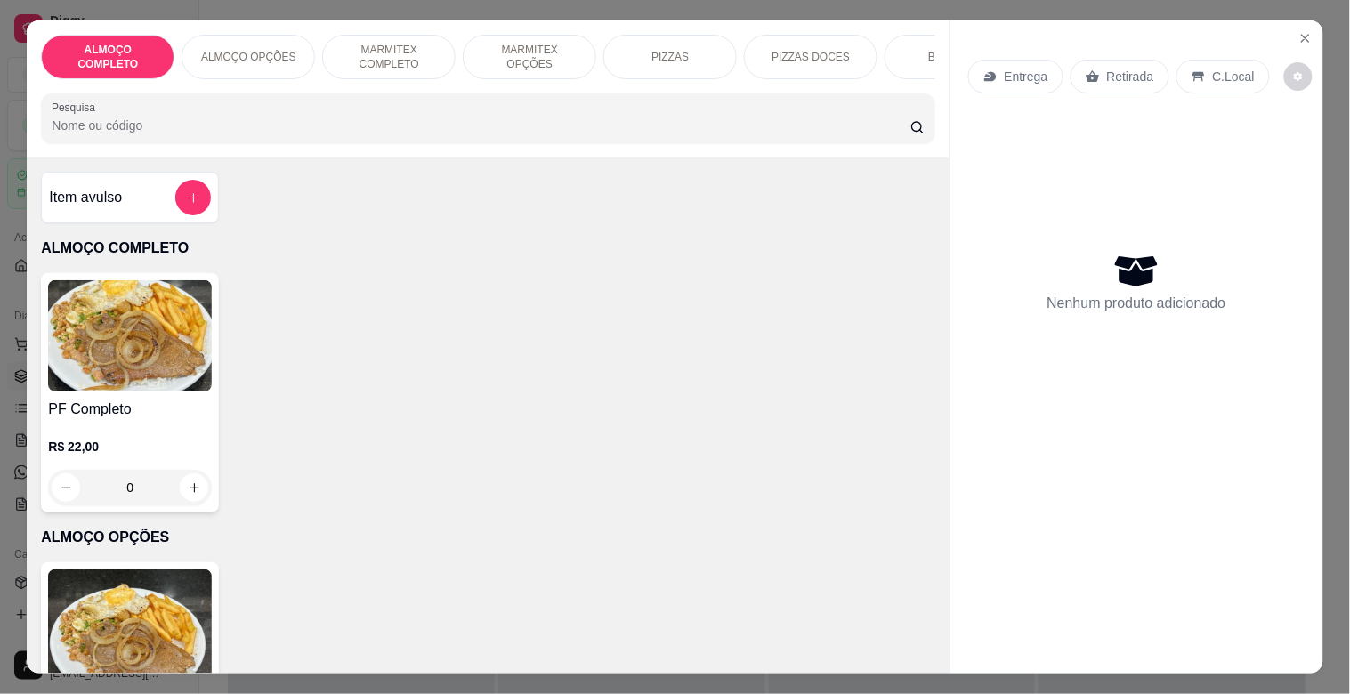
type input "K"
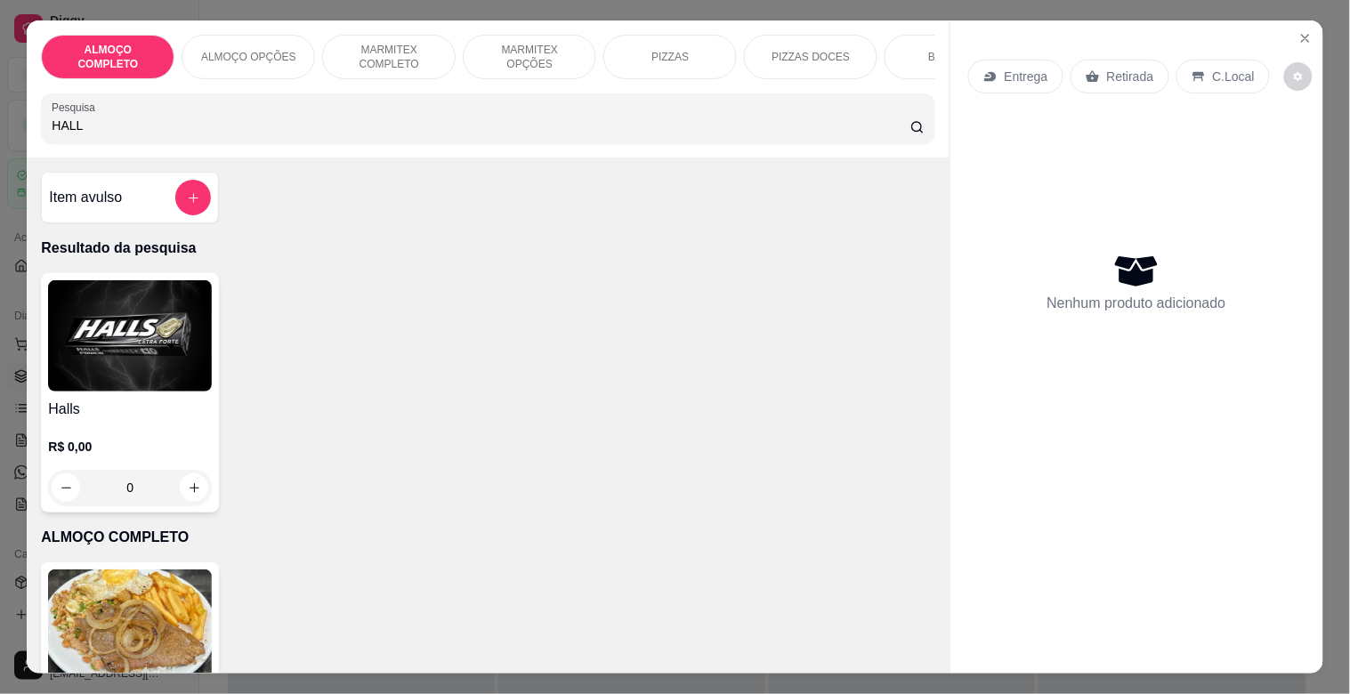
type input "HALL"
click at [192, 300] on img at bounding box center [130, 335] width 164 height 111
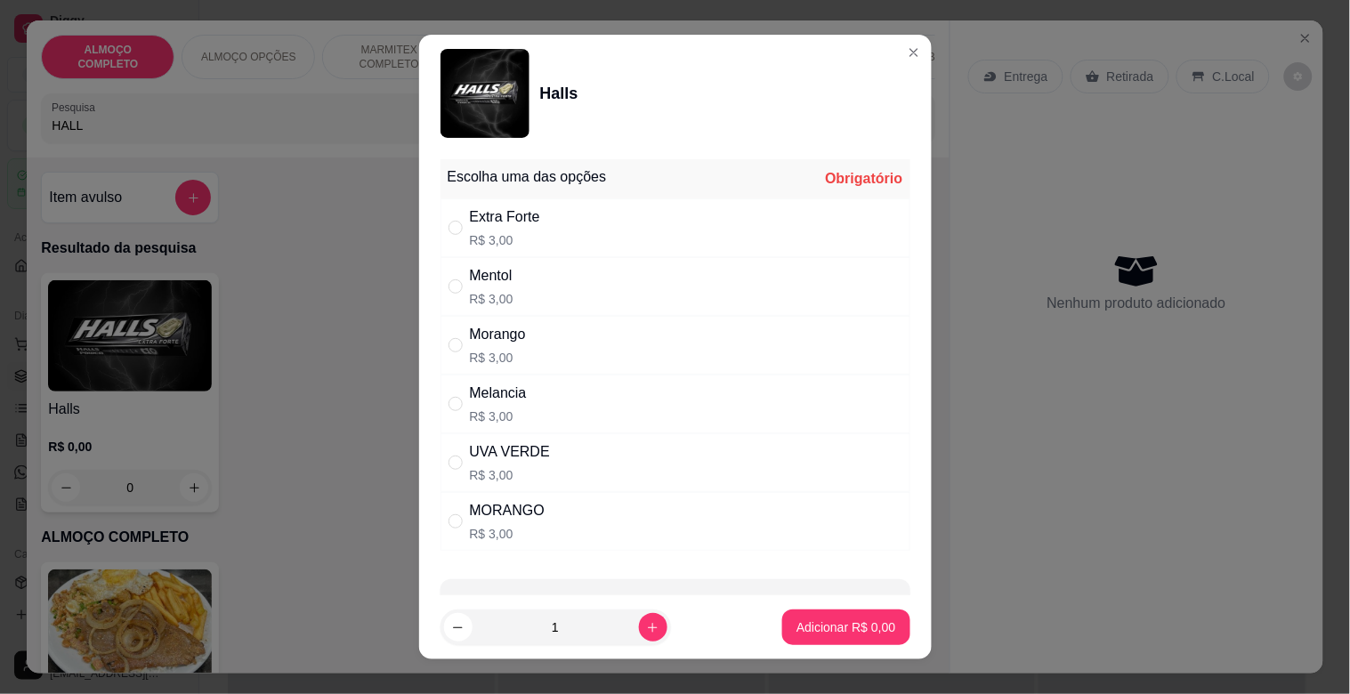
click at [564, 458] on div "UVA VERDE R$ 3,00" at bounding box center [676, 462] width 470 height 59
radio input "true"
click at [821, 616] on button "Adicionar R$ 3,00" at bounding box center [845, 628] width 127 height 36
type input "1"
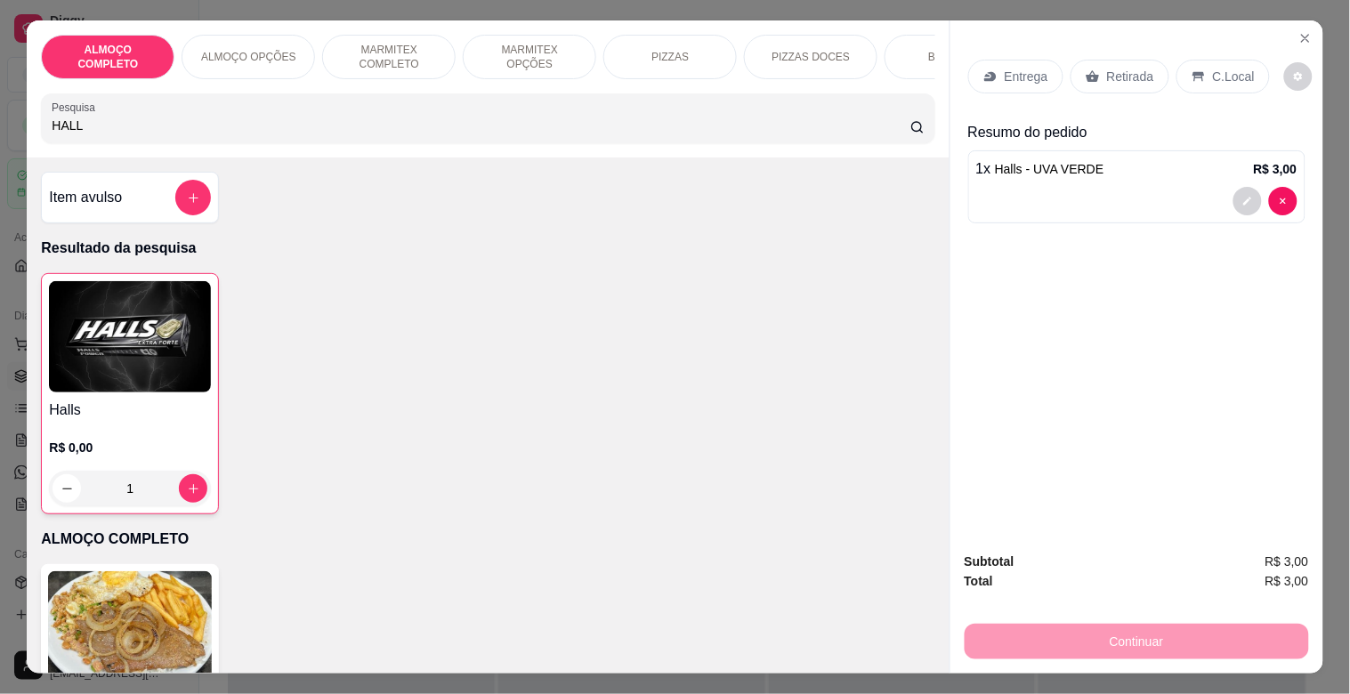
click at [1116, 60] on div "Retirada" at bounding box center [1120, 77] width 99 height 34
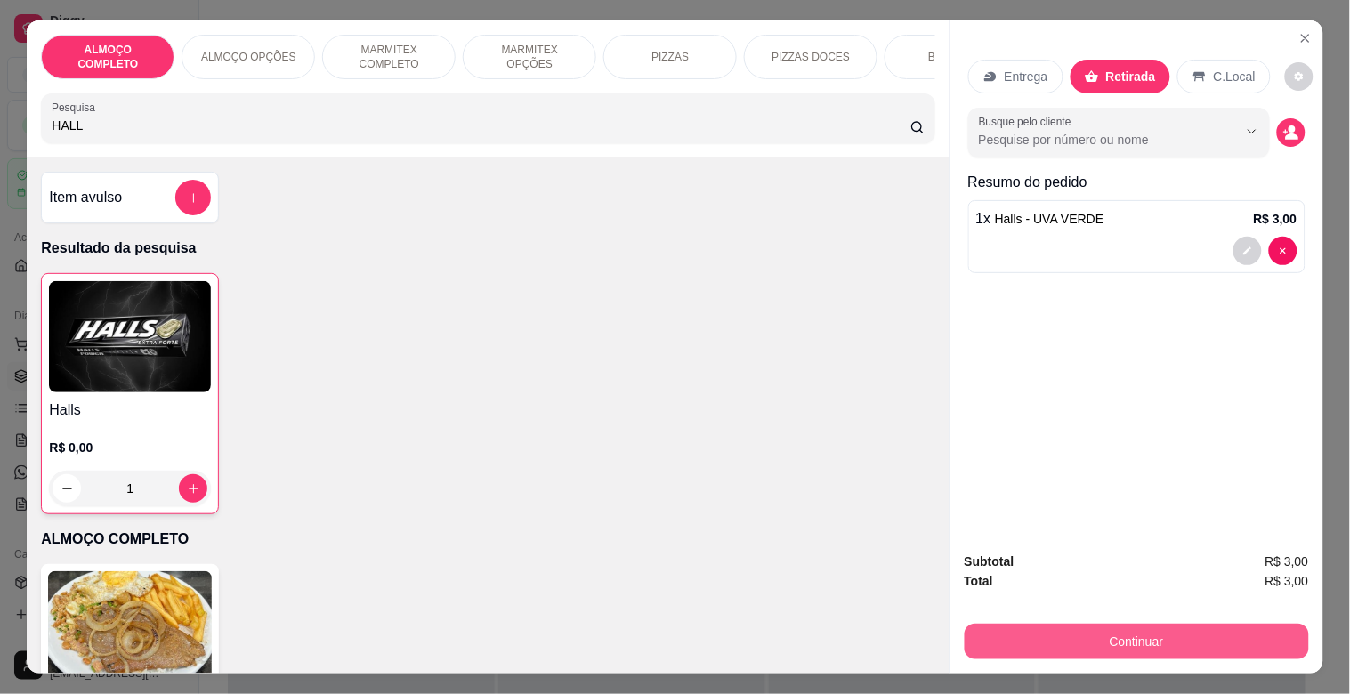
click at [1137, 632] on button "Continuar" at bounding box center [1137, 642] width 344 height 36
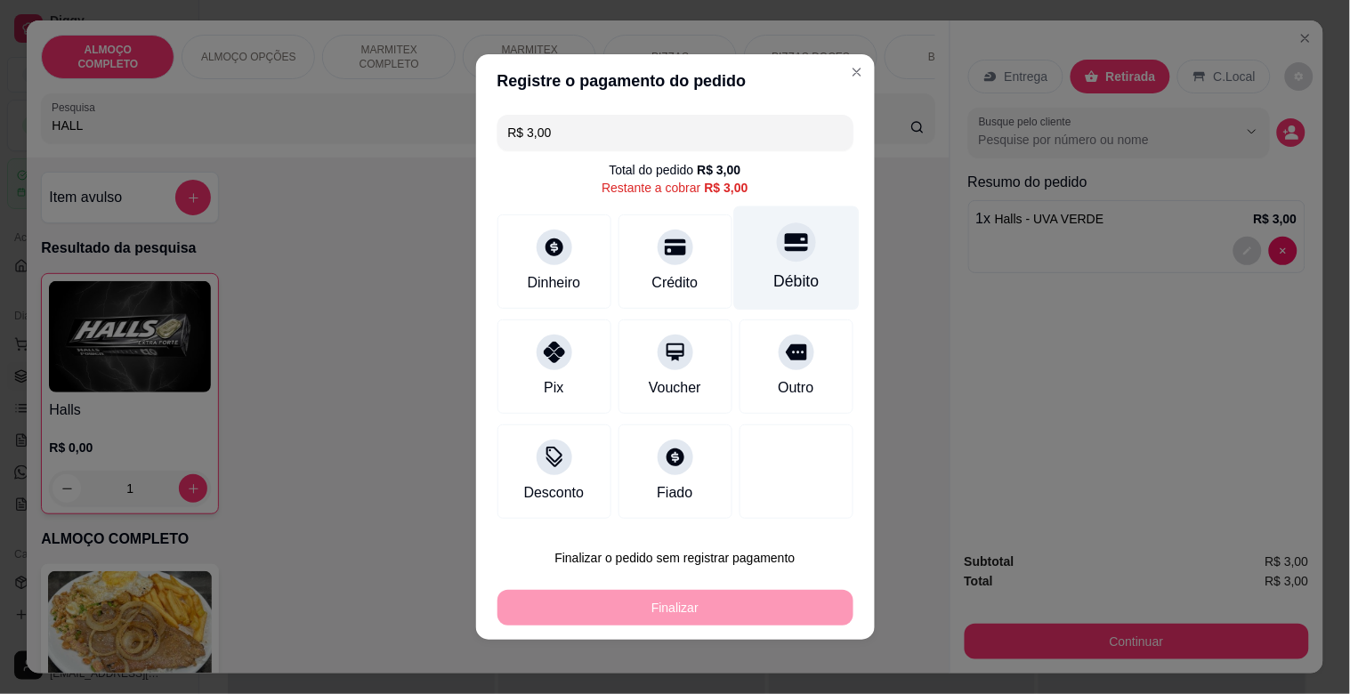
click at [816, 276] on div "Débito" at bounding box center [795, 258] width 125 height 104
type input "R$ 0,00"
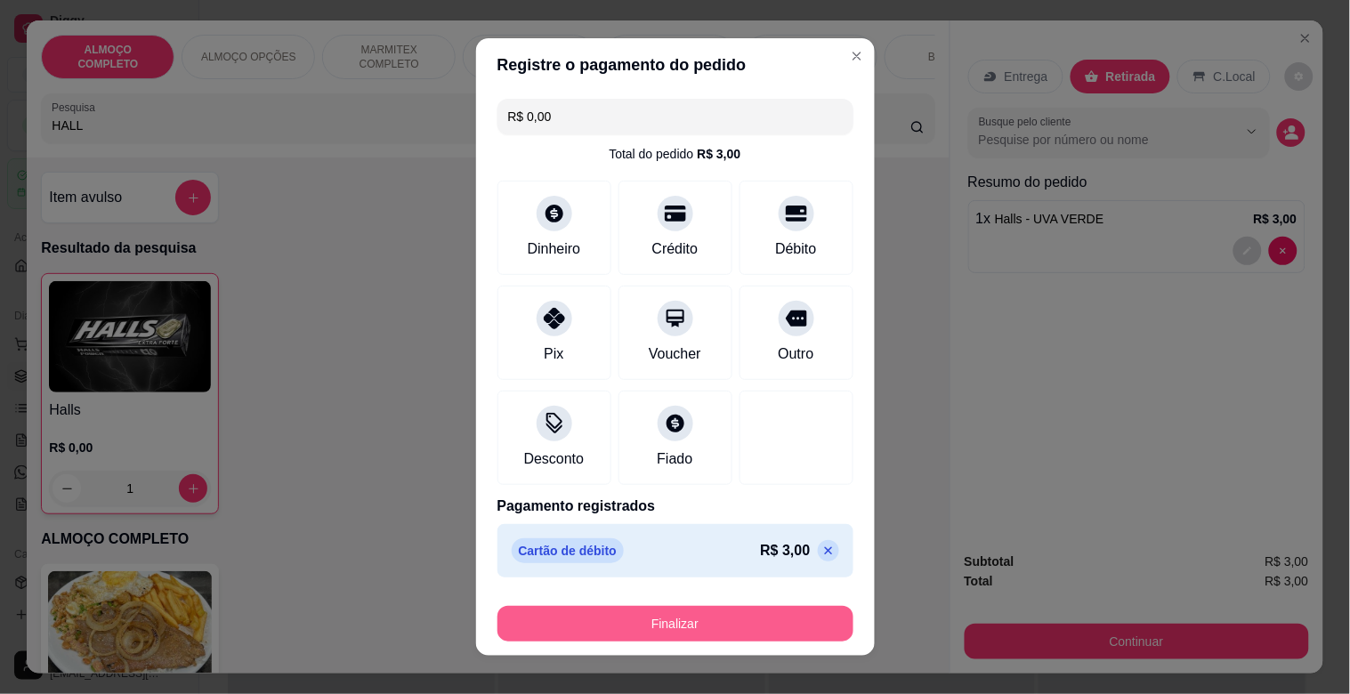
click at [704, 618] on button "Finalizar" at bounding box center [676, 624] width 356 height 36
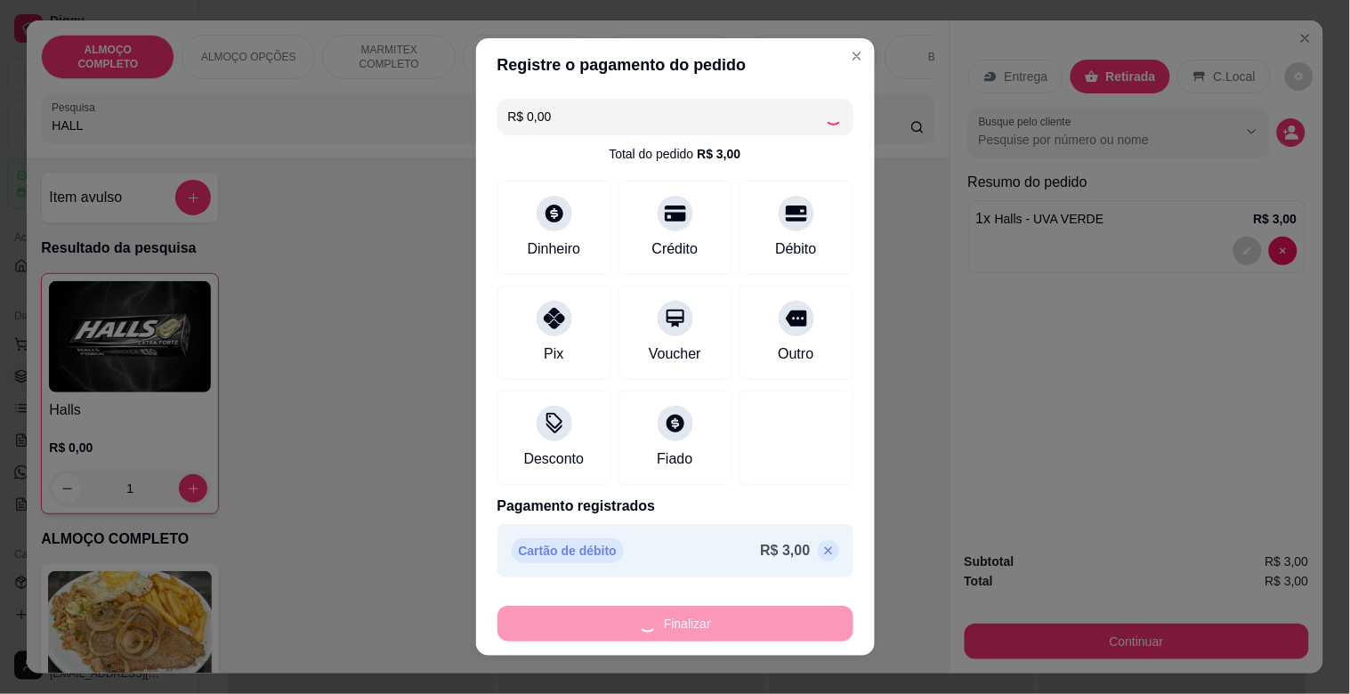
type input "0"
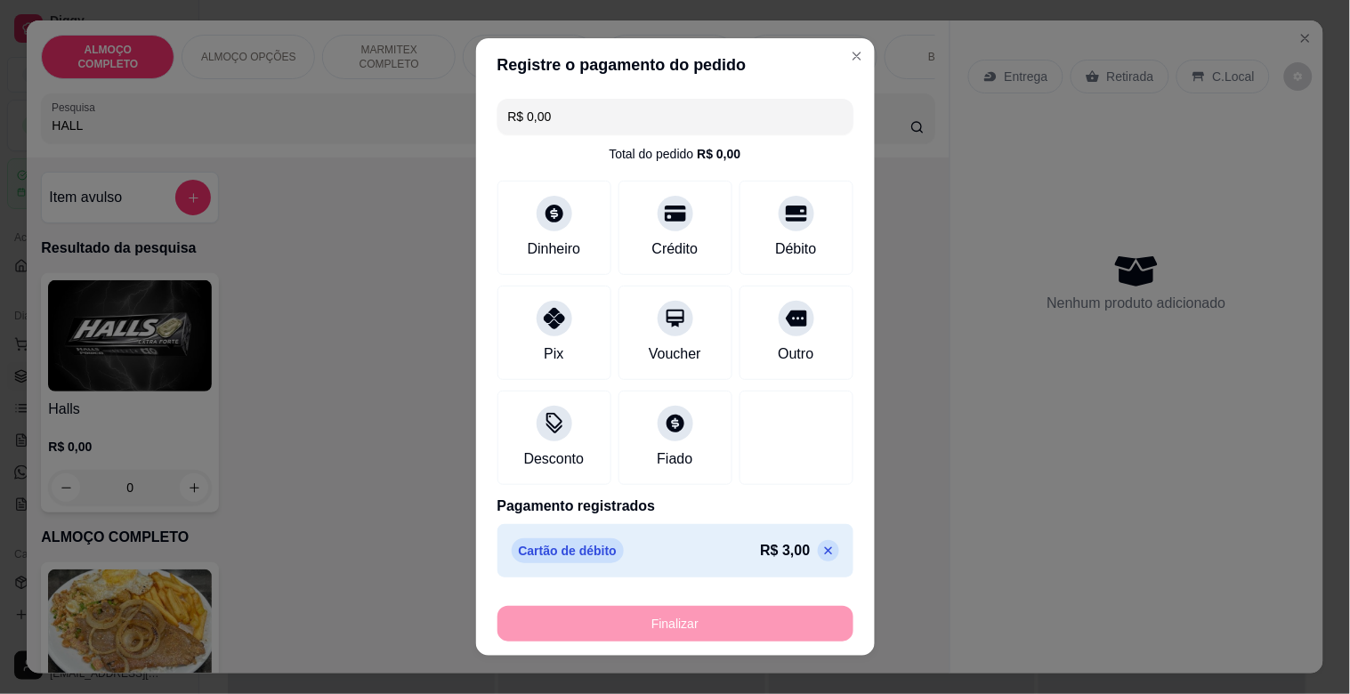
type input "-R$ 3,00"
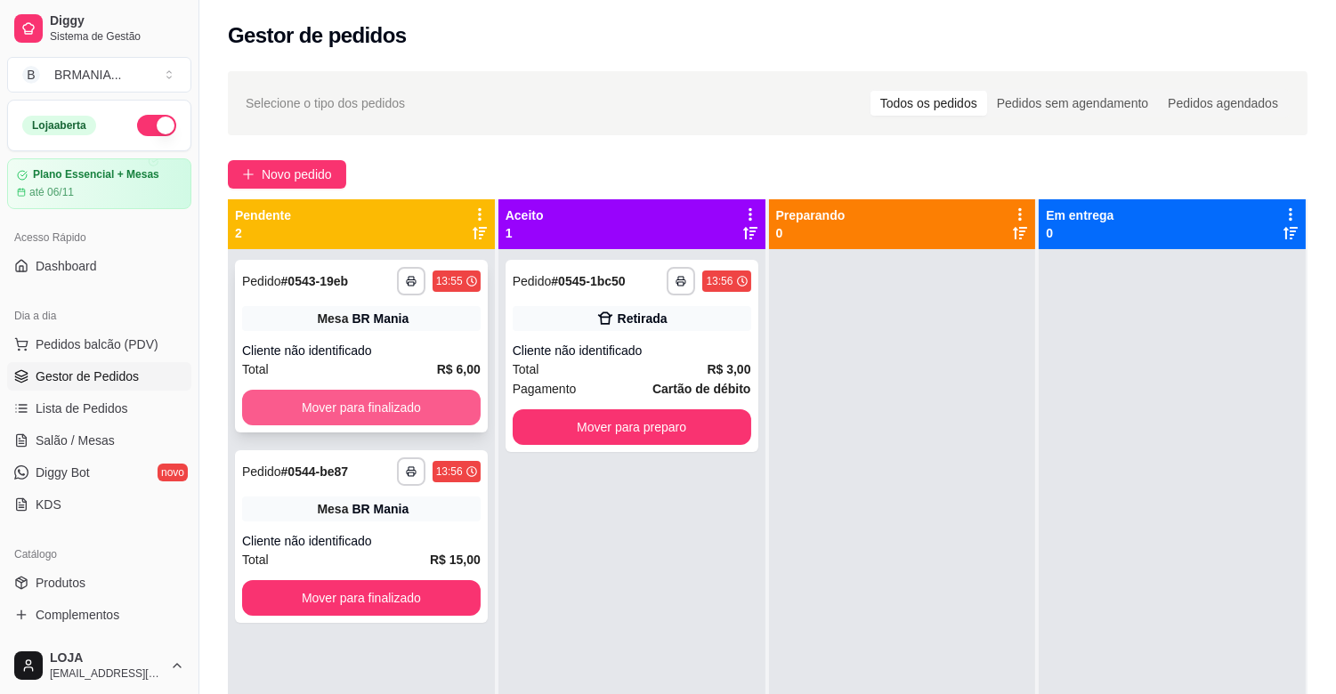
click at [383, 393] on button "Mover para finalizado" at bounding box center [361, 408] width 239 height 36
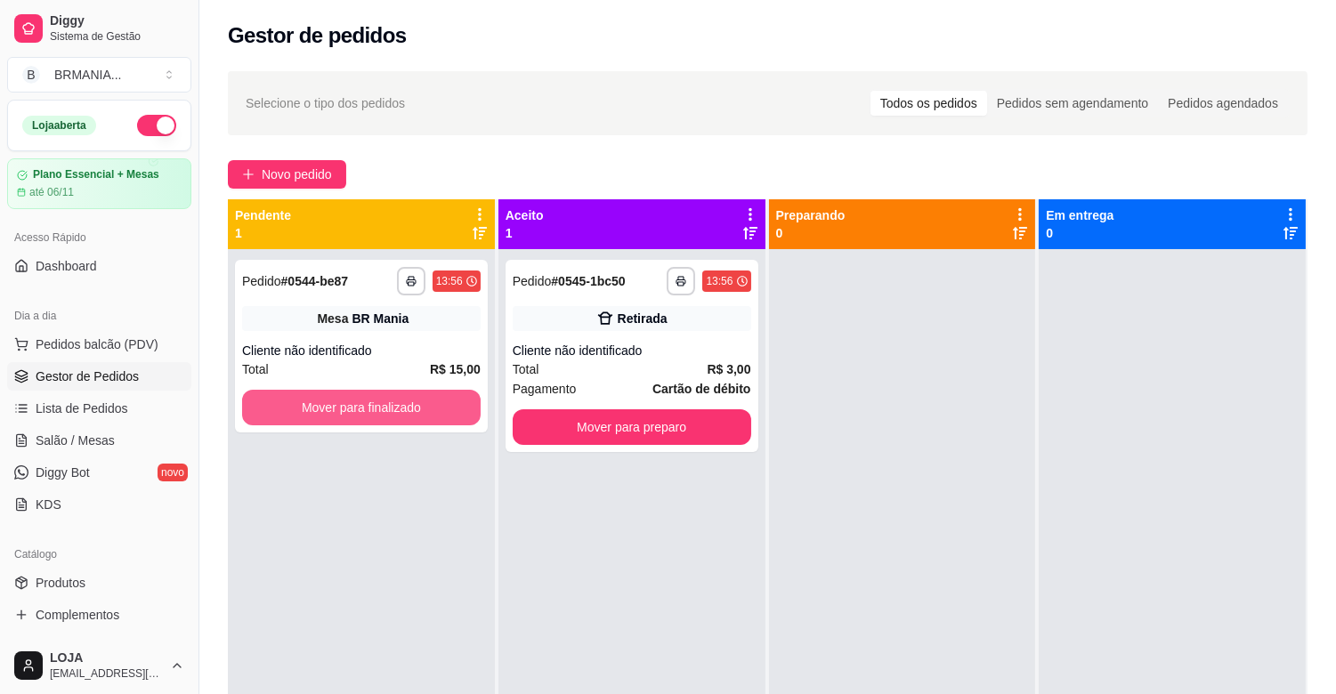
click at [383, 393] on button "Mover para finalizado" at bounding box center [361, 408] width 239 height 36
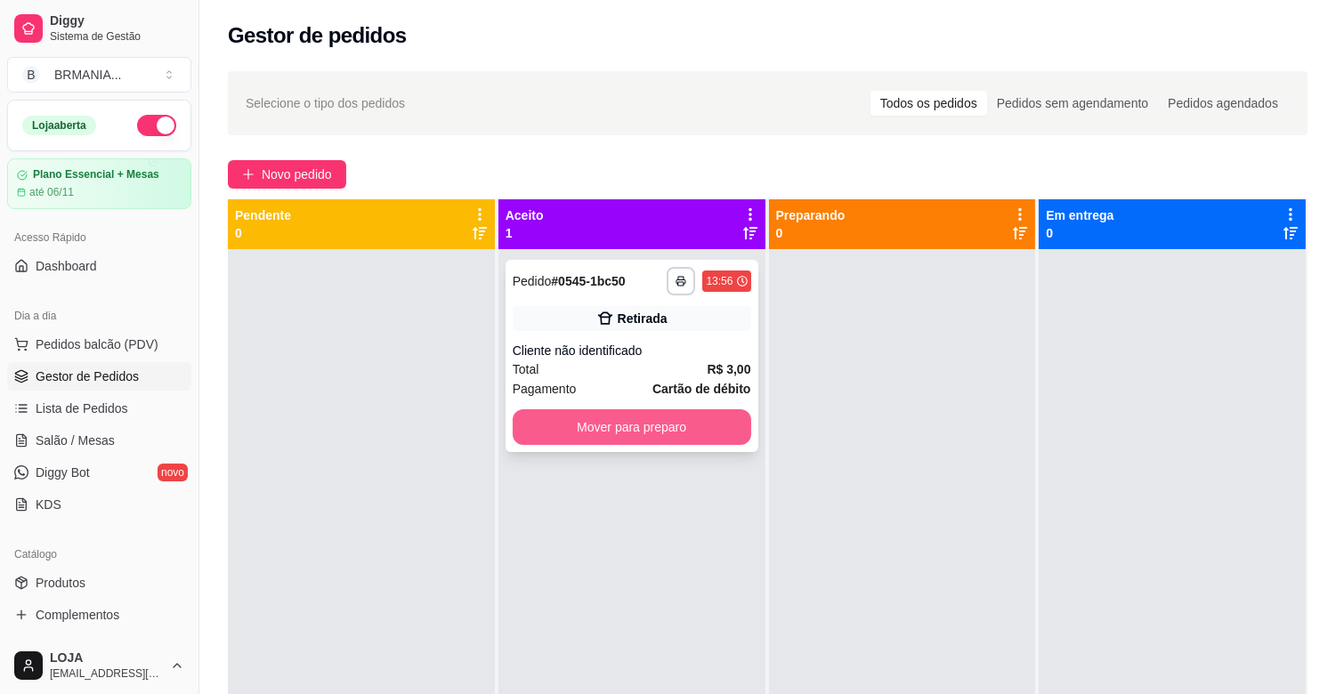
click at [610, 424] on button "Mover para preparo" at bounding box center [632, 427] width 239 height 36
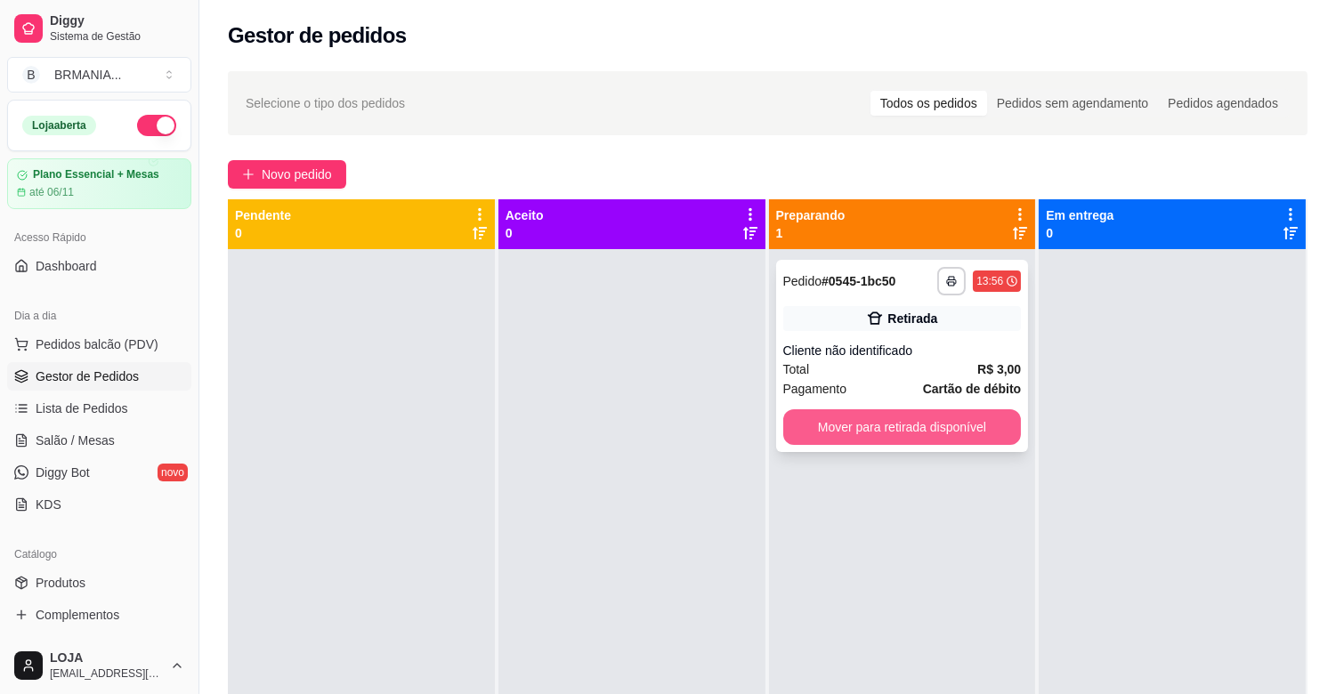
click at [915, 421] on button "Mover para retirada disponível" at bounding box center [902, 427] width 239 height 36
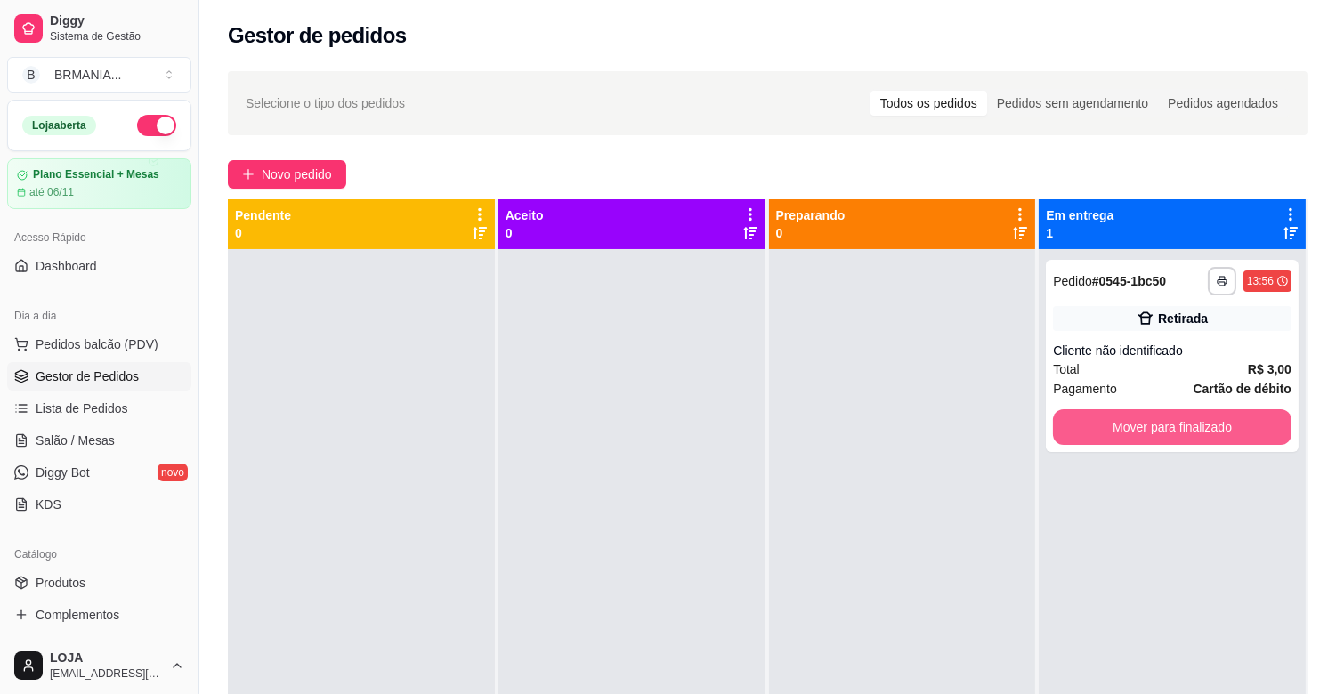
click at [1089, 431] on button "Mover para finalizado" at bounding box center [1172, 427] width 239 height 36
